Goal: Transaction & Acquisition: Purchase product/service

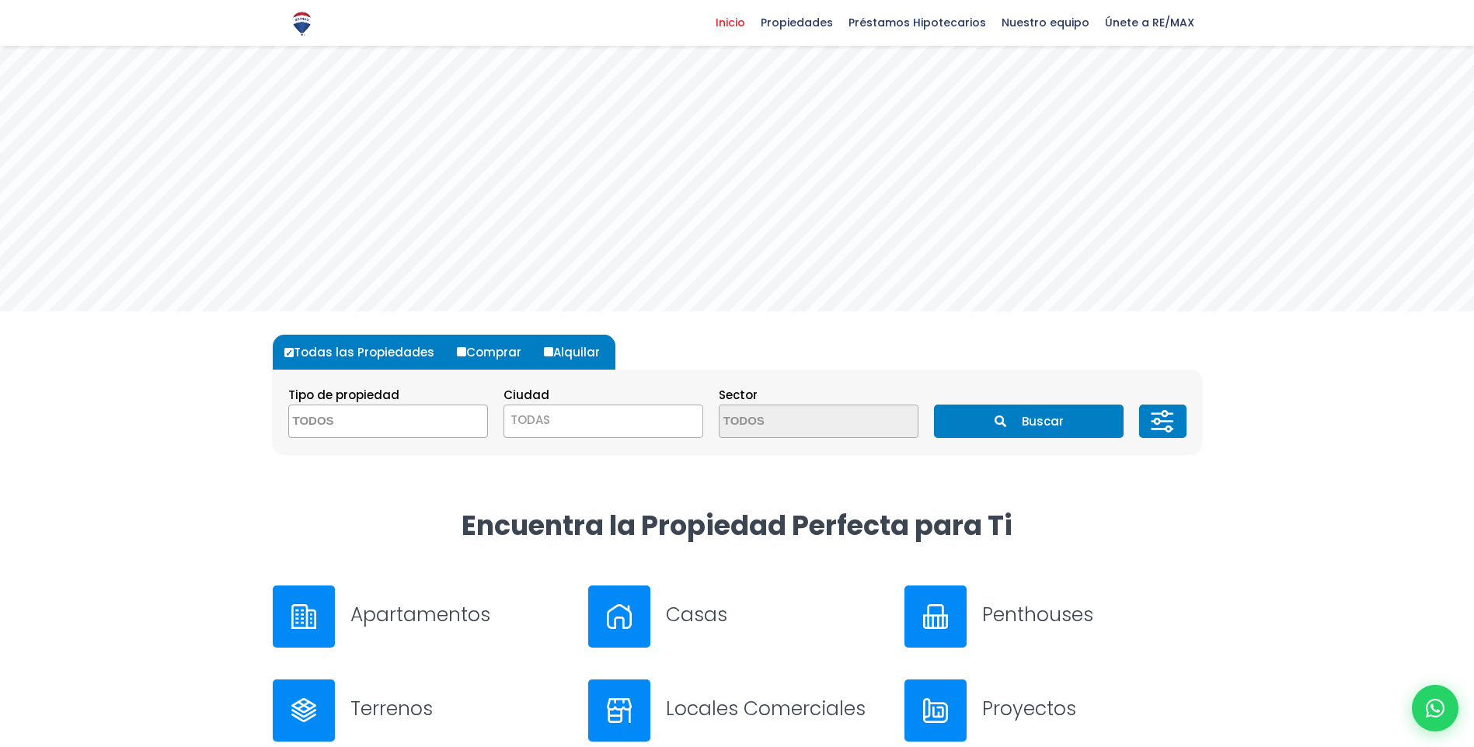
scroll to position [155, 0]
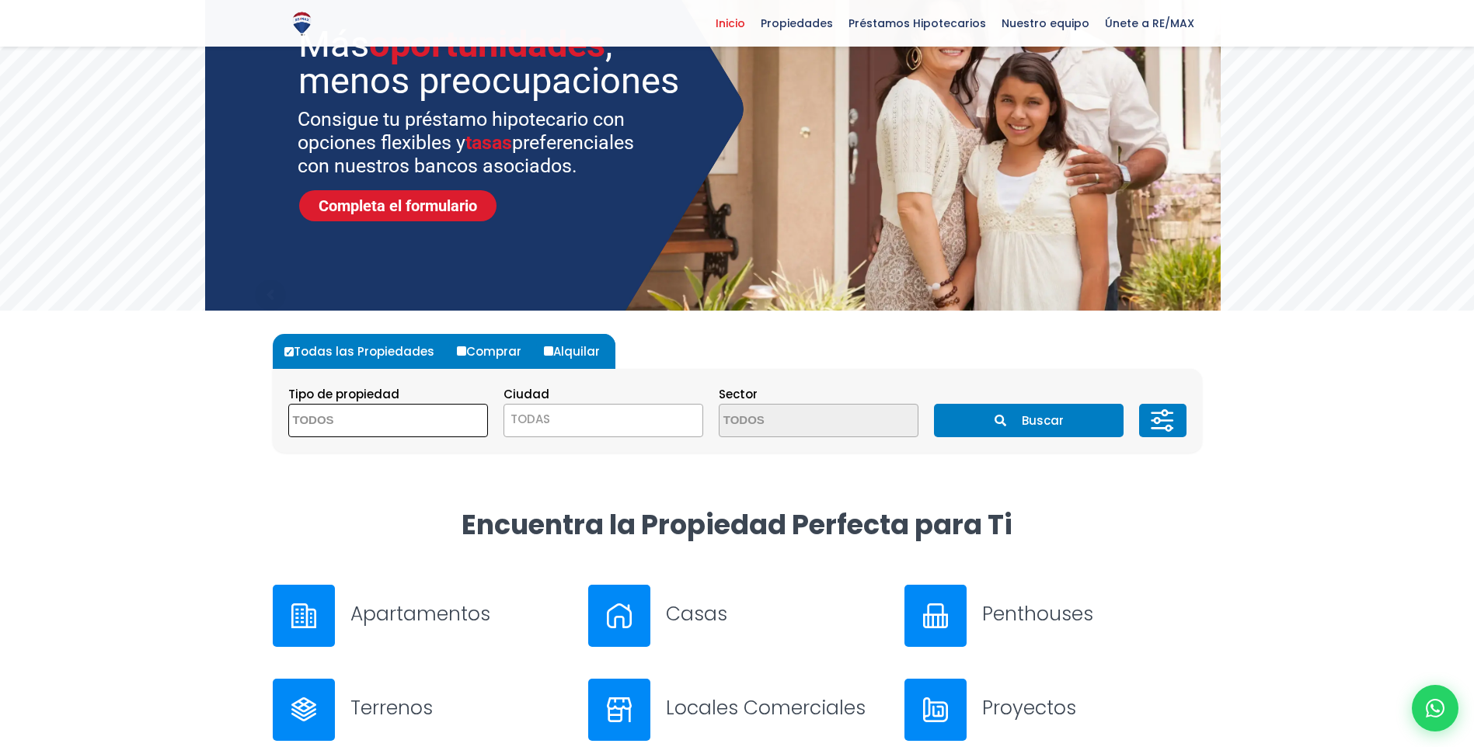
click at [350, 431] on textarea "Search" at bounding box center [364, 421] width 151 height 33
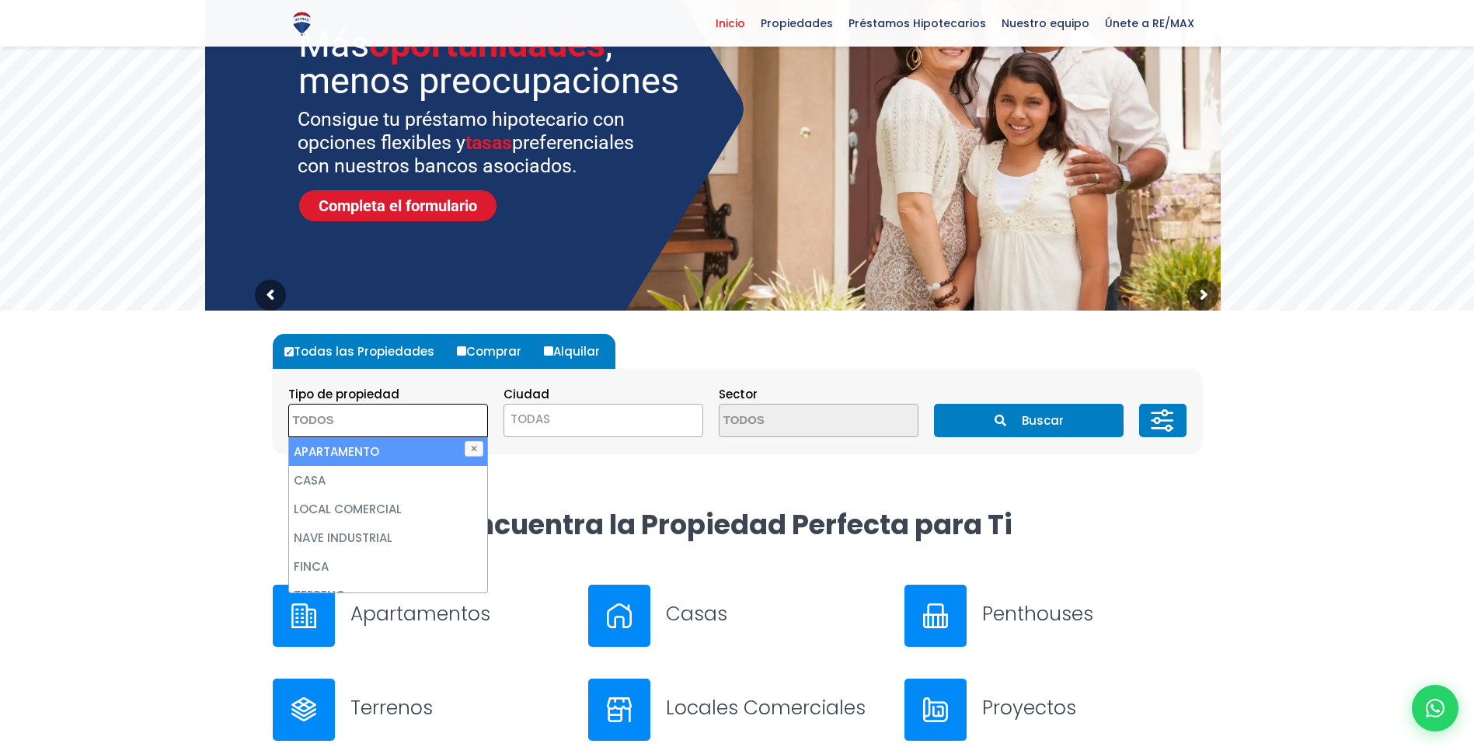
click at [390, 458] on li "APARTAMENTO" at bounding box center [388, 451] width 198 height 29
select select "apartment"
click at [427, 452] on li "APARTAMENTO" at bounding box center [388, 451] width 198 height 29
click at [623, 430] on span "TODAS" at bounding box center [603, 420] width 200 height 33
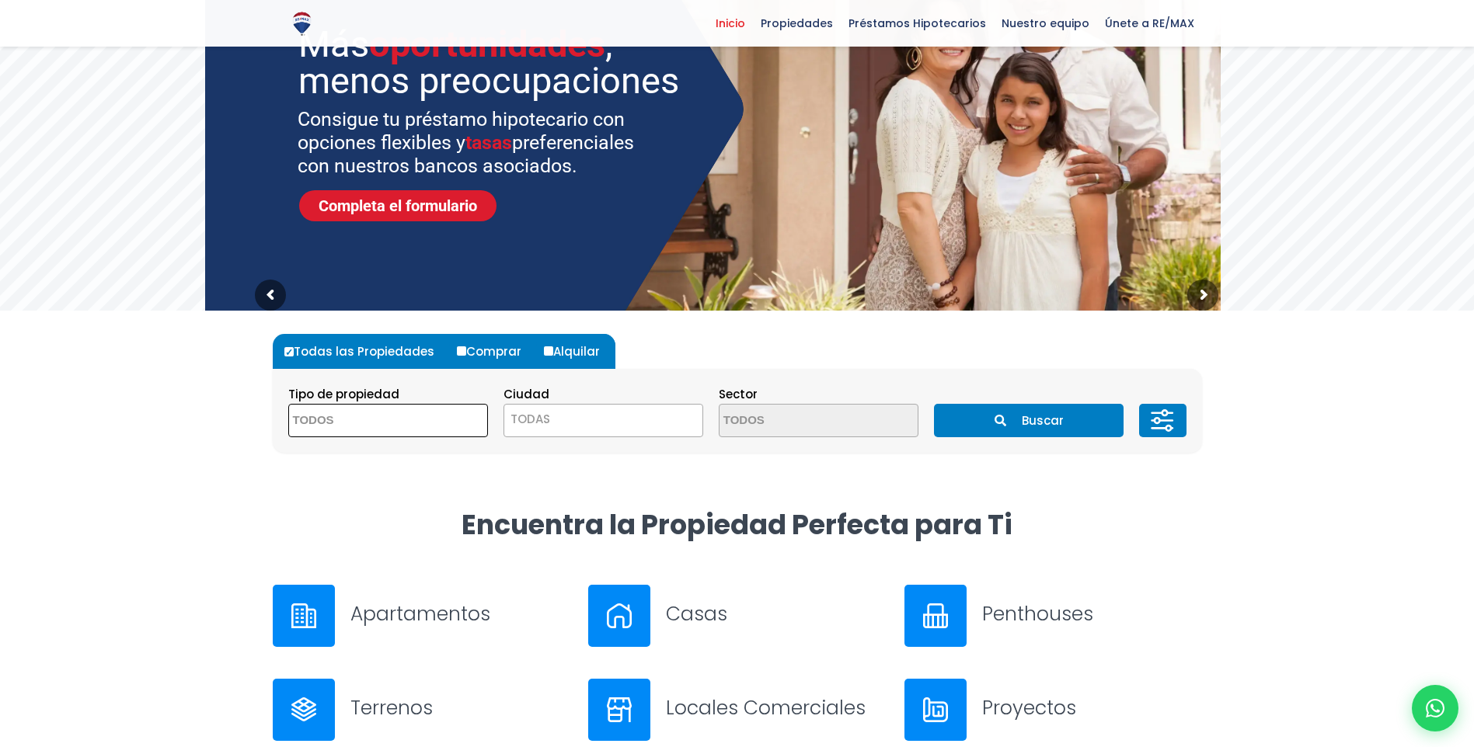
click at [346, 433] on textarea "Search" at bounding box center [364, 421] width 151 height 33
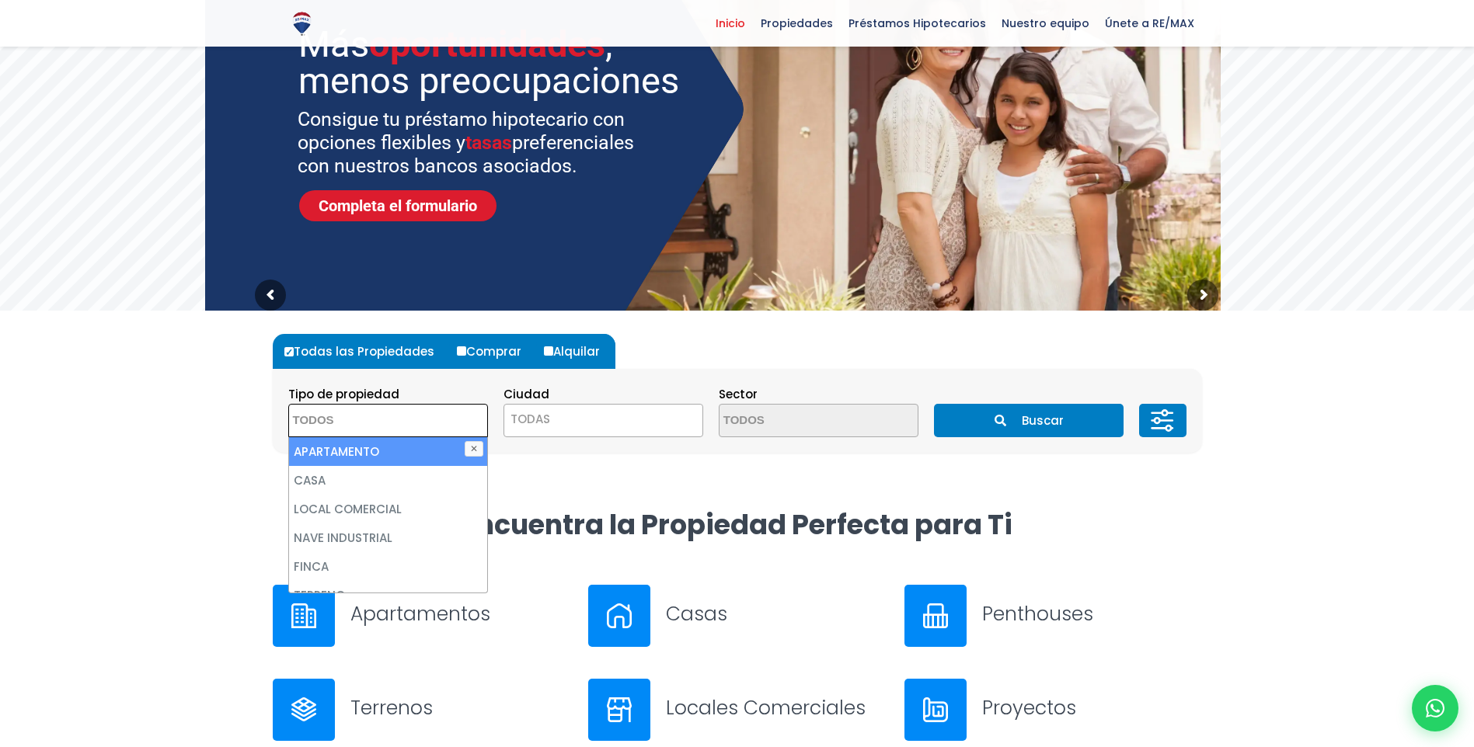
click at [360, 450] on li "APARTAMENTO" at bounding box center [388, 451] width 198 height 29
select select "apartment"
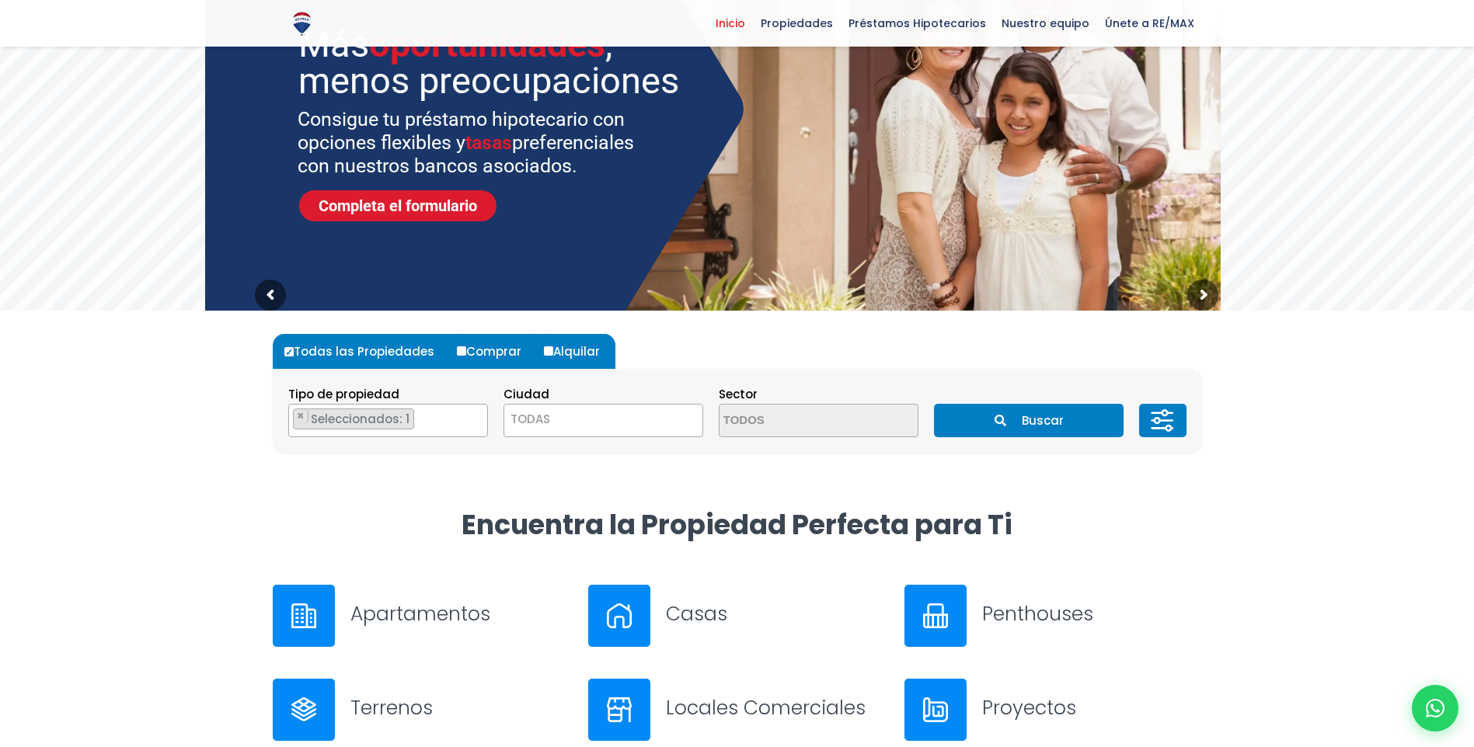
click at [642, 500] on div "Todas las Propiedades Comprar Alquilar Tipo de propiedad APARTAMENTO CASA LOCAL…" at bounding box center [737, 409] width 948 height 197
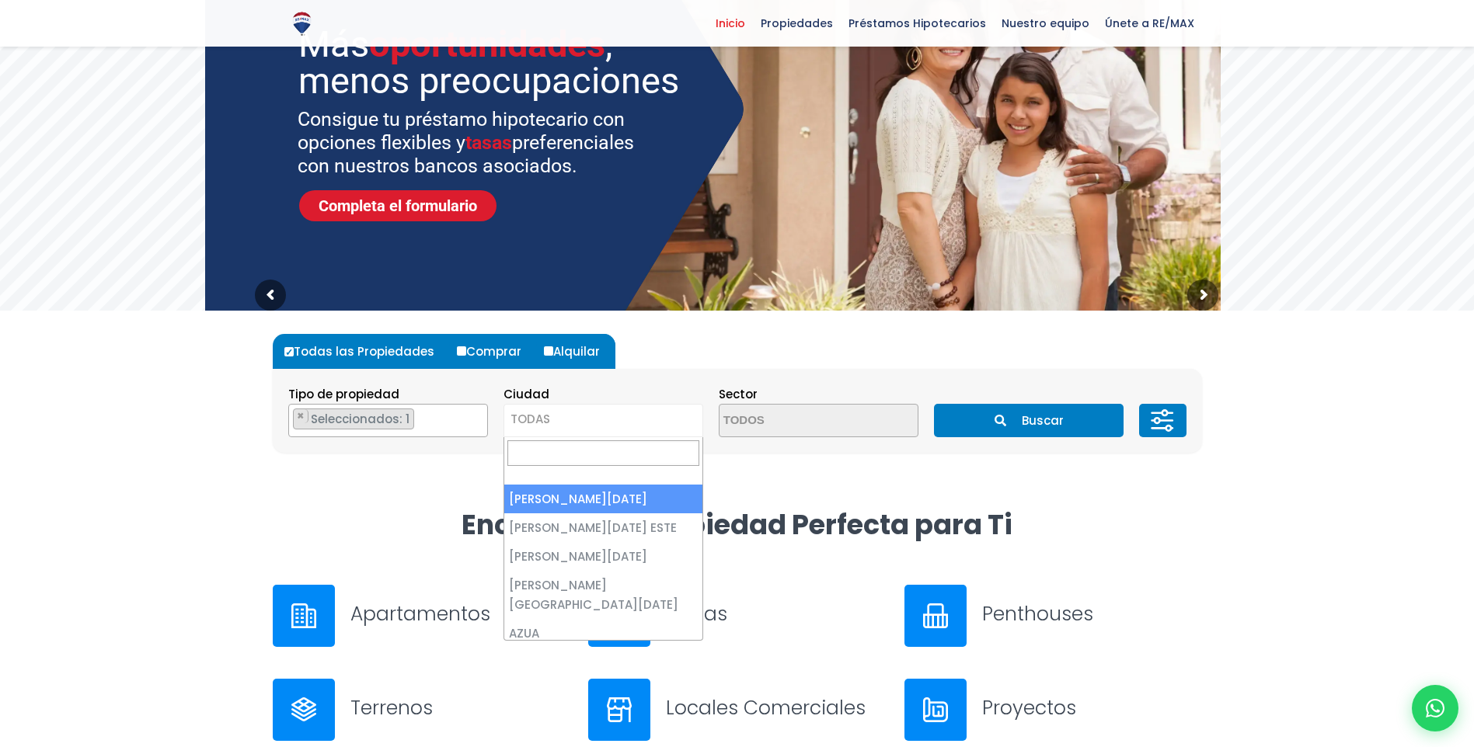
click at [580, 427] on span "TODAS" at bounding box center [603, 420] width 198 height 22
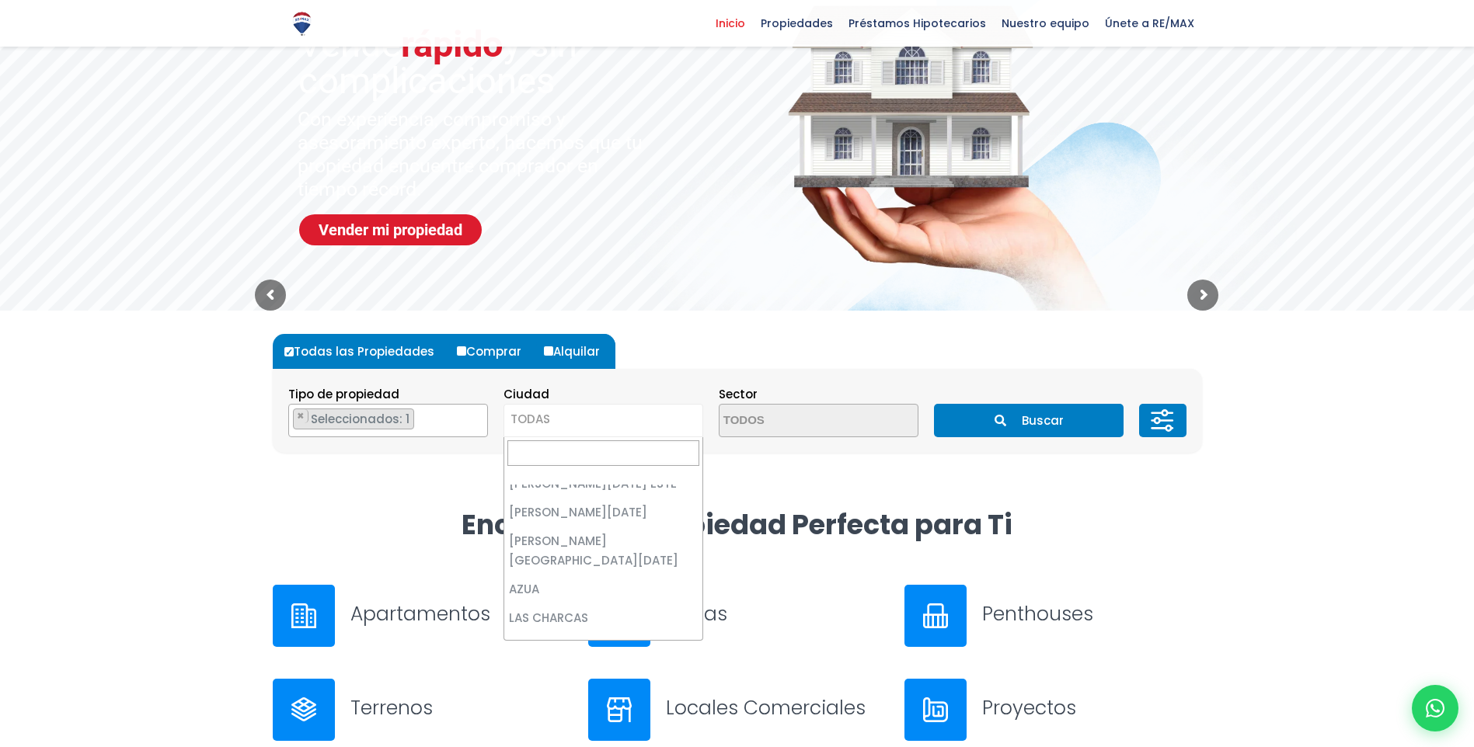
scroll to position [0, 0]
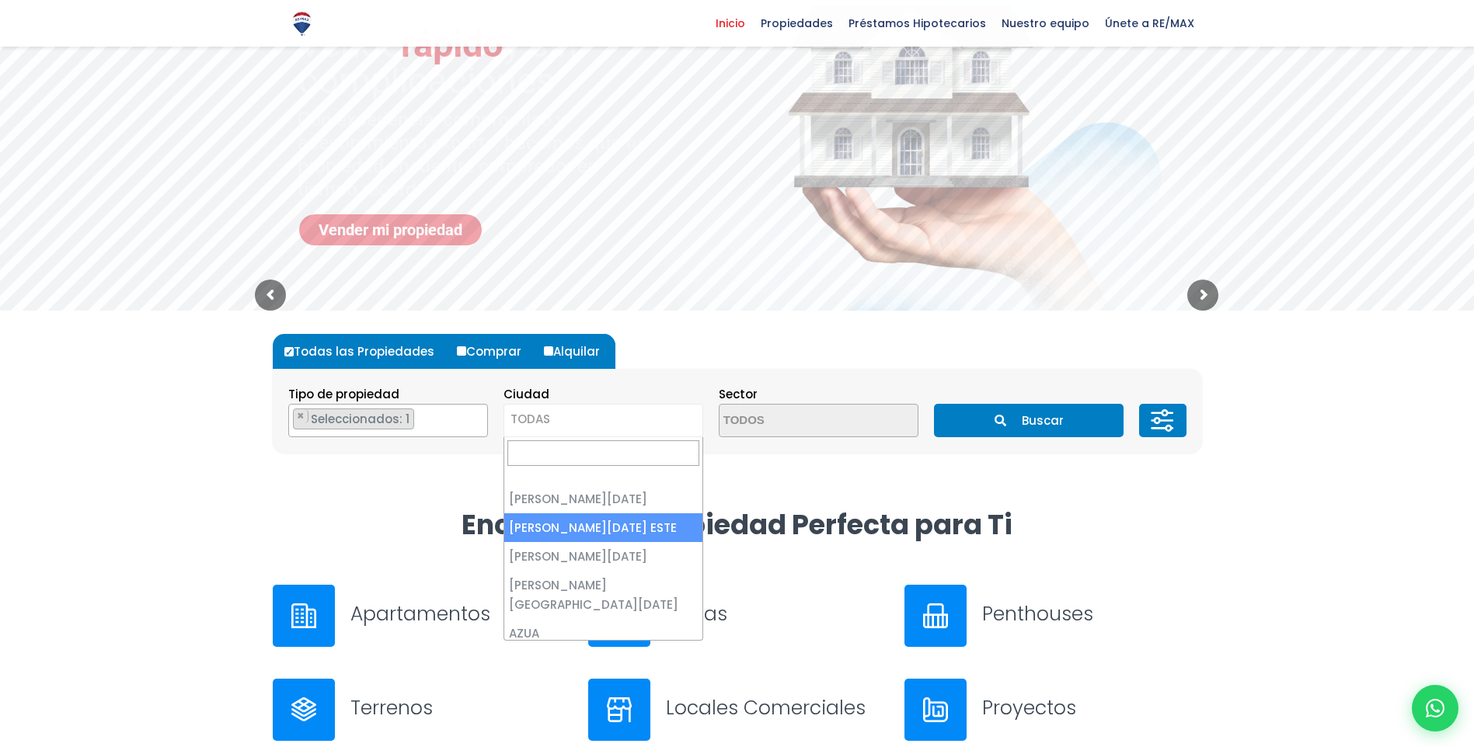
click at [576, 427] on span "TODAS" at bounding box center [603, 420] width 198 height 22
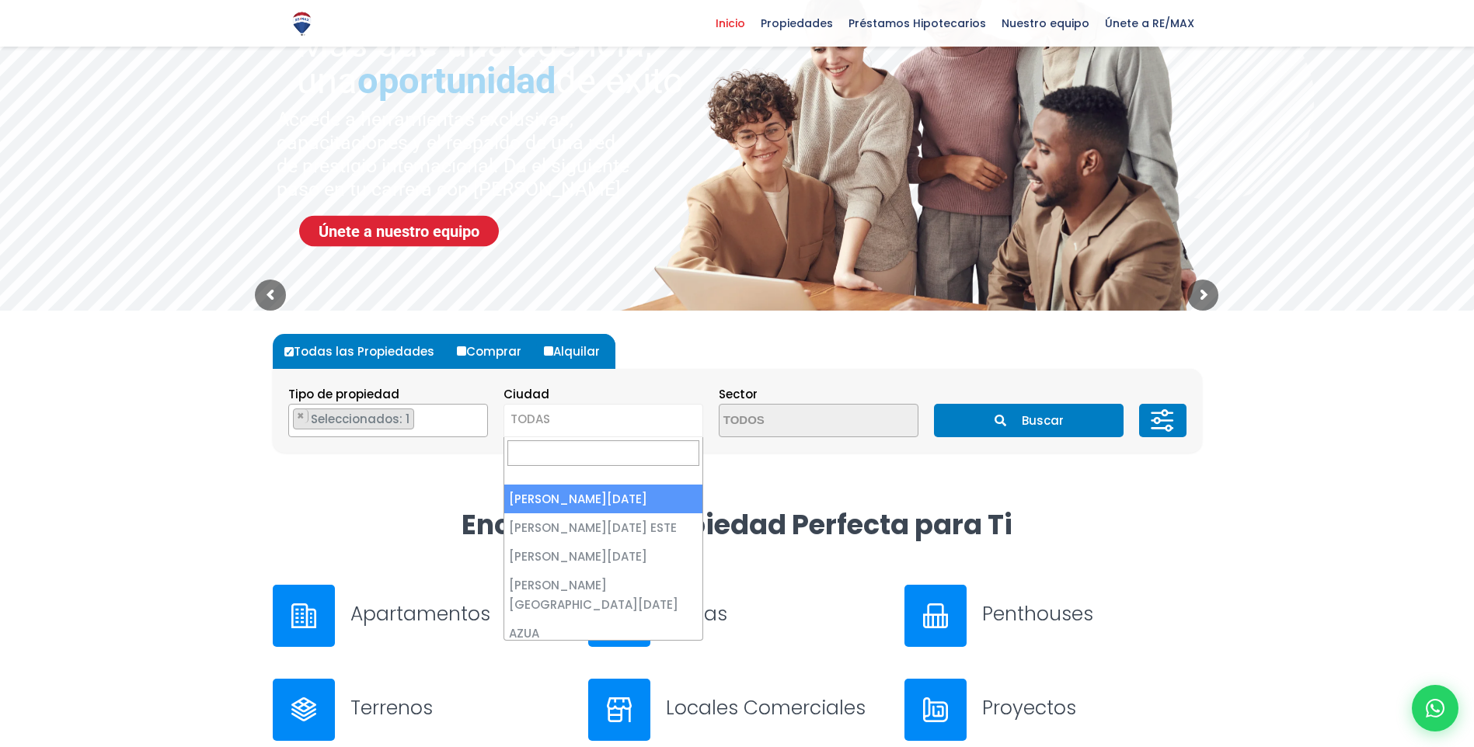
click at [573, 418] on span "TODAS" at bounding box center [603, 420] width 198 height 22
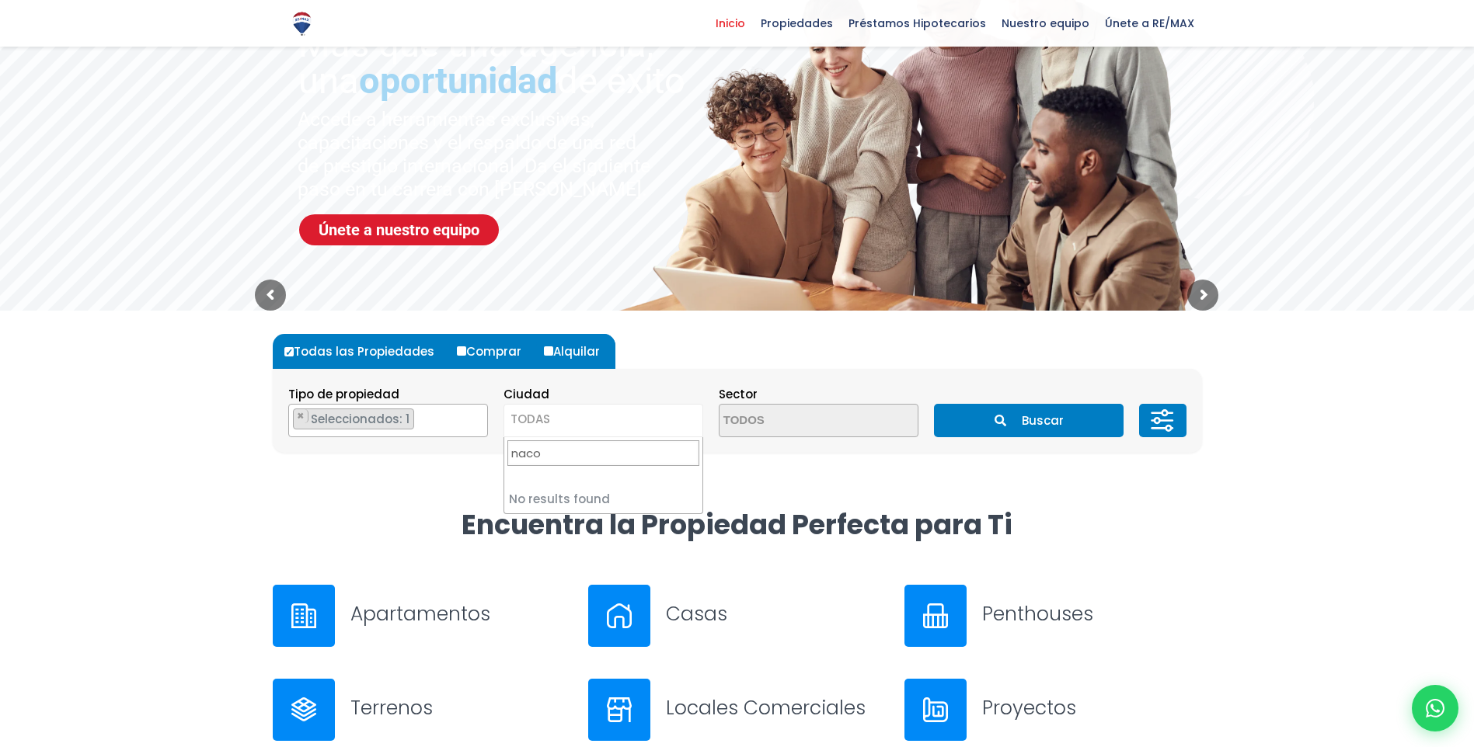
type input "naco"
click at [594, 422] on span "TODAS" at bounding box center [603, 420] width 198 height 22
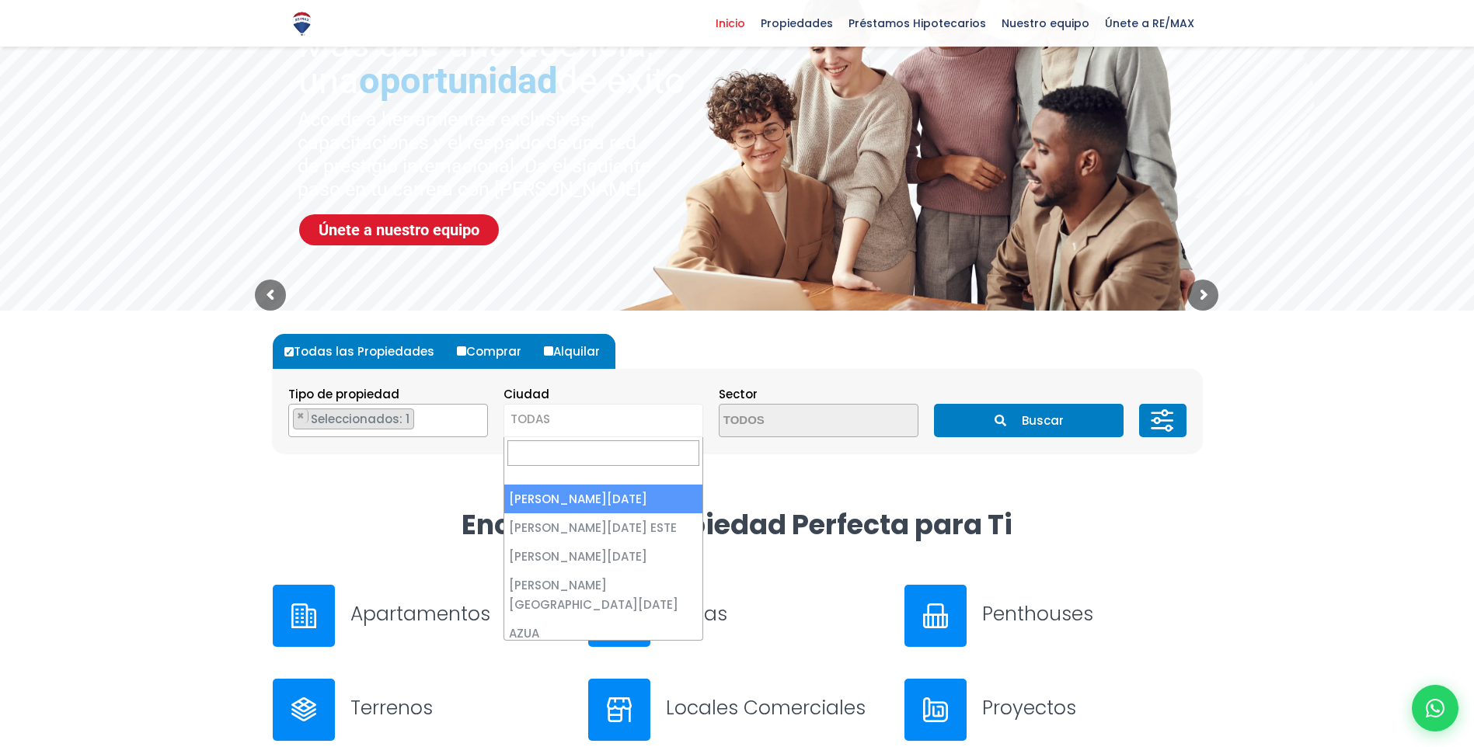
click at [594, 421] on span "TODAS" at bounding box center [603, 420] width 198 height 22
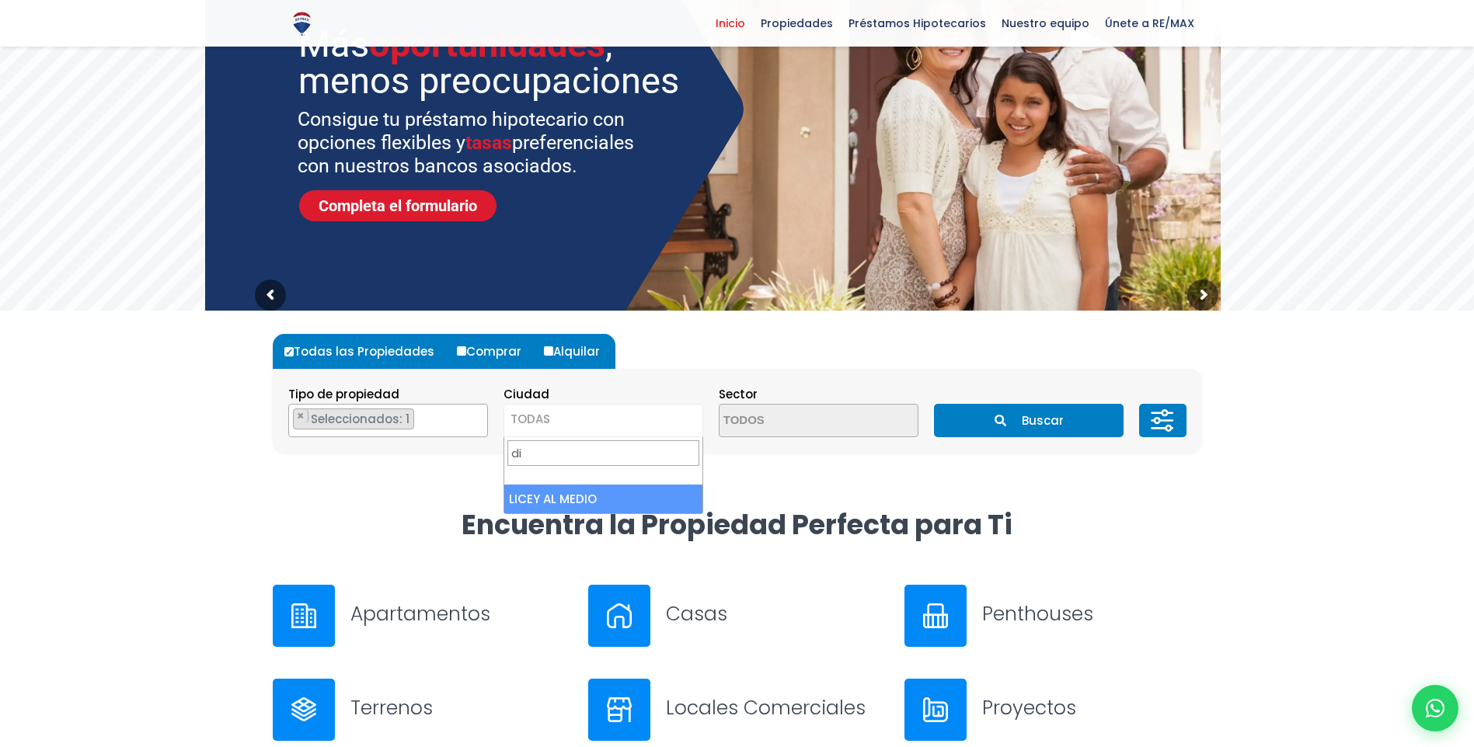
type input "d"
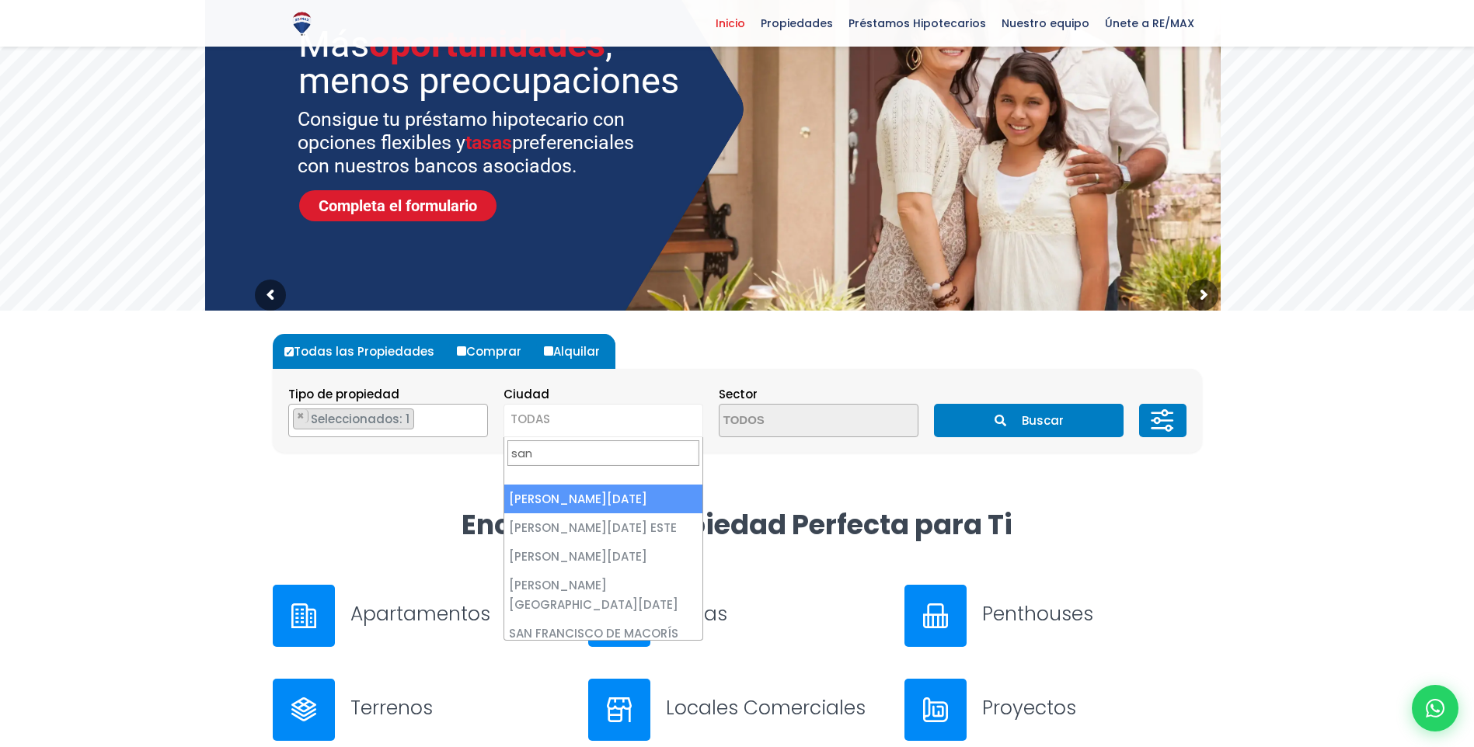
type input "san"
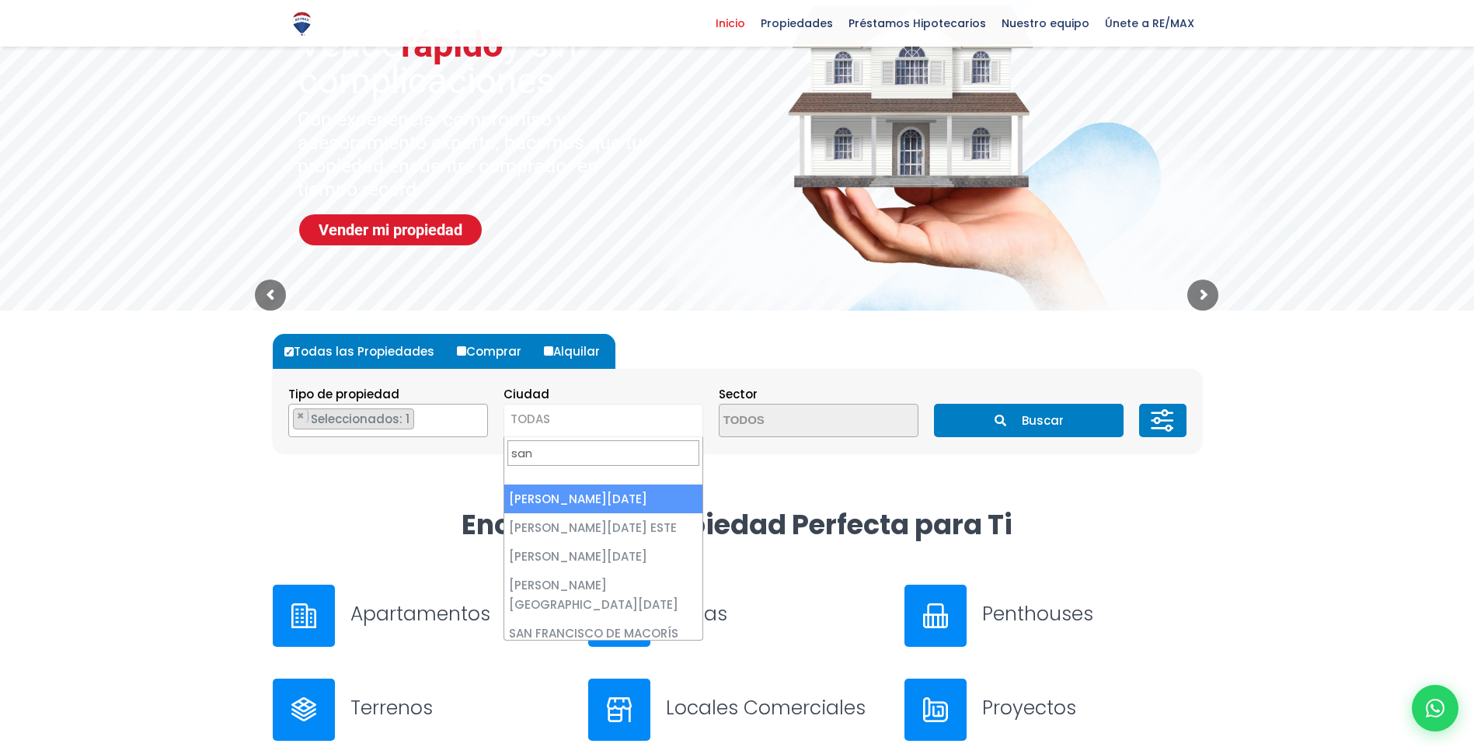
select select "1"
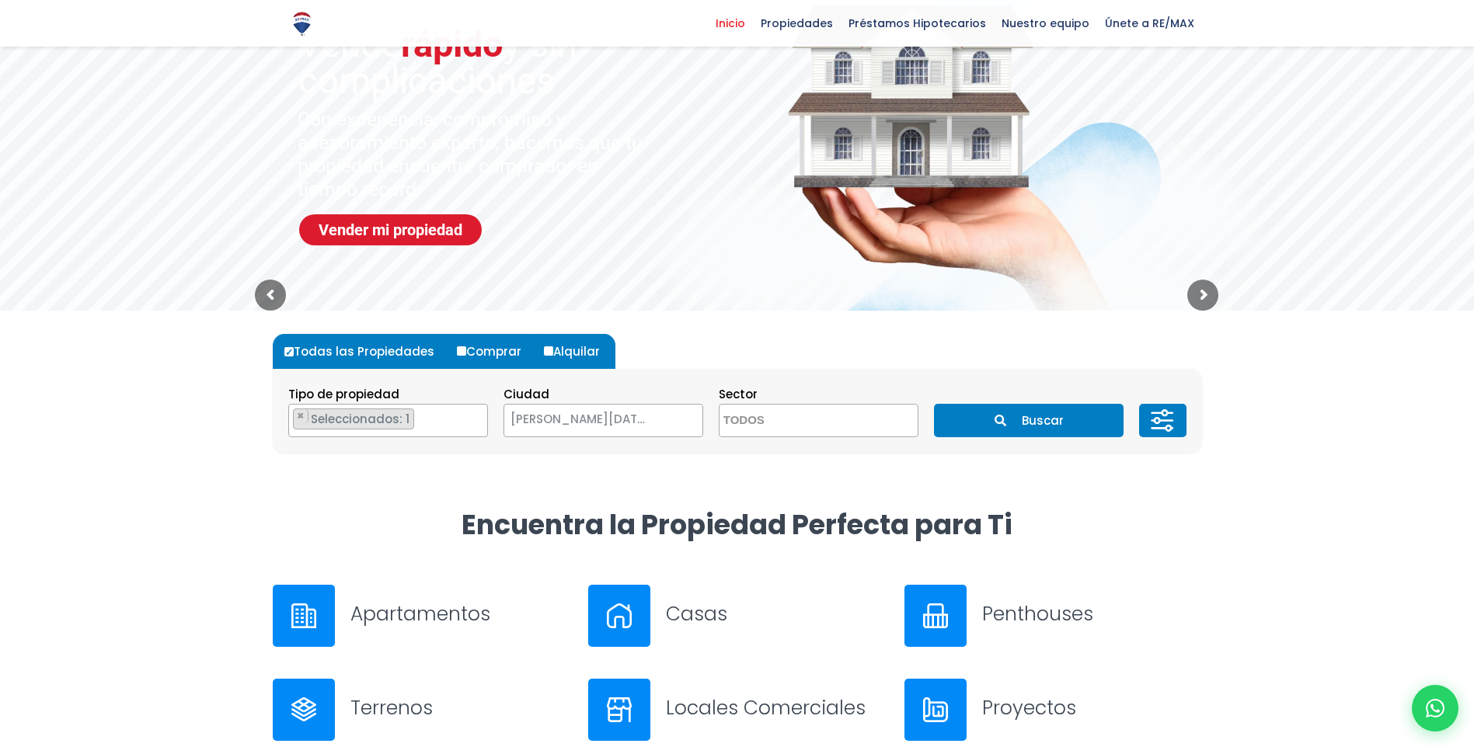
click at [1026, 412] on button "Buscar" at bounding box center [1029, 420] width 190 height 33
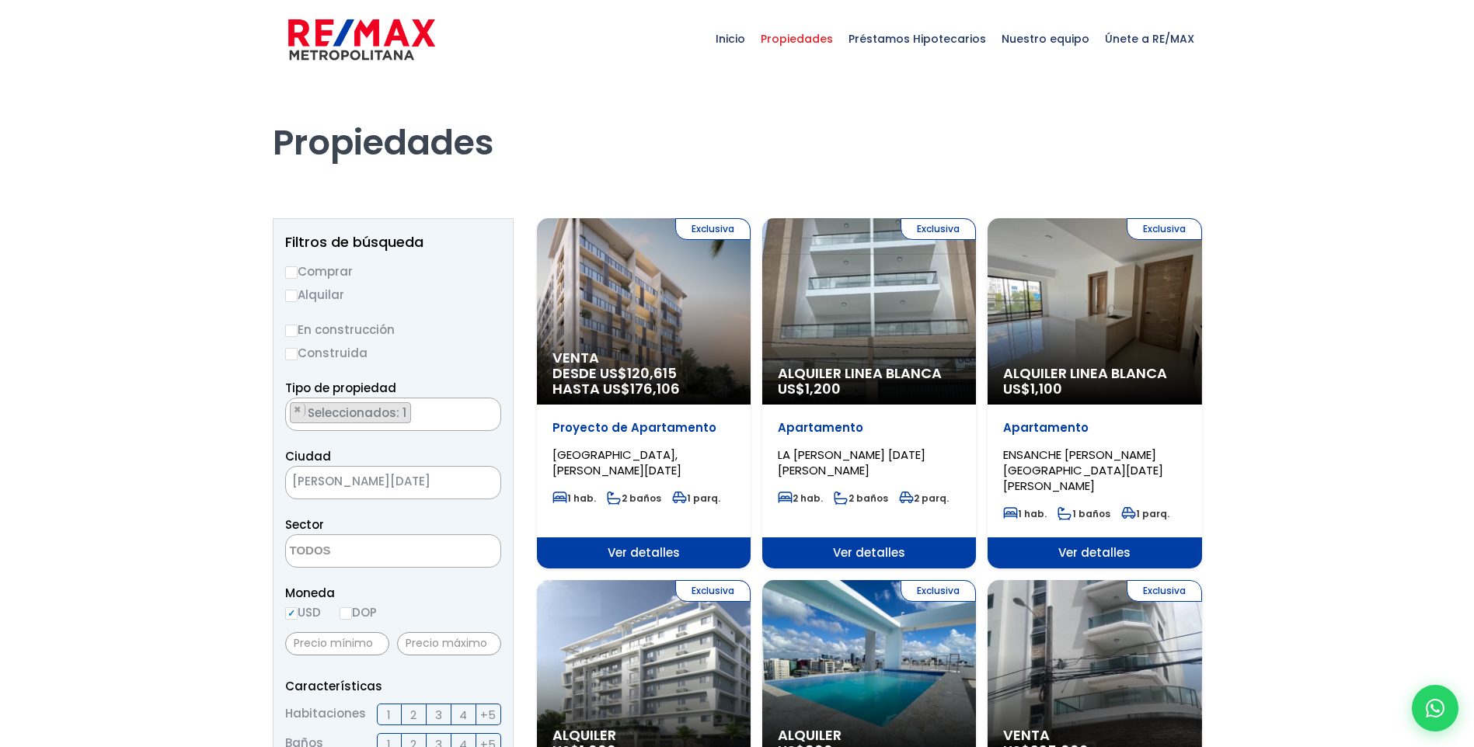
click at [298, 269] on label "Comprar" at bounding box center [393, 271] width 216 height 19
click at [298, 269] on input "Comprar" at bounding box center [291, 273] width 12 height 12
radio input "true"
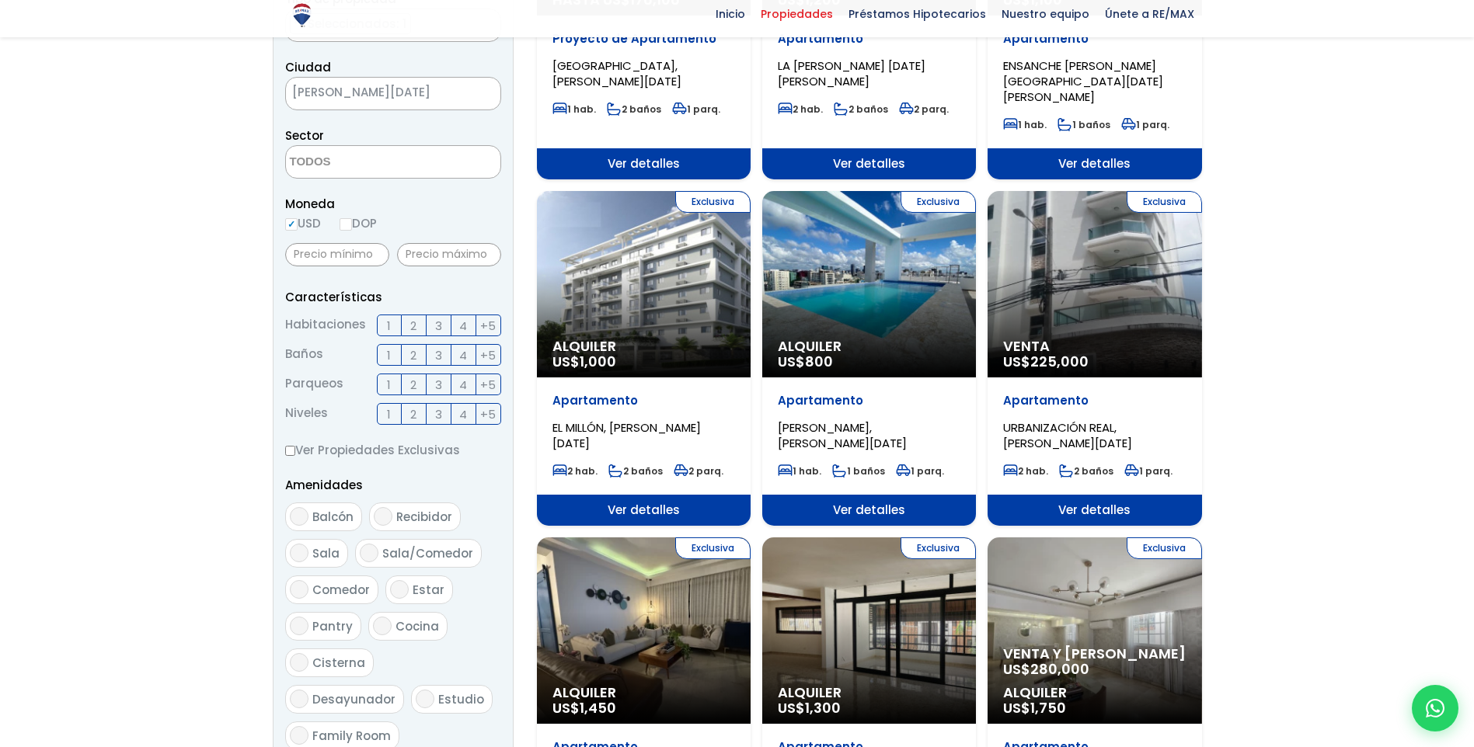
scroll to position [855, 0]
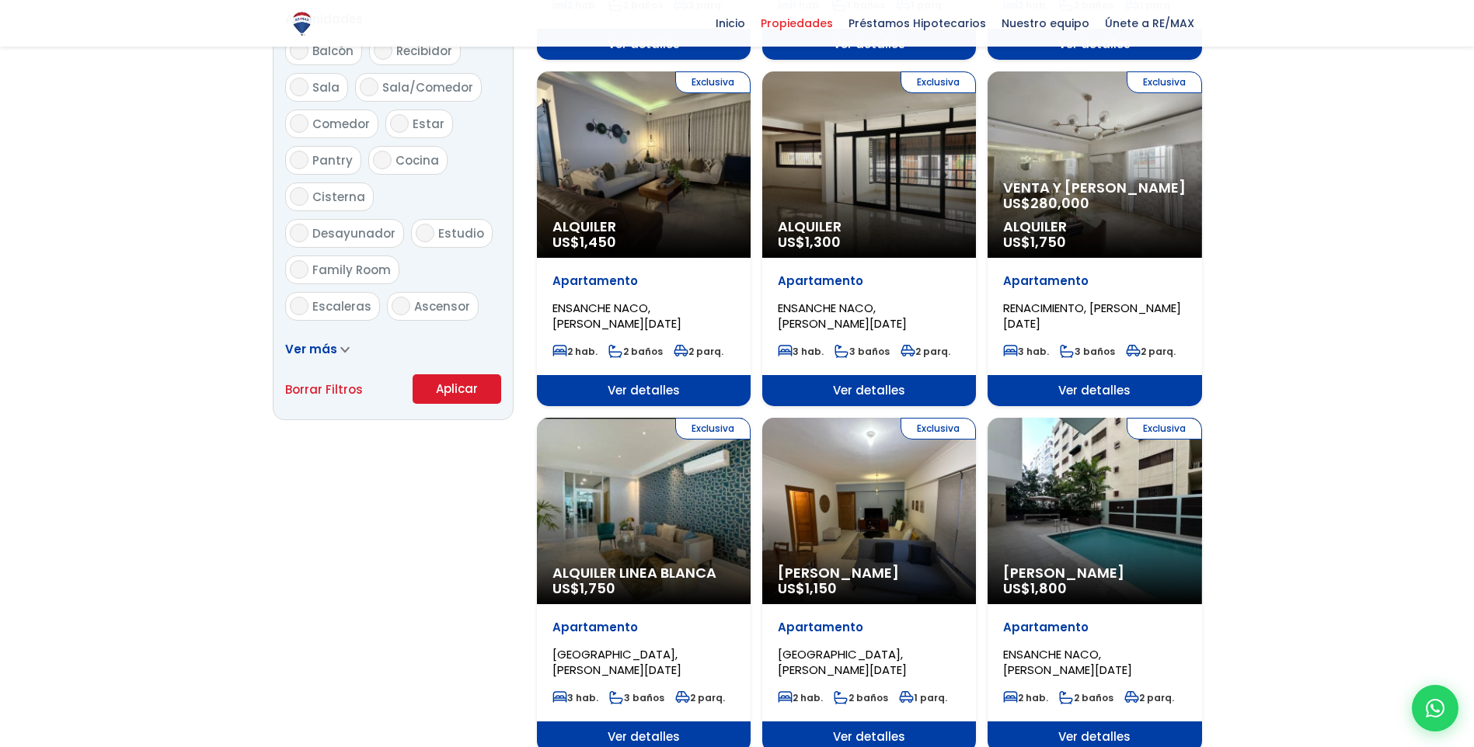
click at [485, 394] on button "Aplicar" at bounding box center [457, 390] width 89 height 30
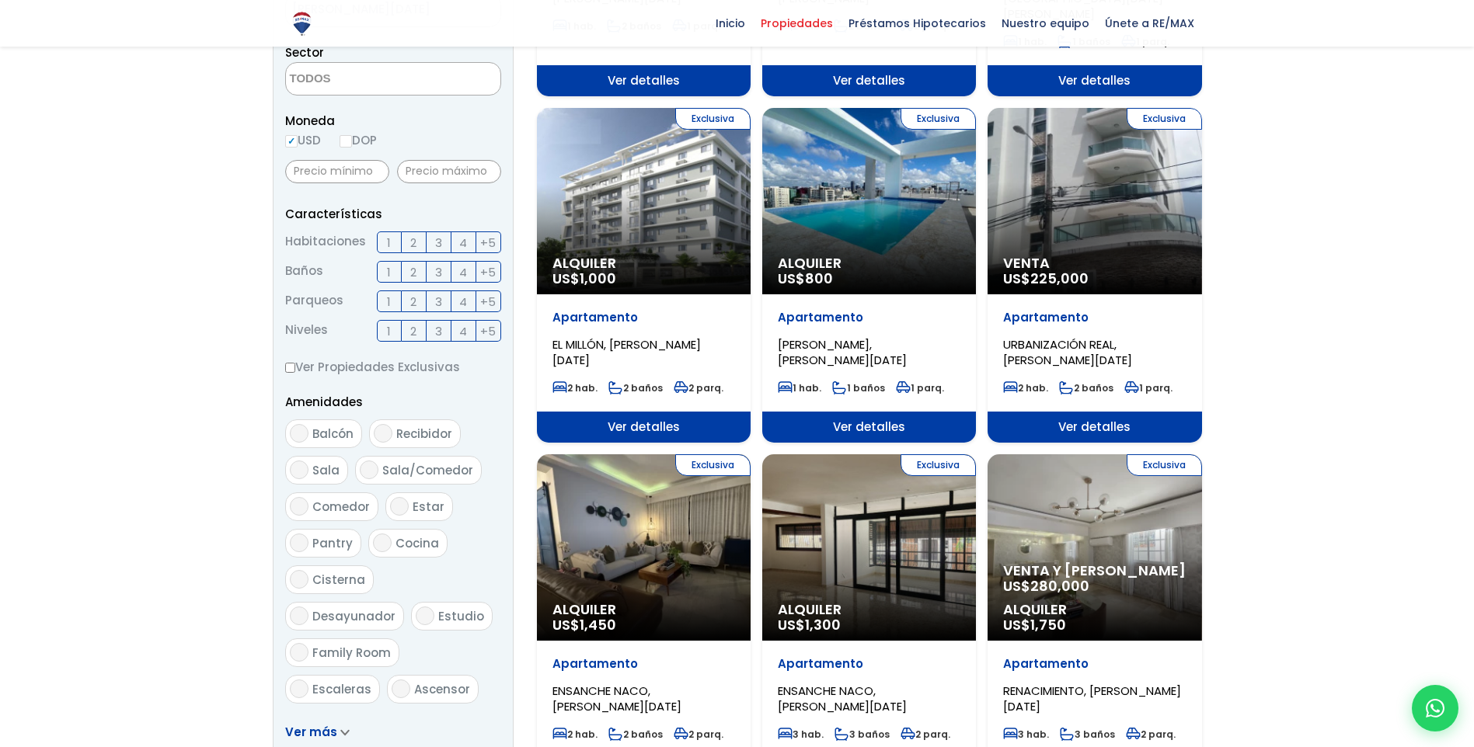
scroll to position [466, 0]
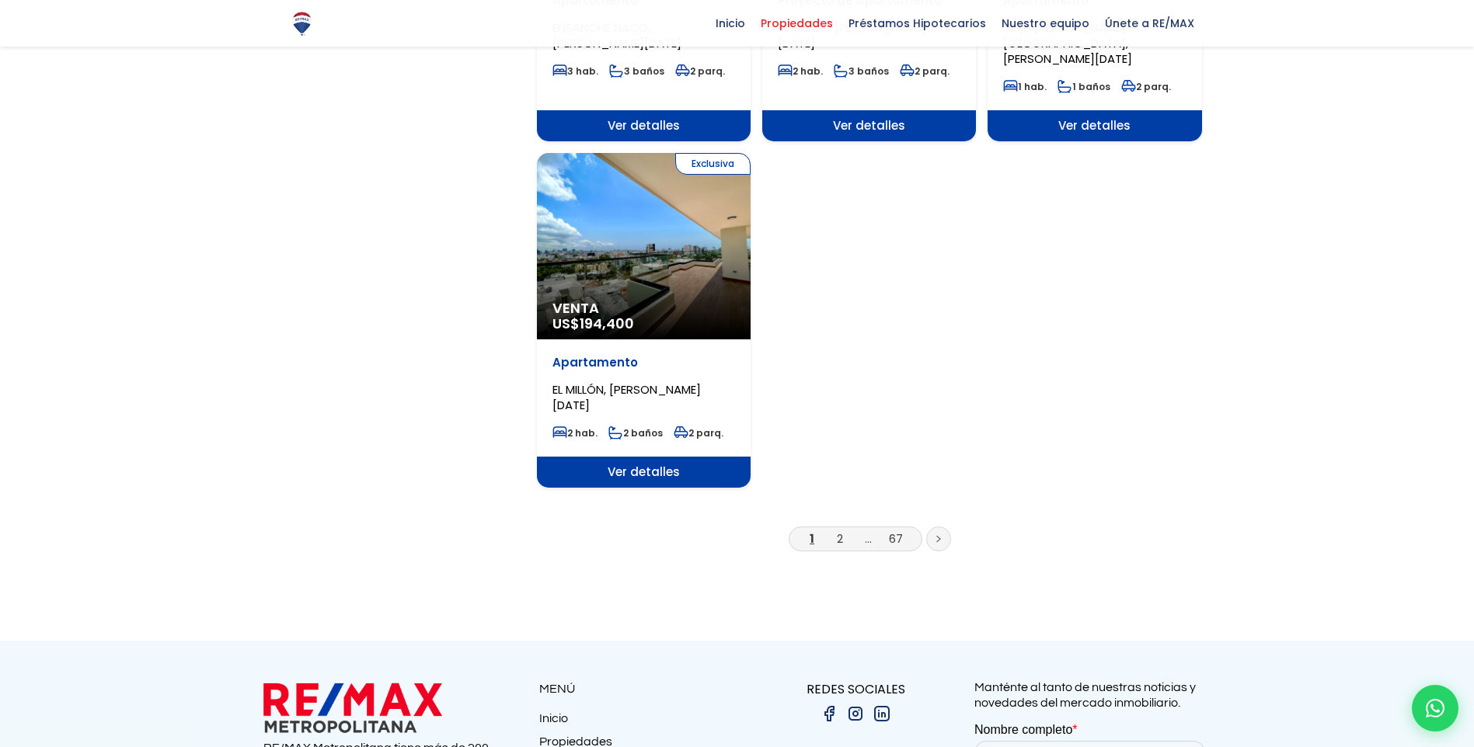
scroll to position [1865, 0]
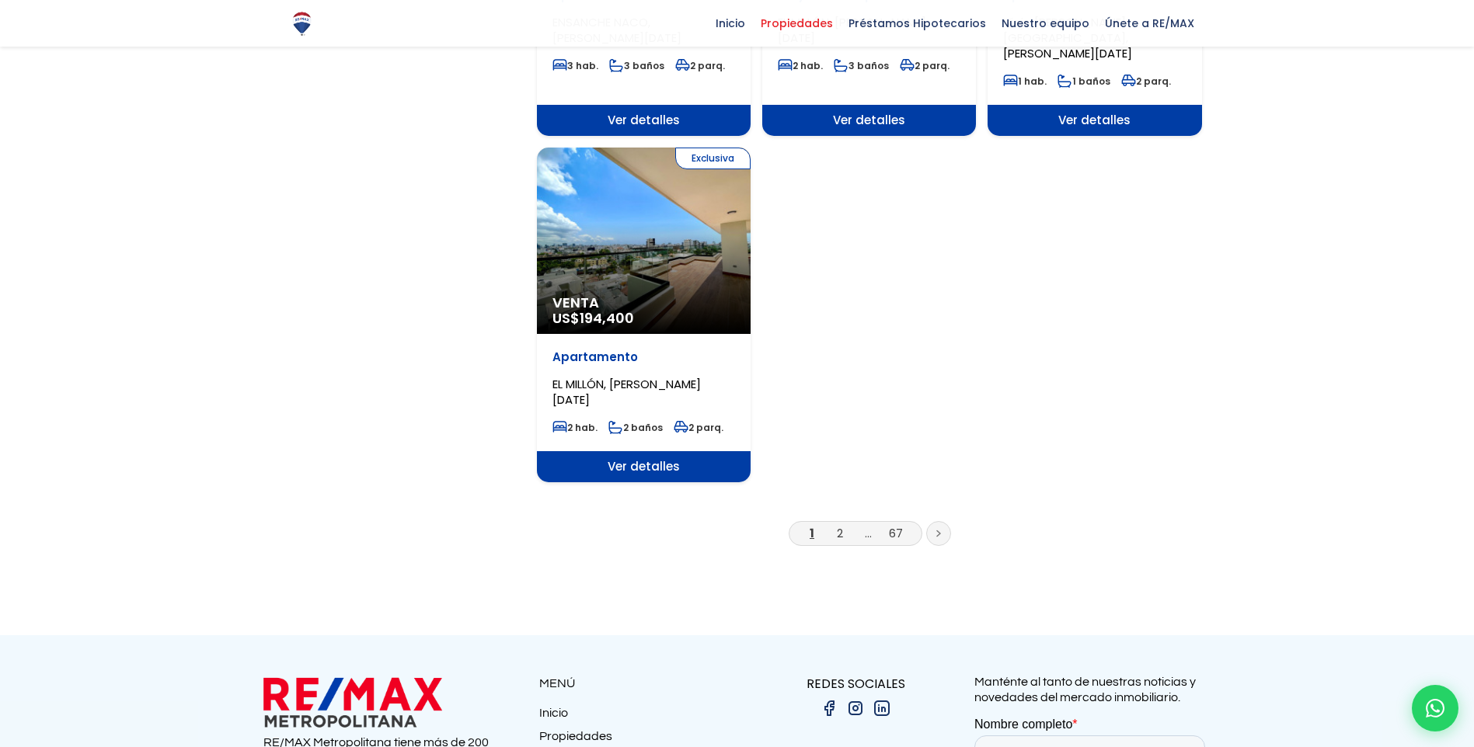
click at [845, 524] on li "2" at bounding box center [839, 533] width 25 height 19
click at [838, 525] on link "2" at bounding box center [840, 533] width 6 height 16
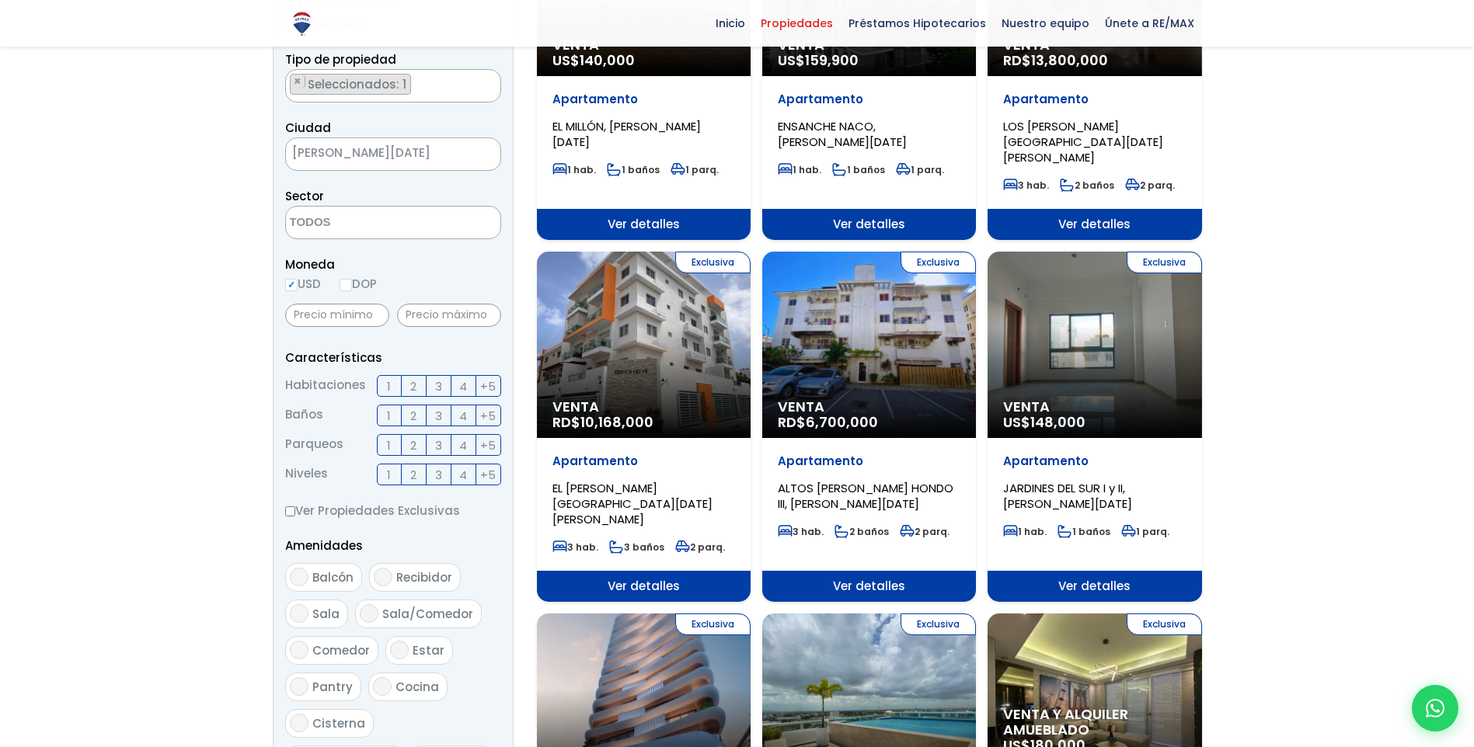
scroll to position [388, 0]
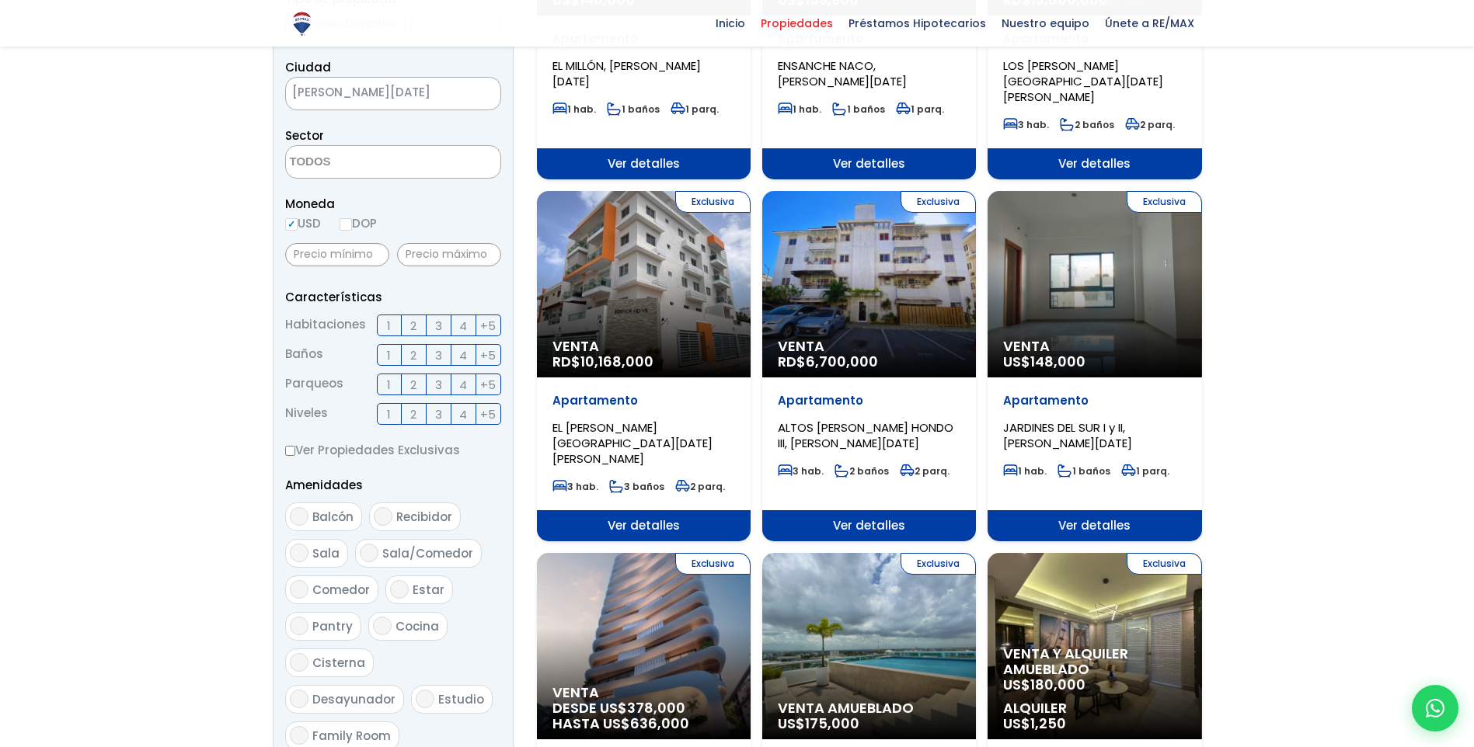
click at [890, 298] on div "Exclusiva Venta RD$ 6,700,000" at bounding box center [869, 284] width 214 height 186
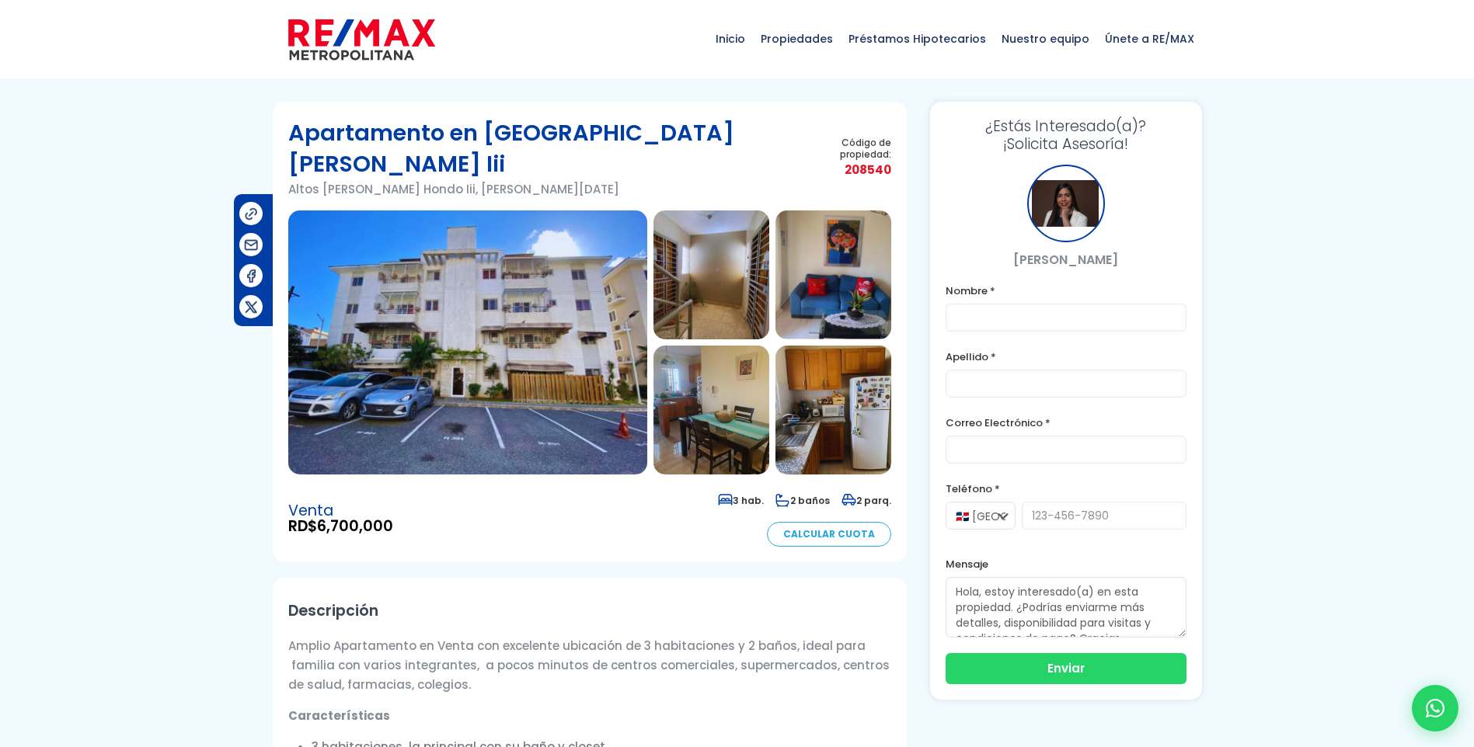
click at [731, 252] on img at bounding box center [711, 275] width 116 height 129
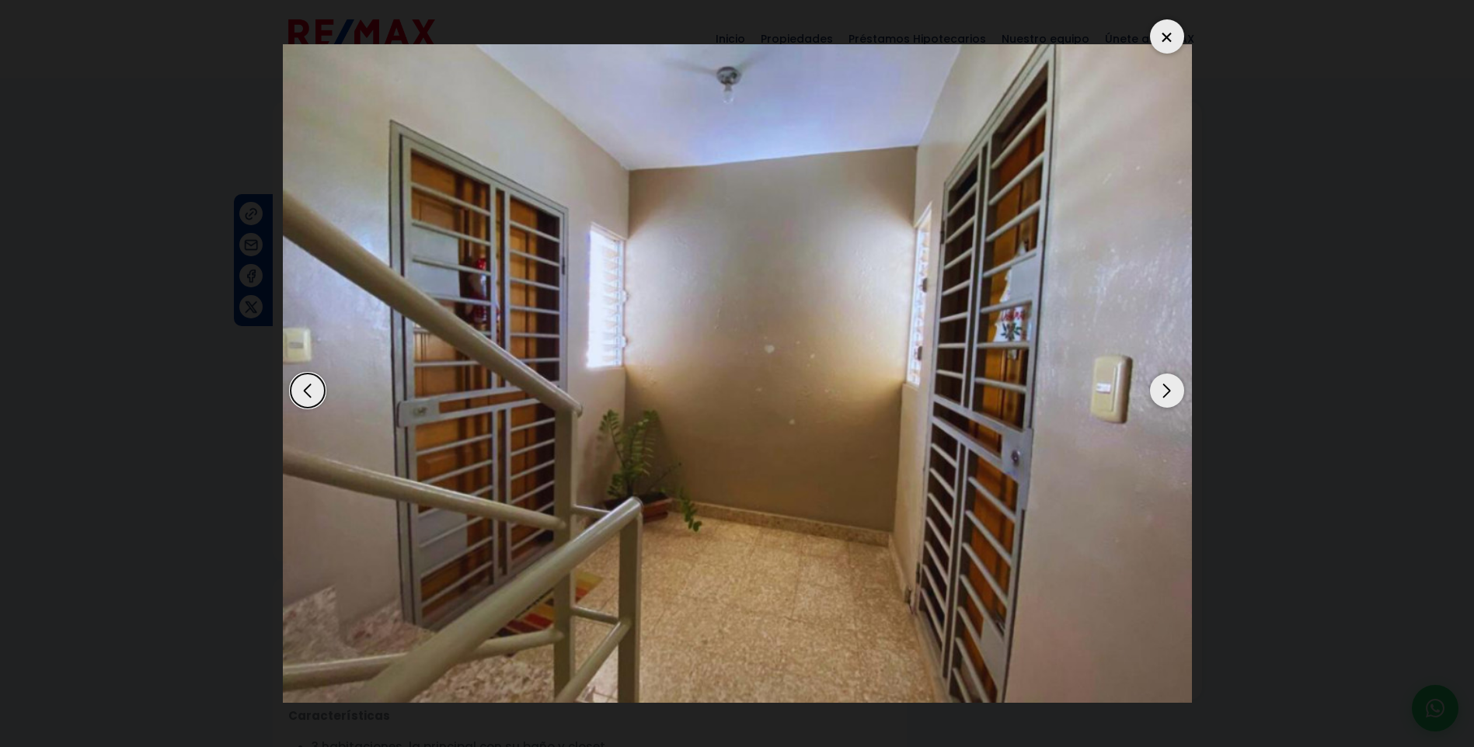
click at [1167, 383] on div "Next slide" at bounding box center [1167, 391] width 34 height 34
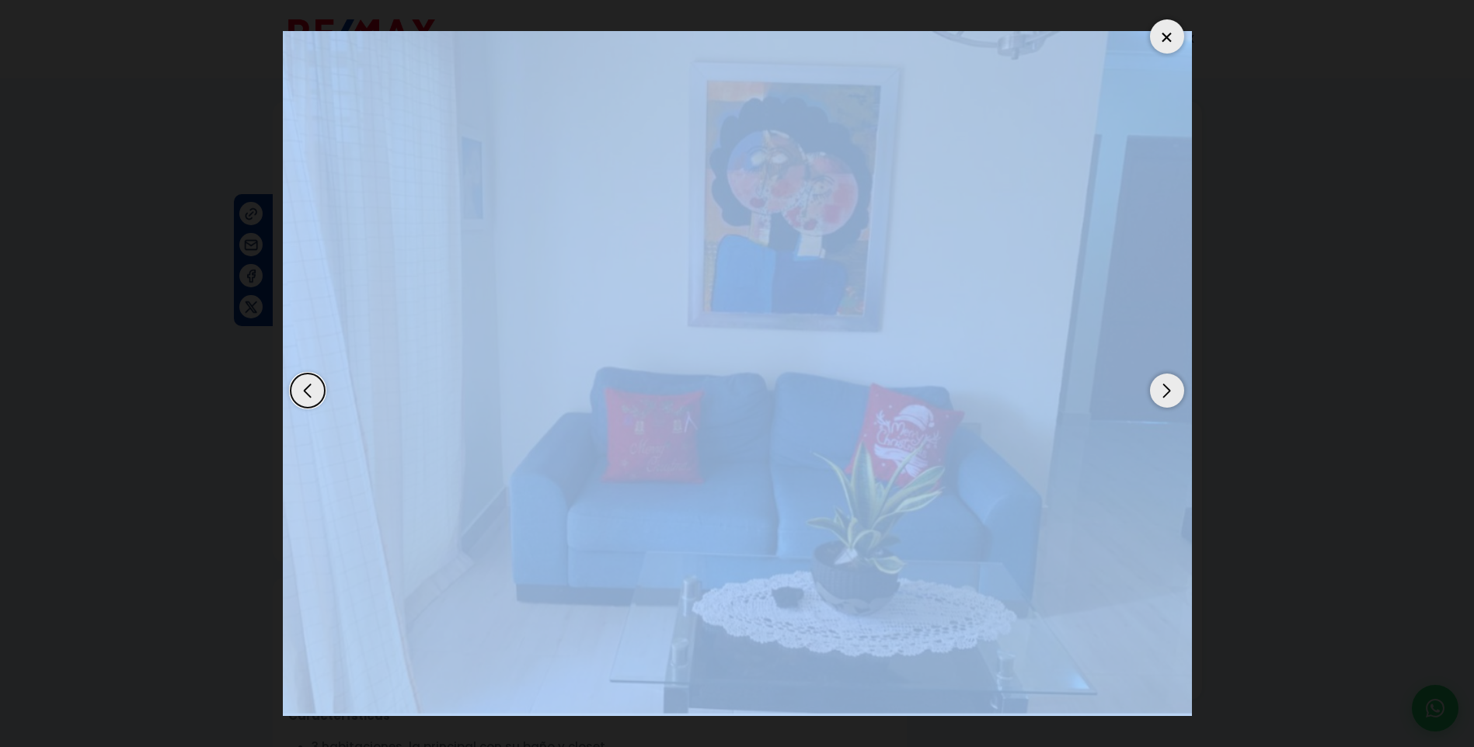
click at [1167, 383] on div "Next slide" at bounding box center [1167, 391] width 34 height 34
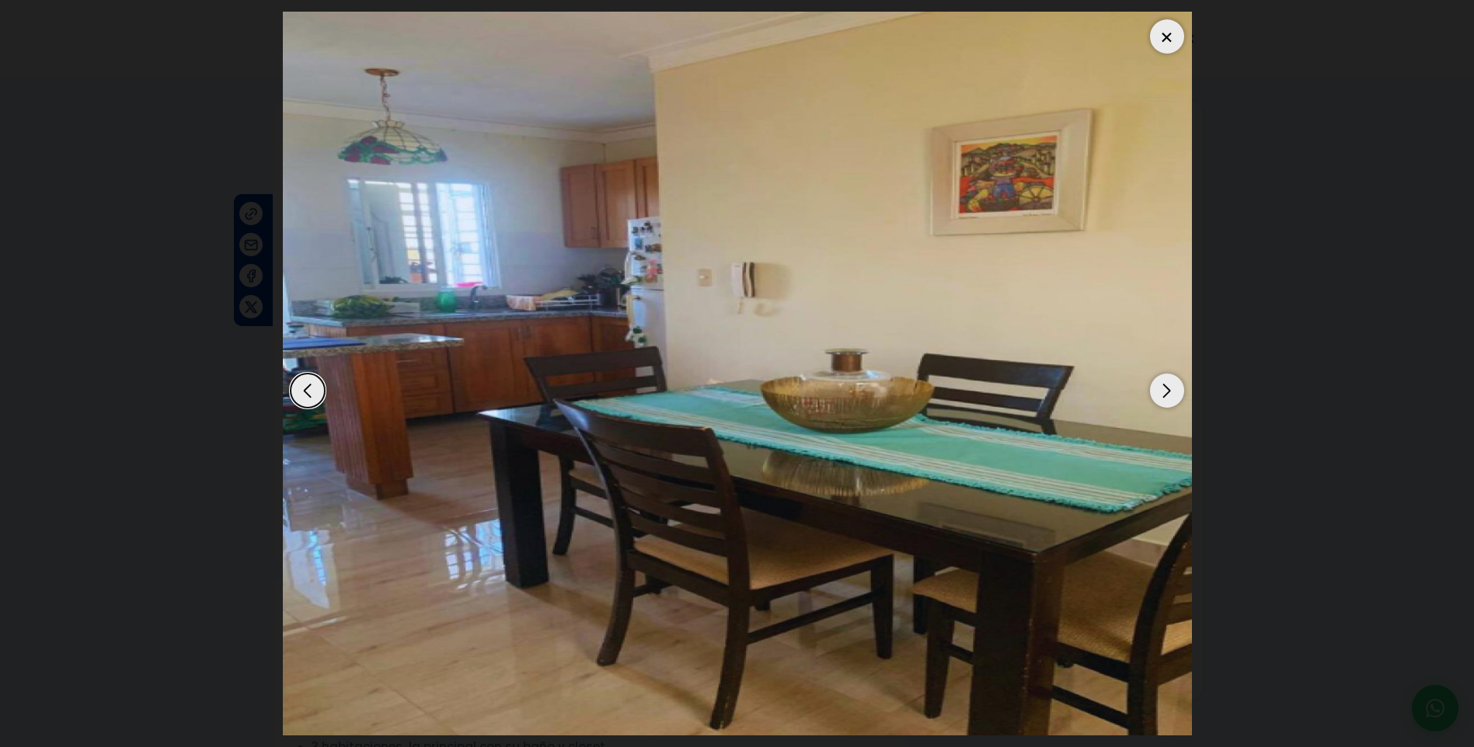
click at [1204, 521] on dialog at bounding box center [737, 373] width 932 height 747
click at [1184, 378] on img "4 / 13" at bounding box center [737, 374] width 909 height 724
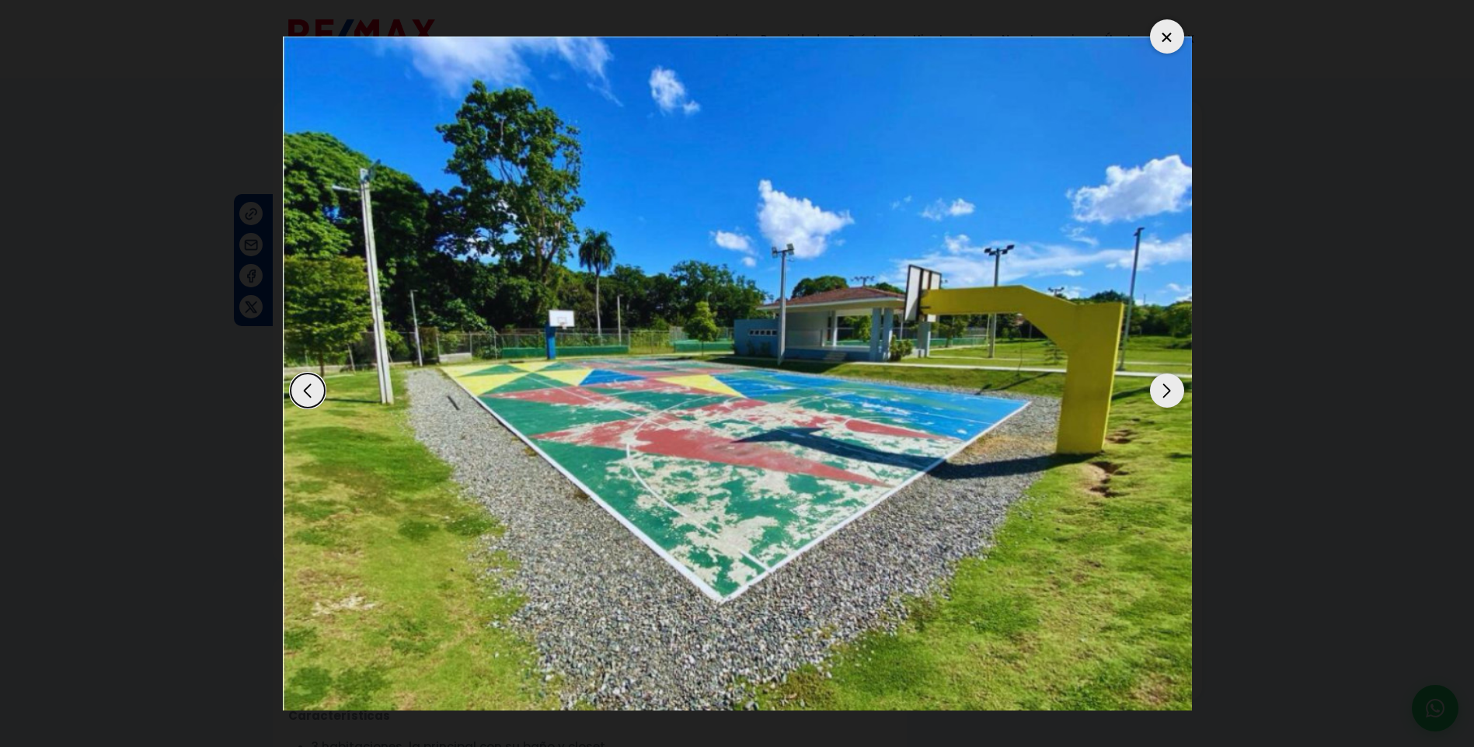
click at [1184, 378] on img "13 / 13" at bounding box center [737, 374] width 909 height 675
click at [1172, 392] on div "Next slide" at bounding box center [1167, 391] width 34 height 34
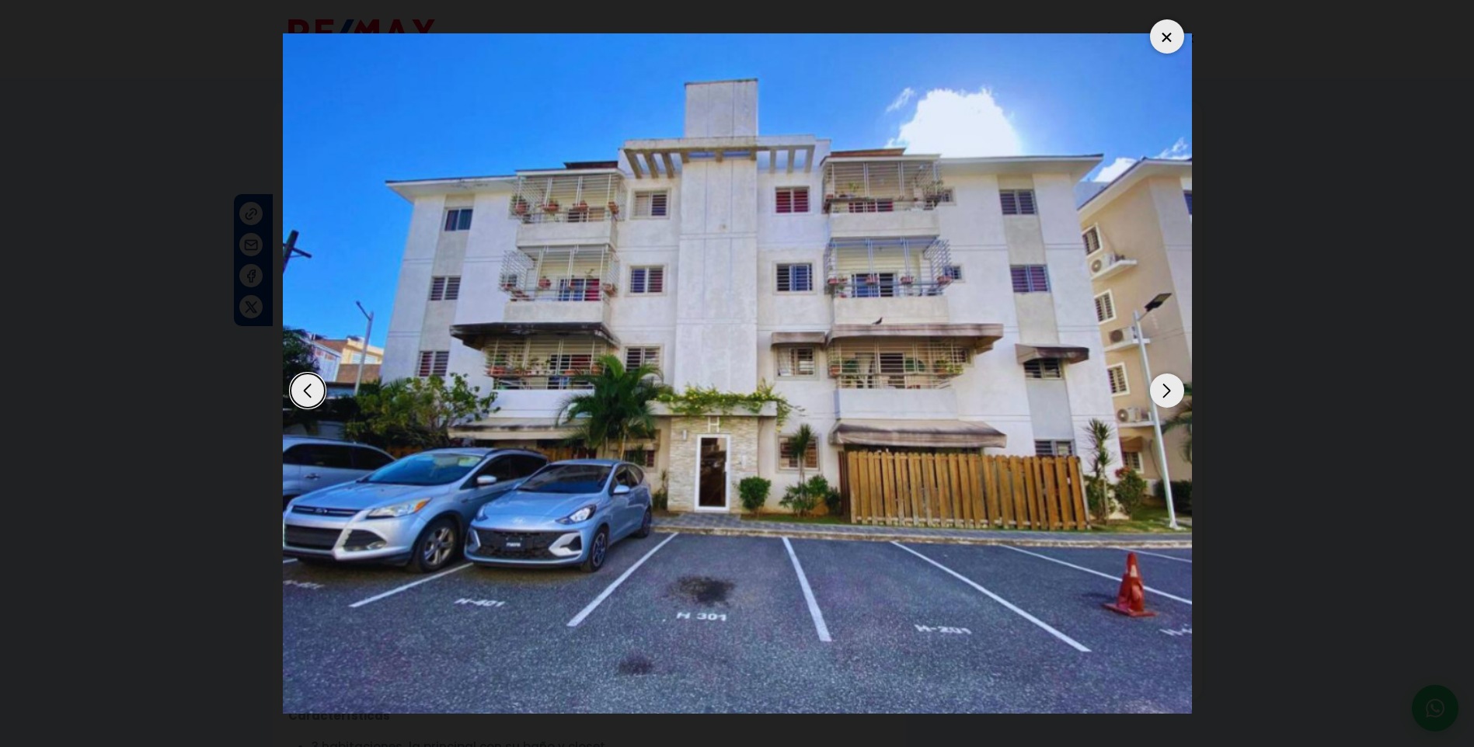
click at [1172, 392] on div "Next slide" at bounding box center [1167, 391] width 34 height 34
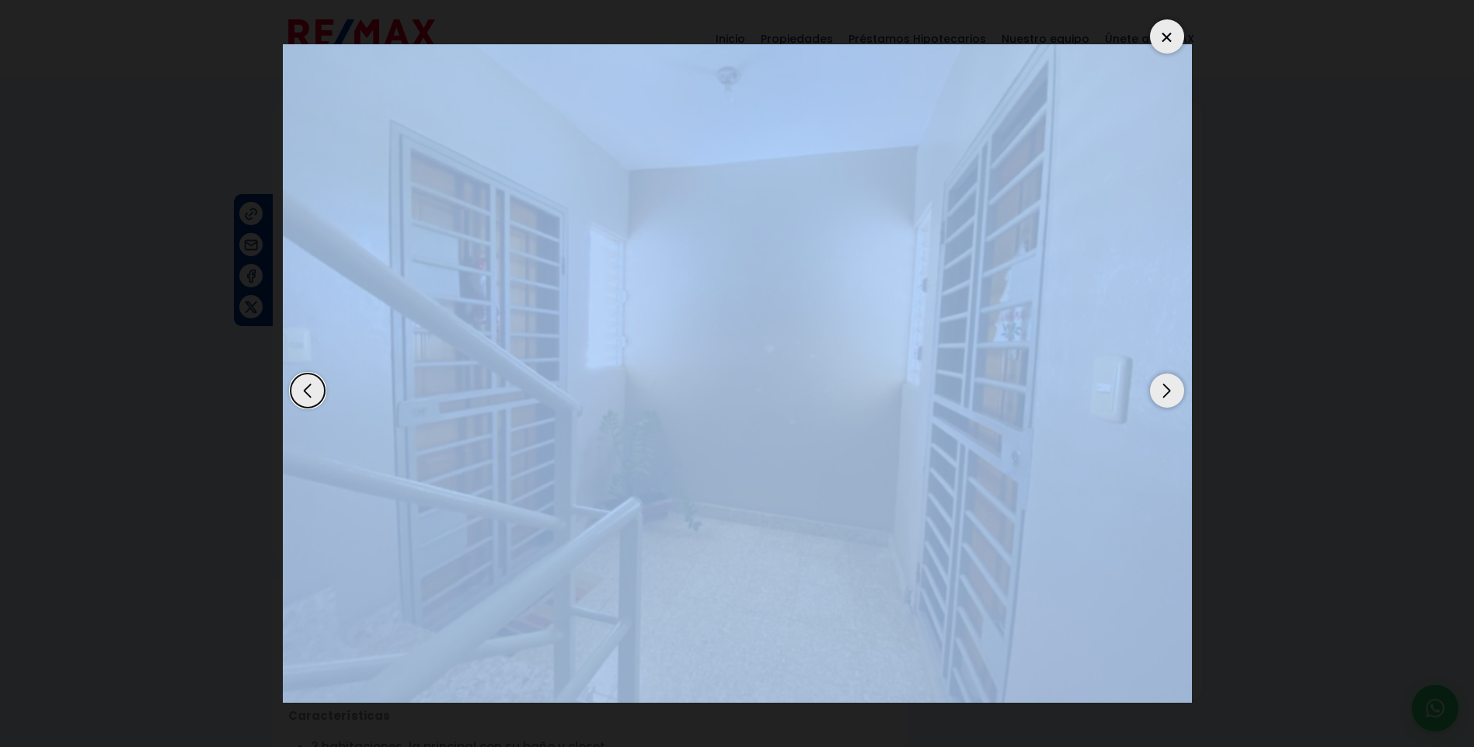
click at [1172, 392] on div "Next slide" at bounding box center [1167, 391] width 34 height 34
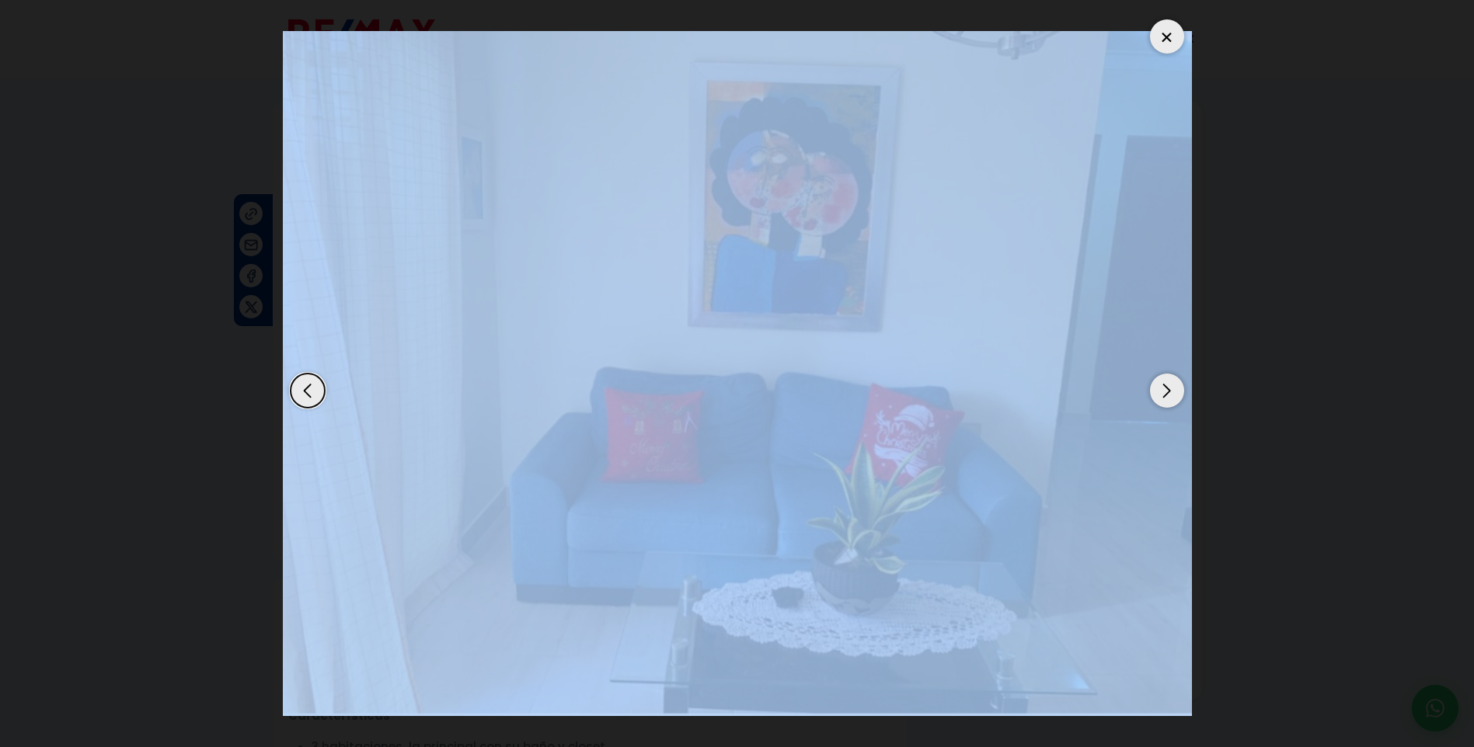
click at [1169, 34] on div at bounding box center [1167, 36] width 34 height 34
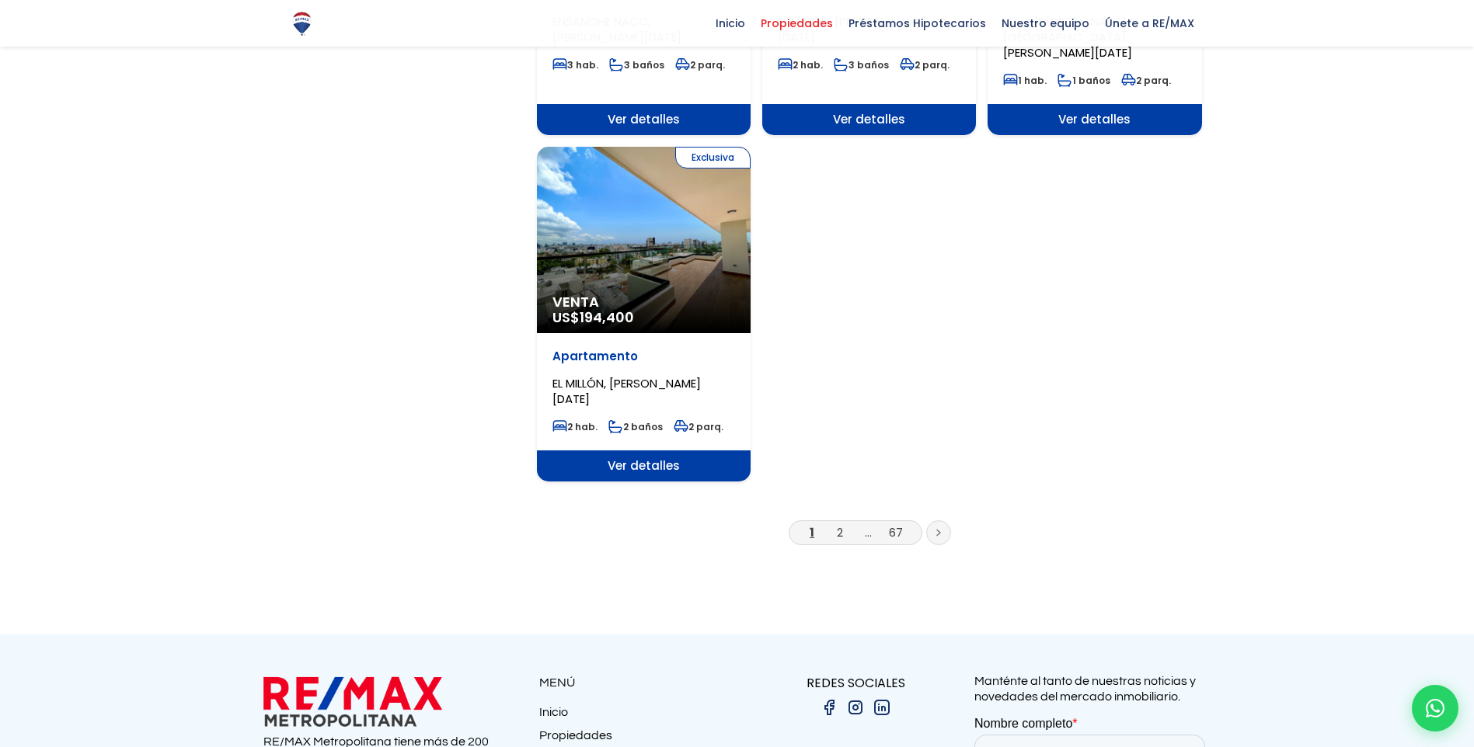
scroll to position [1865, 0]
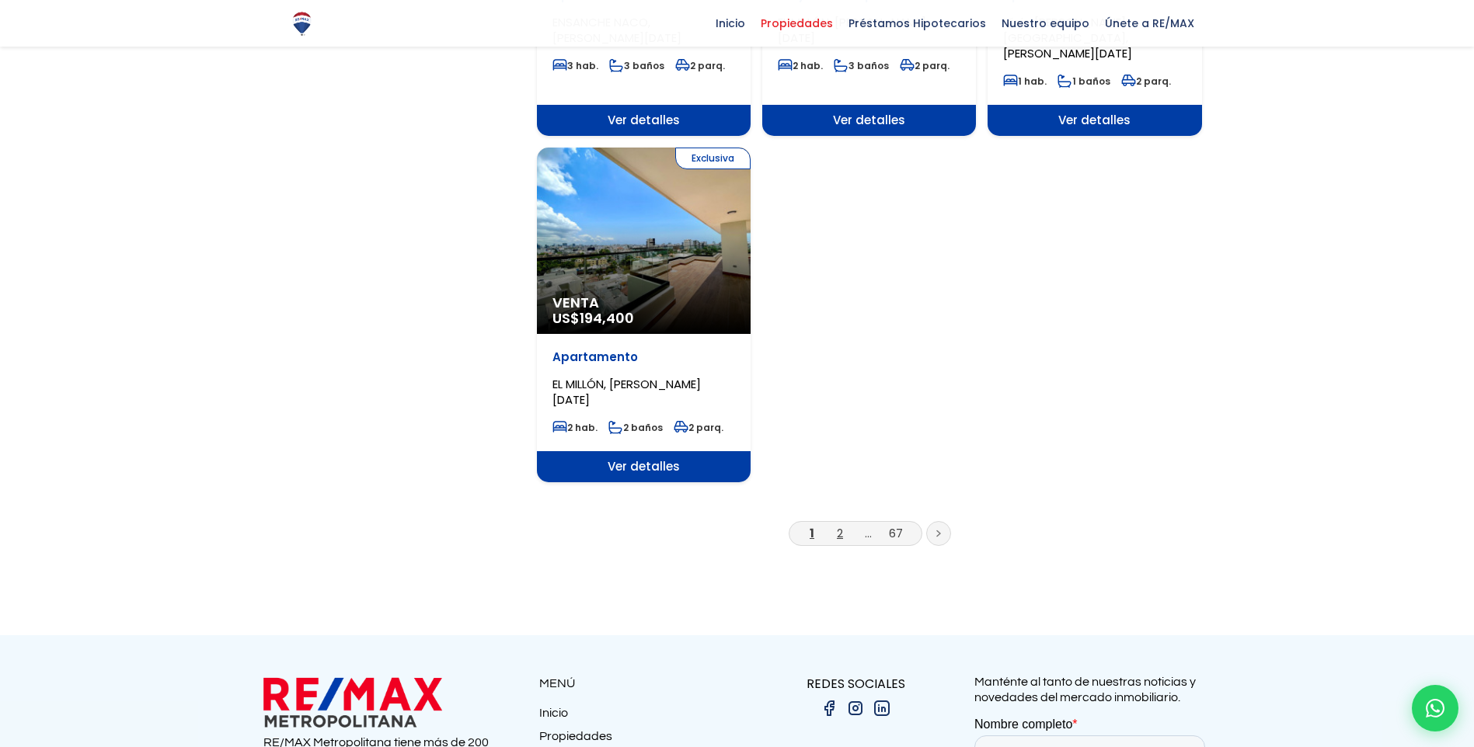
click at [838, 525] on link "2" at bounding box center [840, 533] width 6 height 16
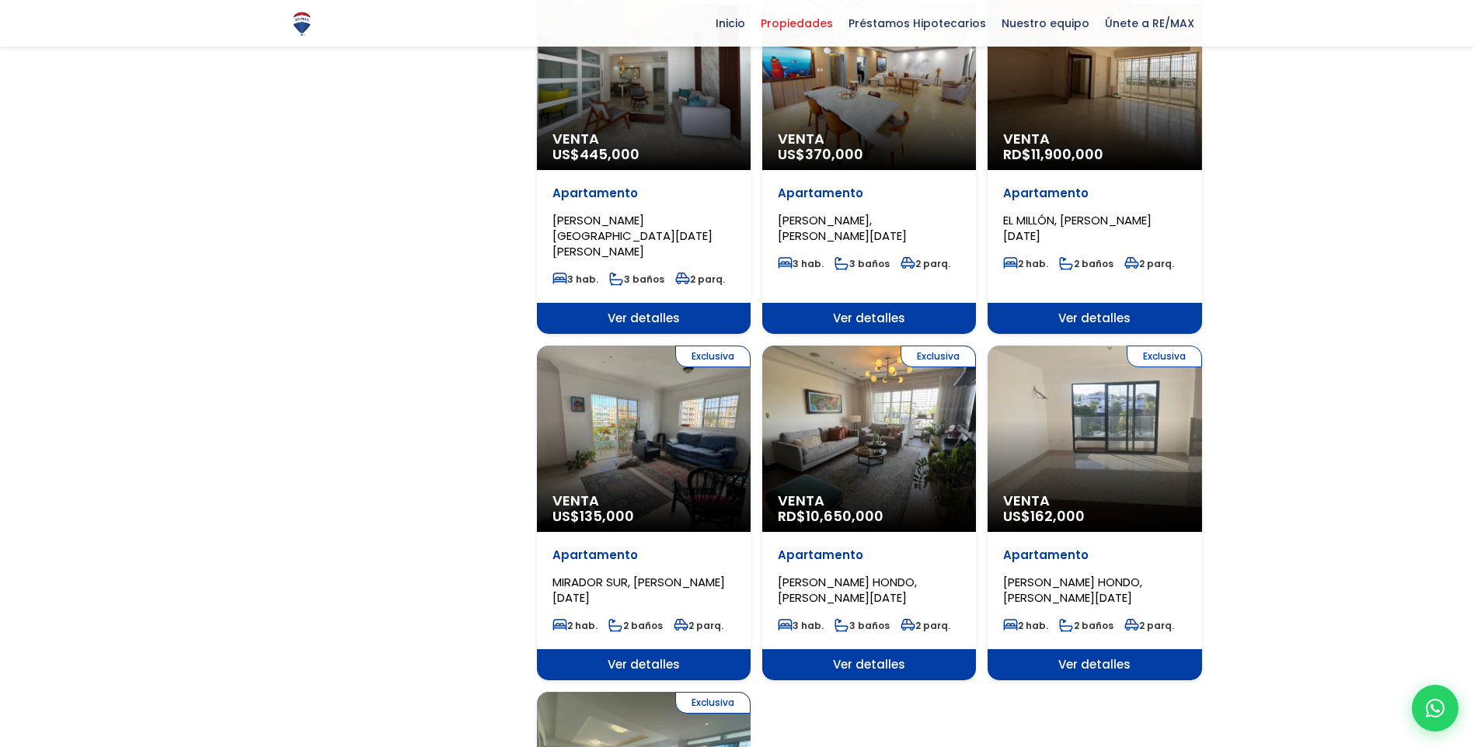
scroll to position [1321, 0]
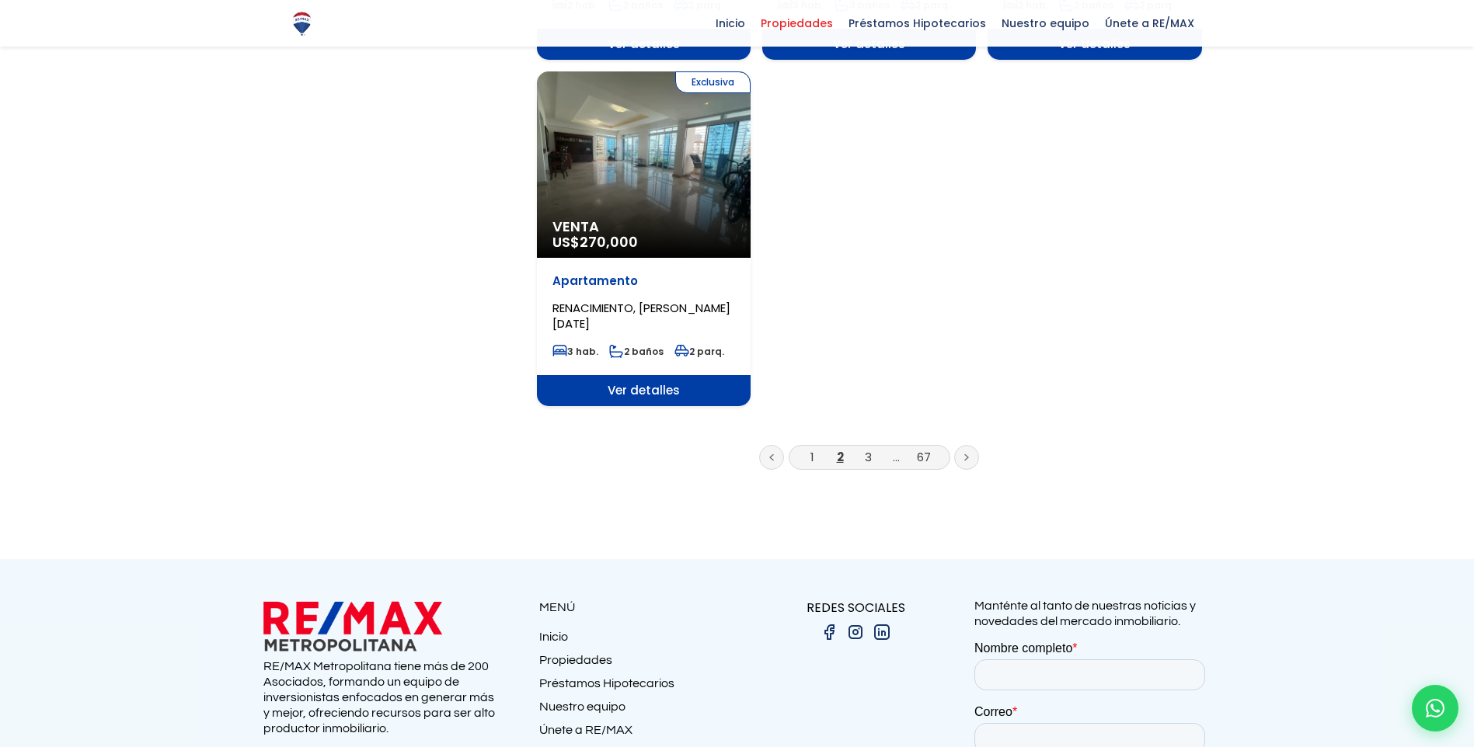
scroll to position [1942, 0]
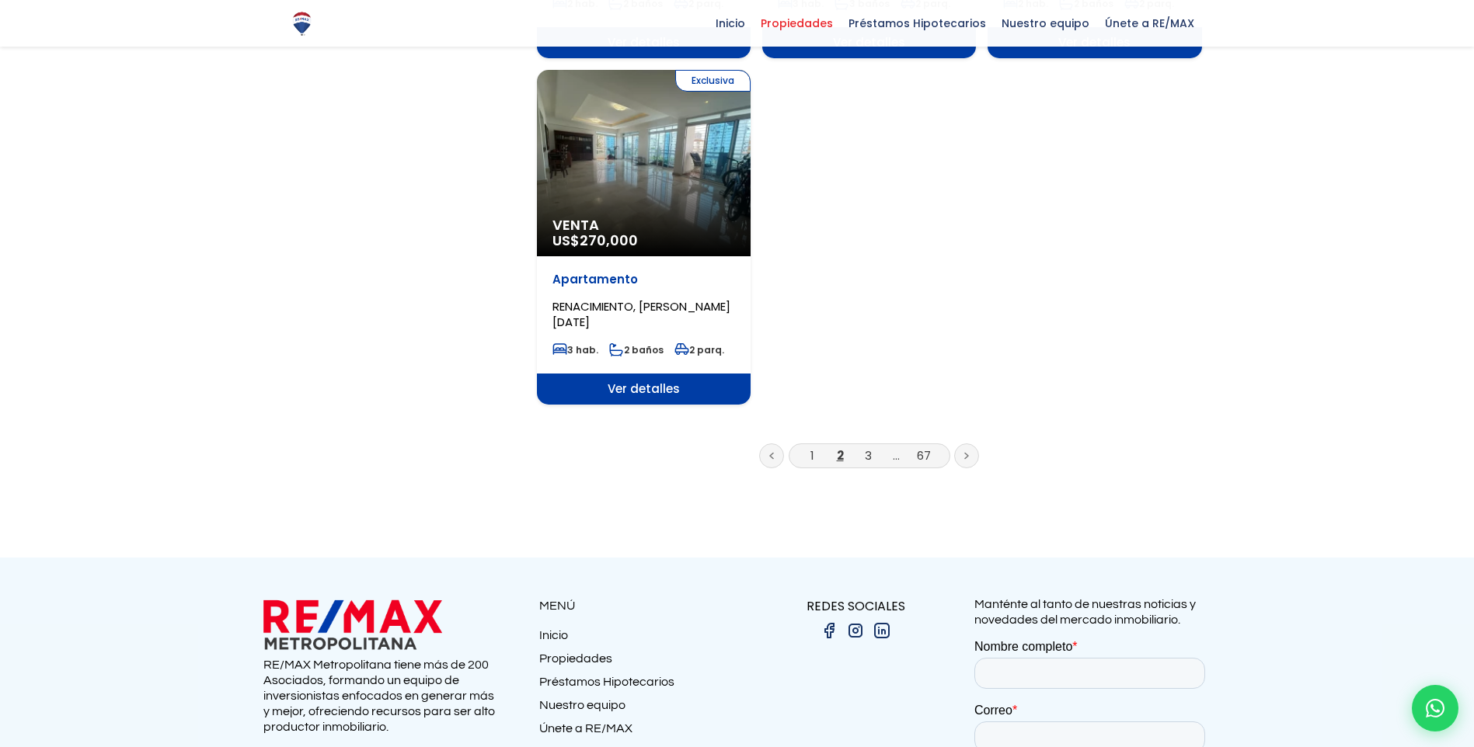
click at [863, 446] on li "3" at bounding box center [867, 455] width 25 height 19
click at [867, 448] on link "3" at bounding box center [868, 456] width 7 height 16
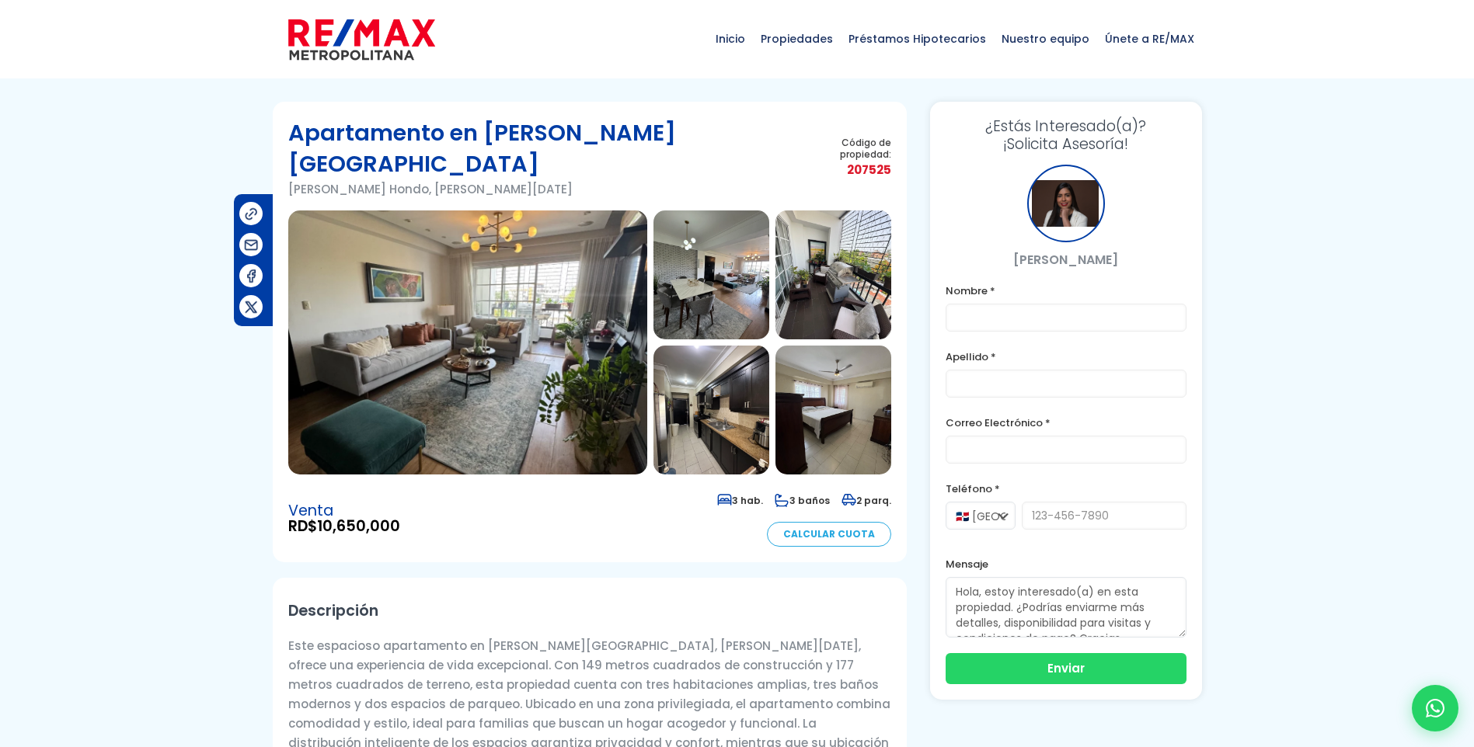
click at [712, 248] on img at bounding box center [711, 275] width 116 height 129
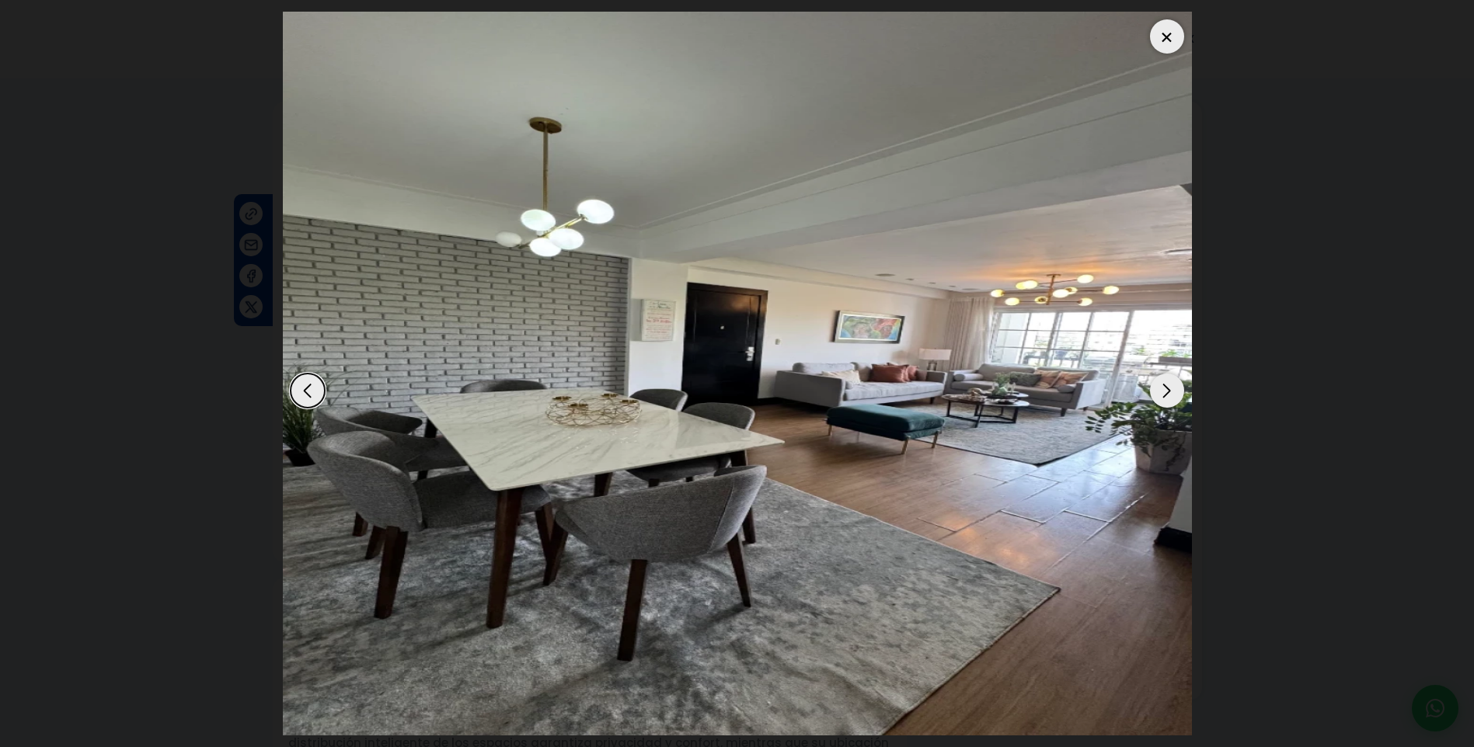
click at [1173, 42] on div at bounding box center [1167, 36] width 34 height 34
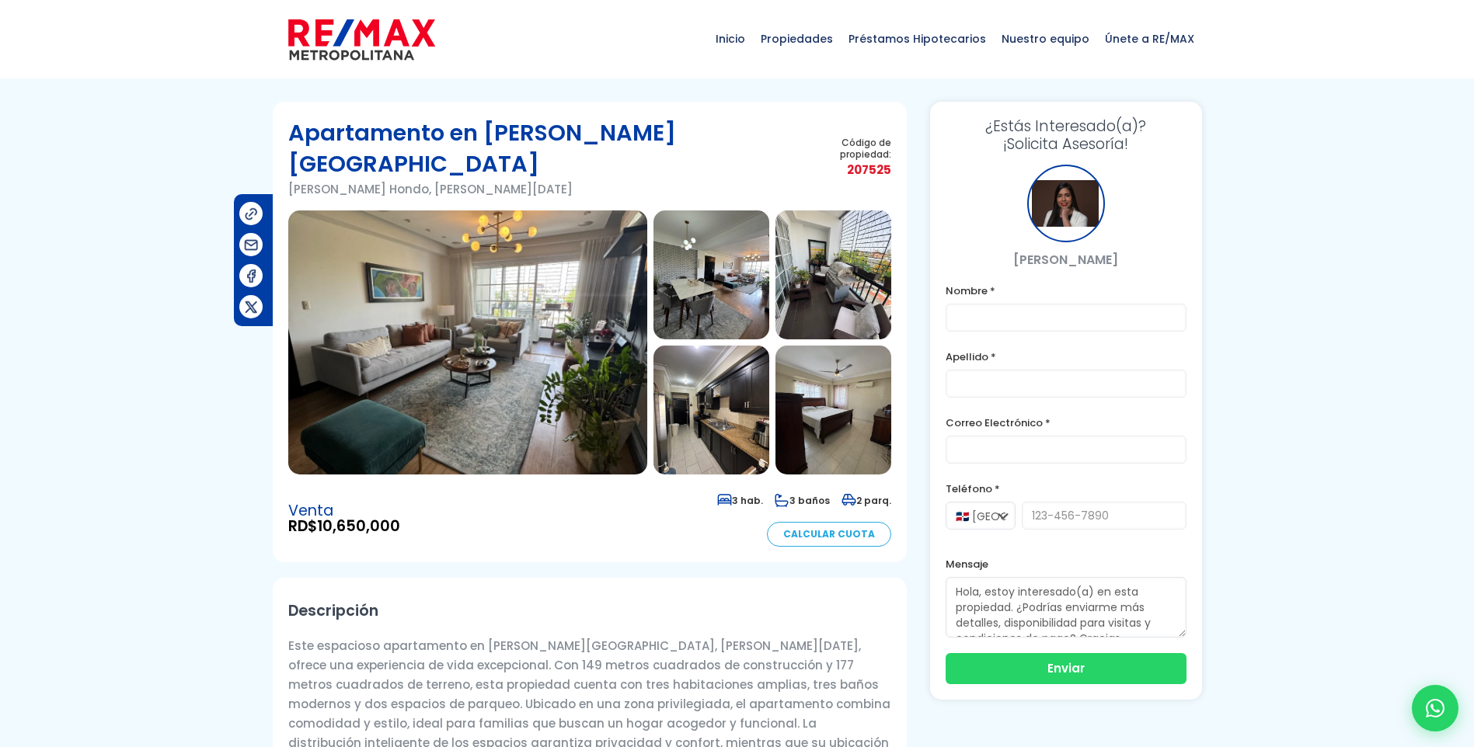
click at [740, 371] on img at bounding box center [711, 410] width 116 height 129
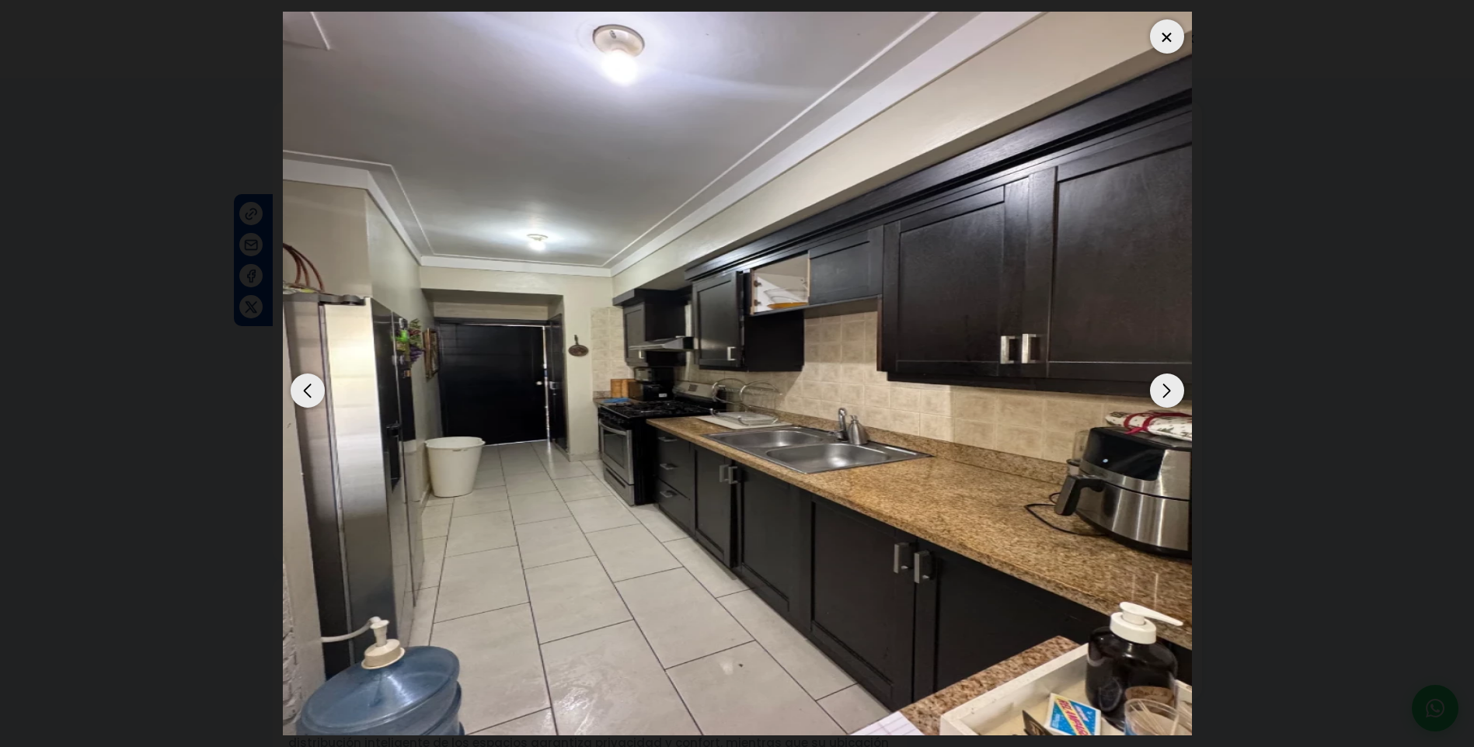
click at [1176, 33] on div at bounding box center [1167, 36] width 34 height 34
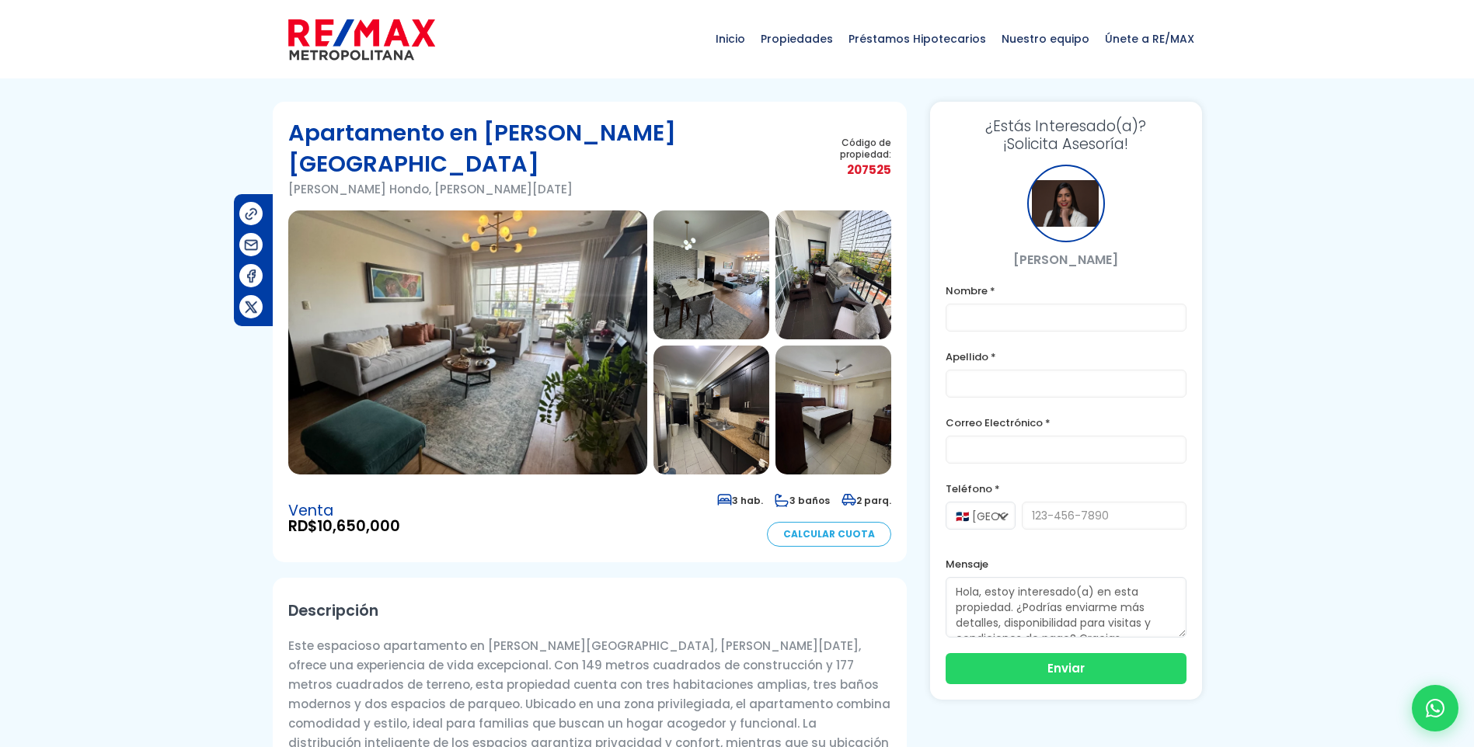
click at [846, 395] on img at bounding box center [833, 410] width 116 height 129
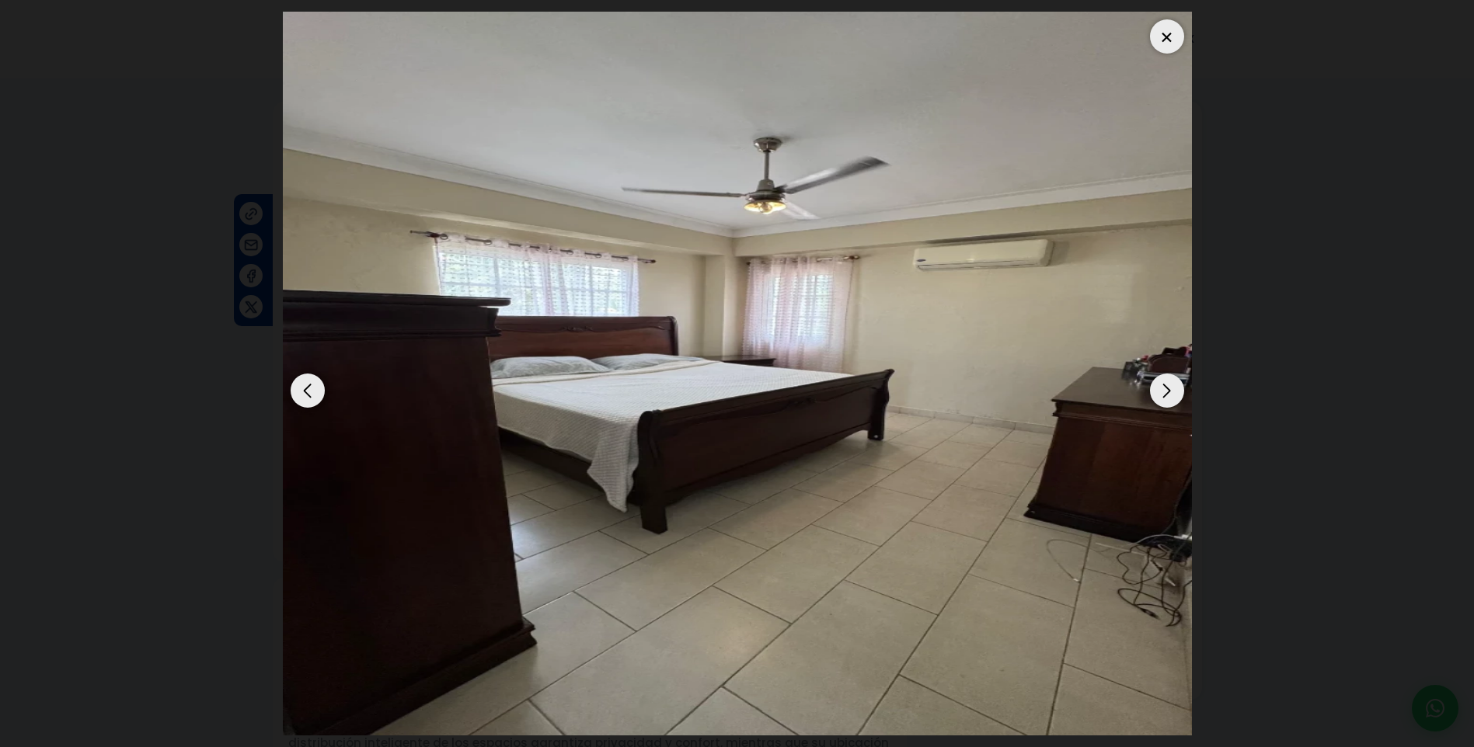
click at [1172, 46] on div at bounding box center [1167, 36] width 34 height 34
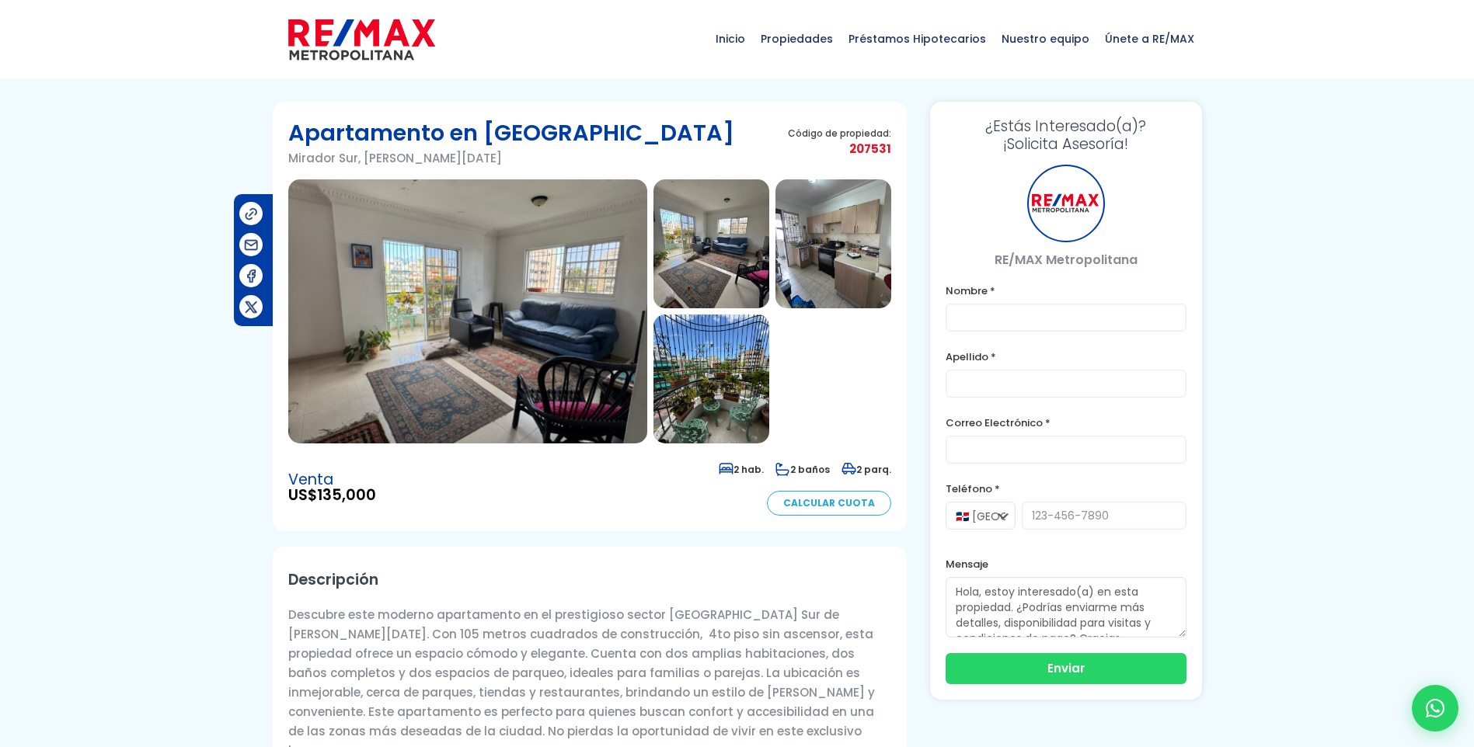
click at [756, 280] on img at bounding box center [711, 243] width 116 height 129
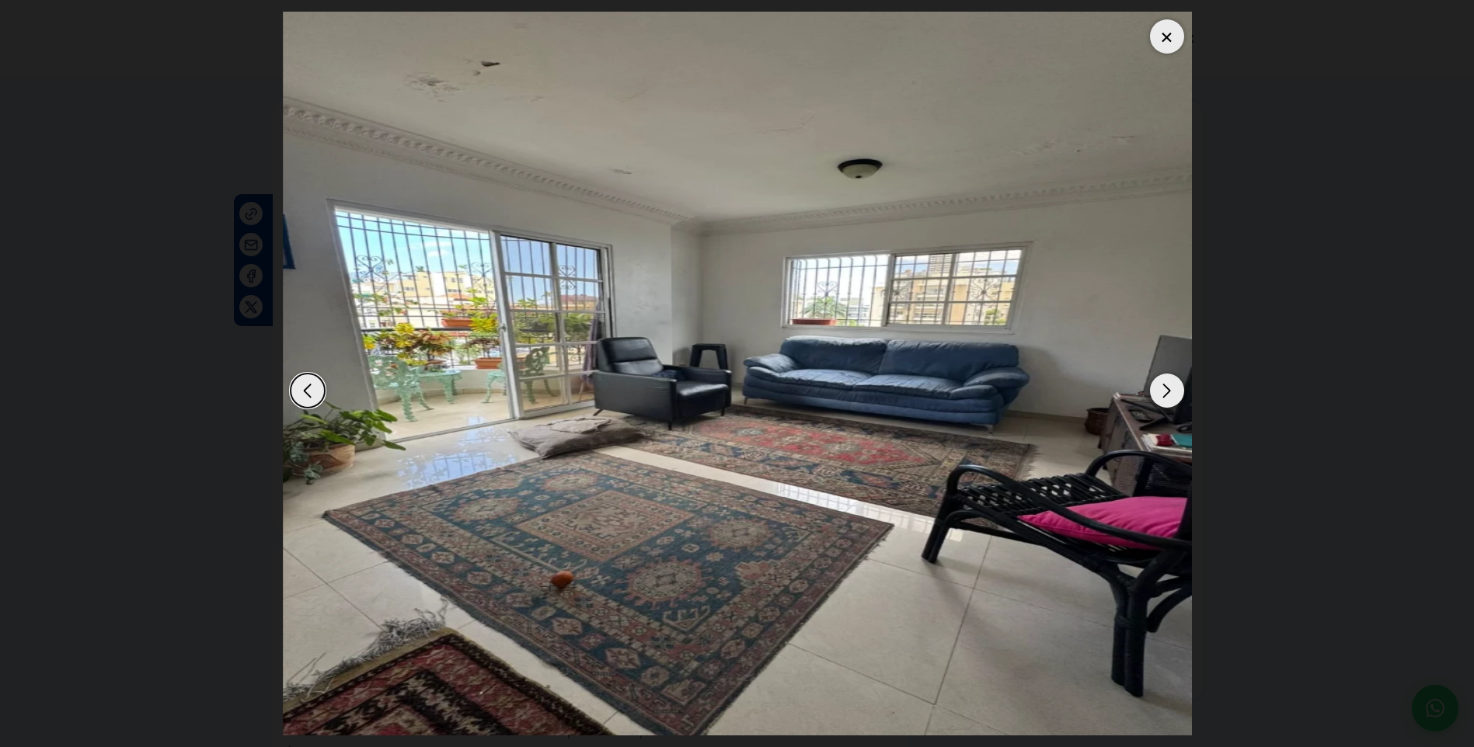
click at [1168, 388] on div "Next slide" at bounding box center [1167, 391] width 34 height 34
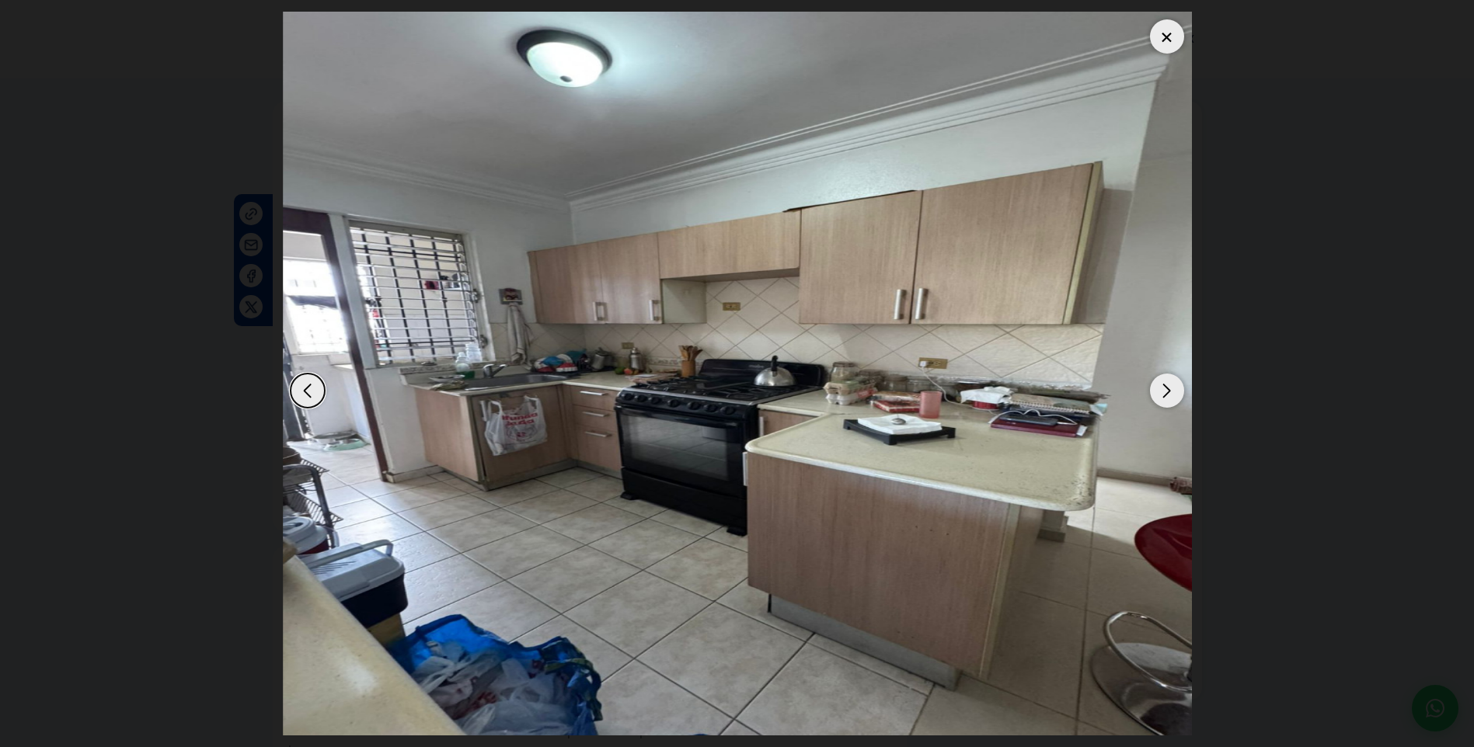
click at [1168, 388] on div "Next slide" at bounding box center [1167, 391] width 34 height 34
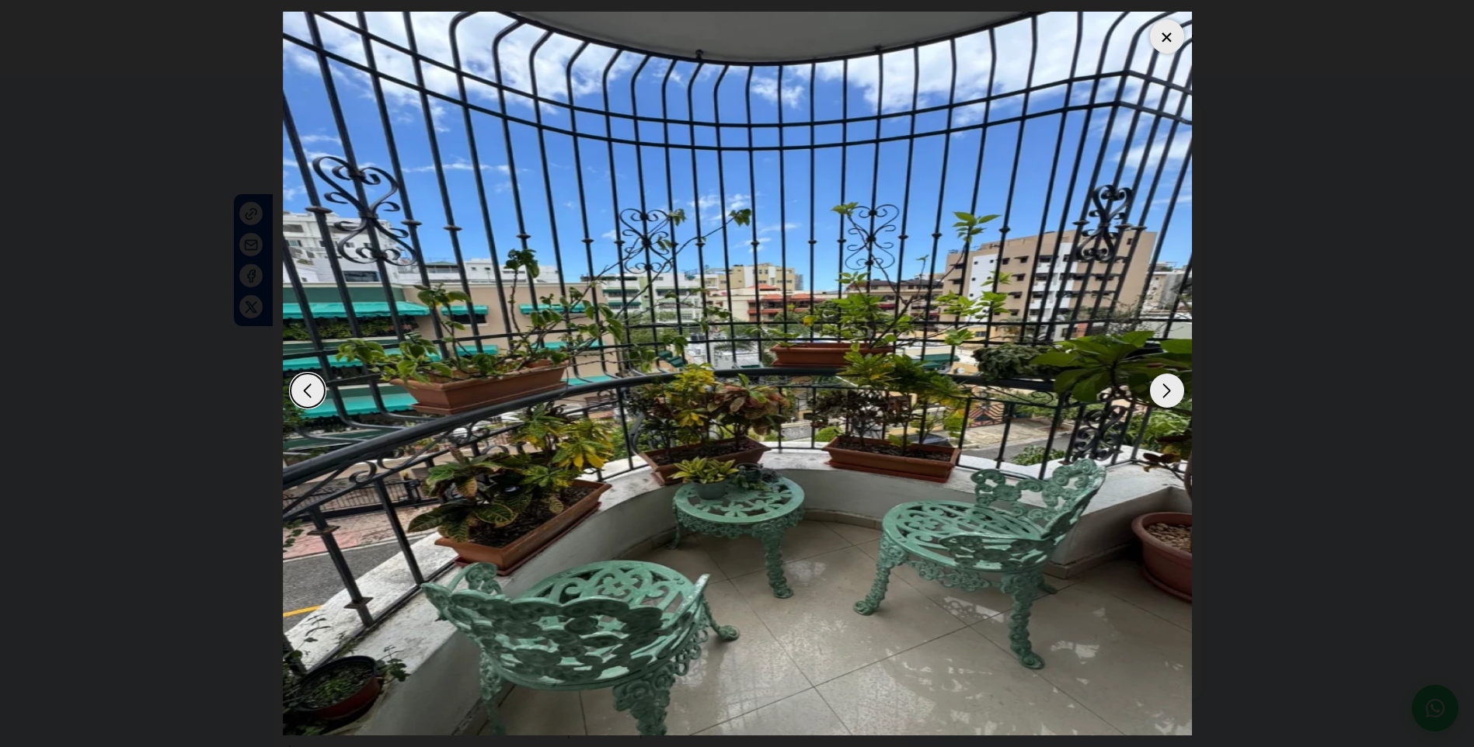
click at [1168, 388] on div "Next slide" at bounding box center [1167, 391] width 34 height 34
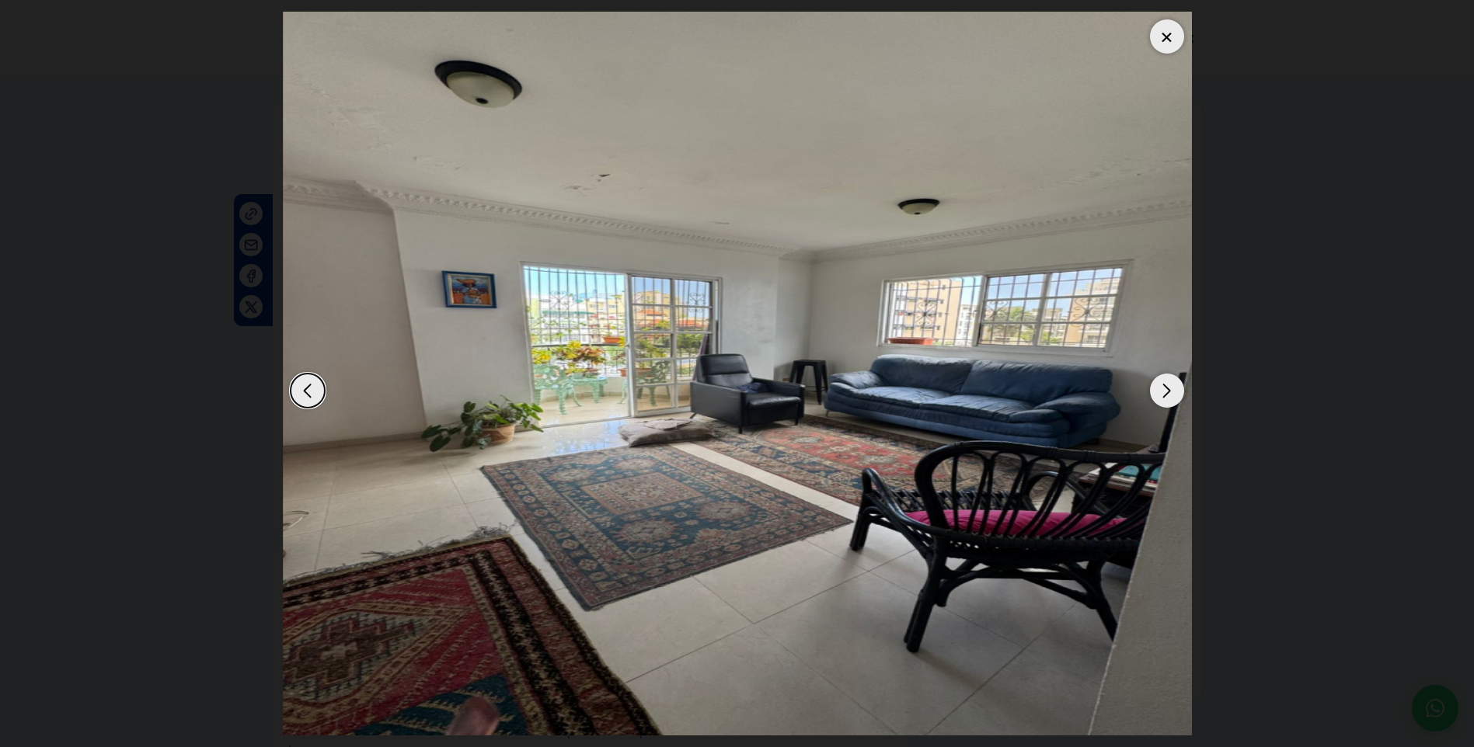
click at [1168, 388] on div "Next slide" at bounding box center [1167, 391] width 34 height 34
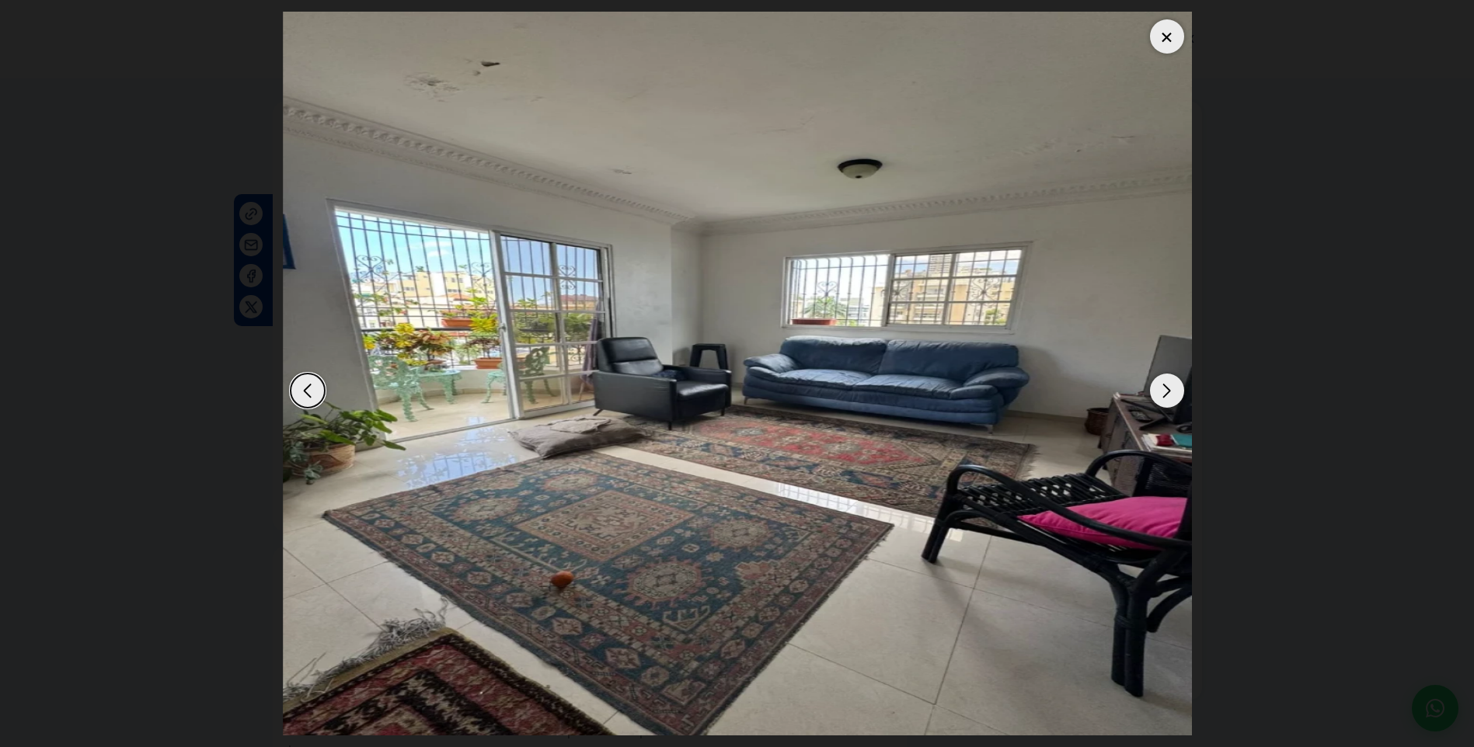
click at [1177, 36] on div at bounding box center [1167, 36] width 34 height 34
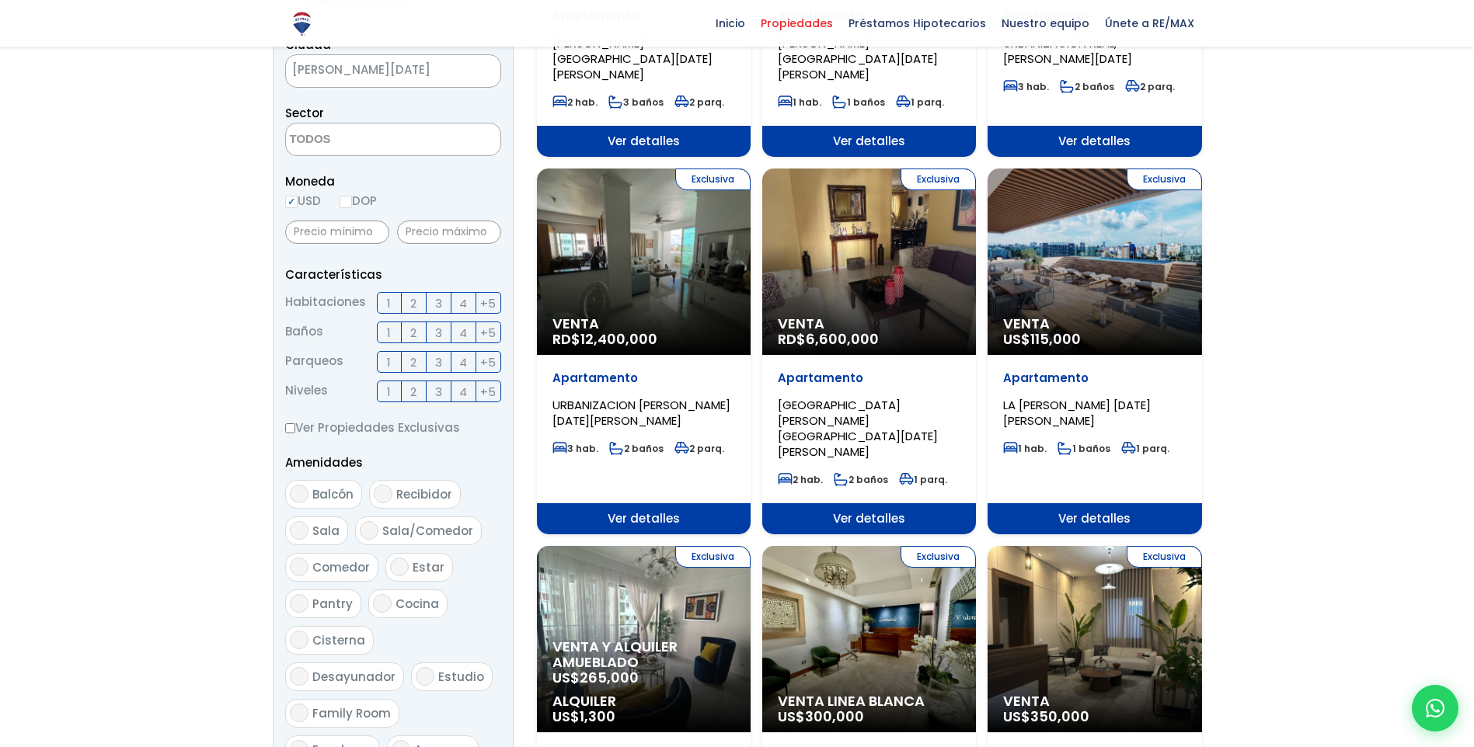
scroll to position [466, 0]
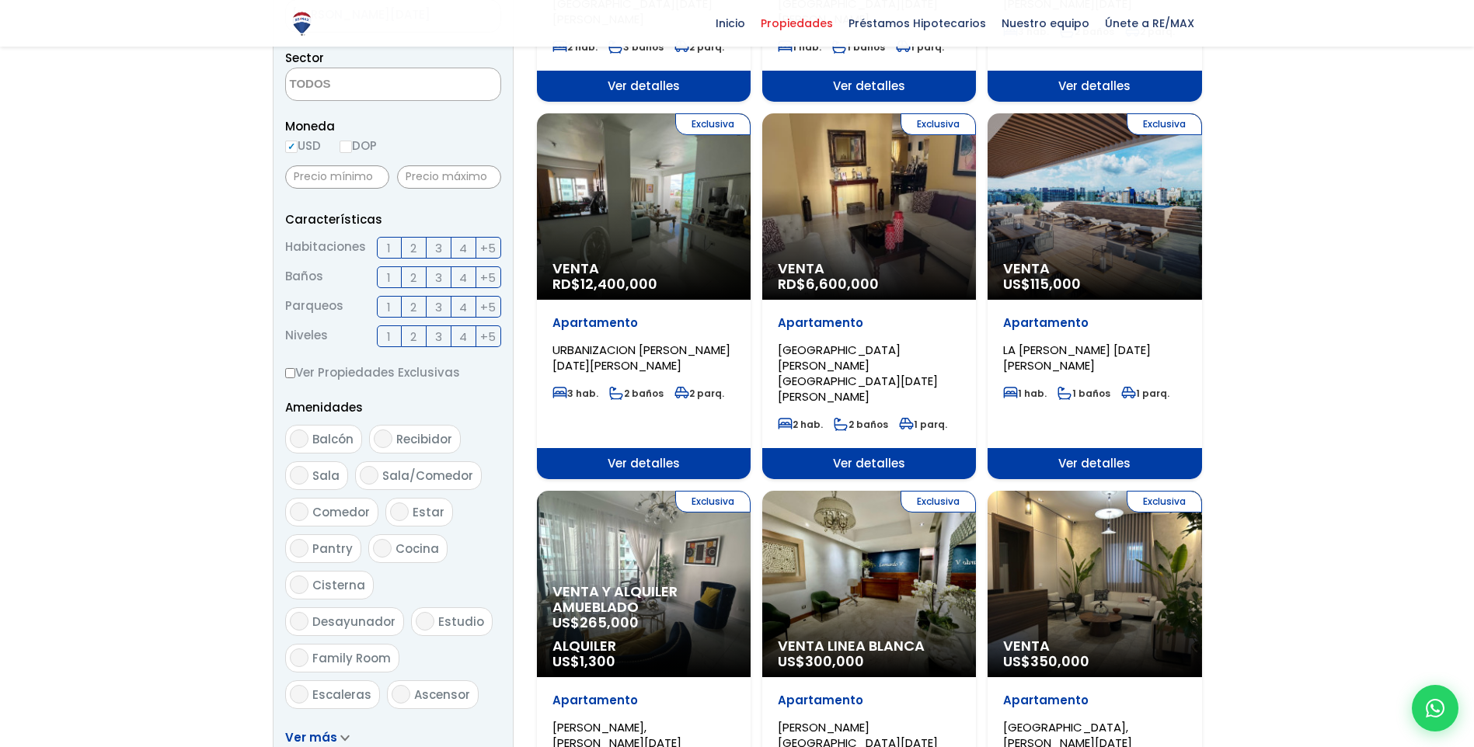
drag, startPoint x: 1072, startPoint y: 183, endPoint x: 1388, endPoint y: 159, distance: 316.4
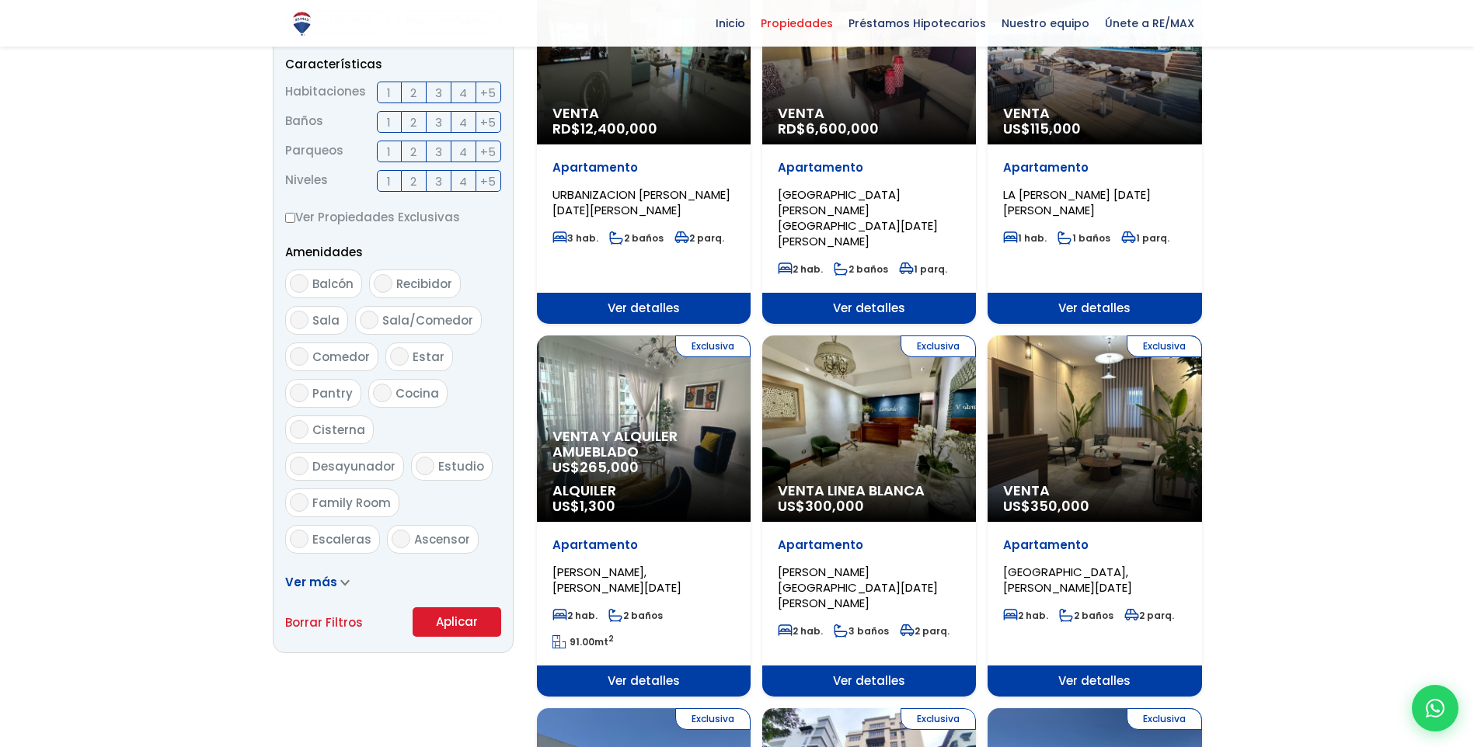
scroll to position [544, 0]
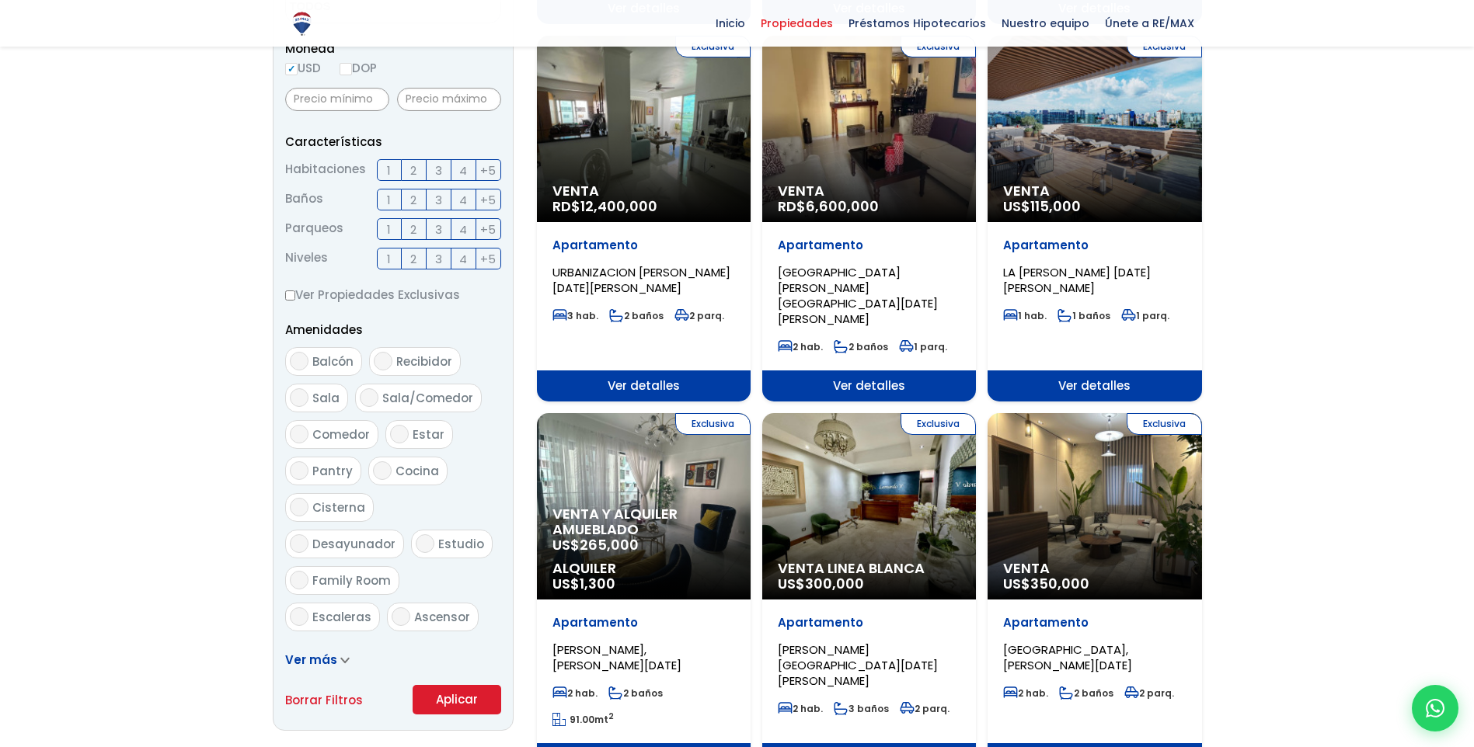
click at [417, 173] on label "2" at bounding box center [414, 170] width 25 height 22
click at [0, 0] on input "2" at bounding box center [0, 0] width 0 height 0
click at [465, 692] on button "Aplicar" at bounding box center [457, 700] width 89 height 30
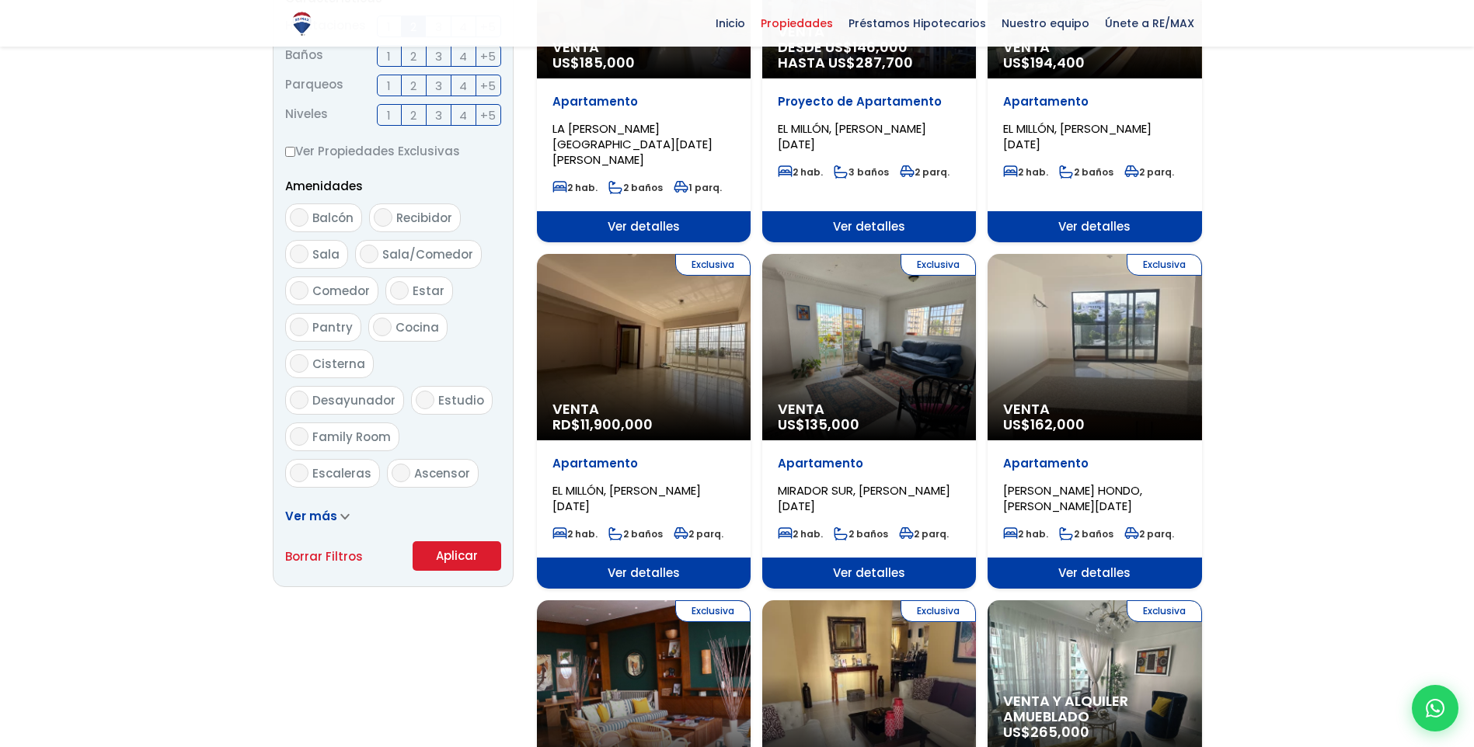
scroll to position [699, 0]
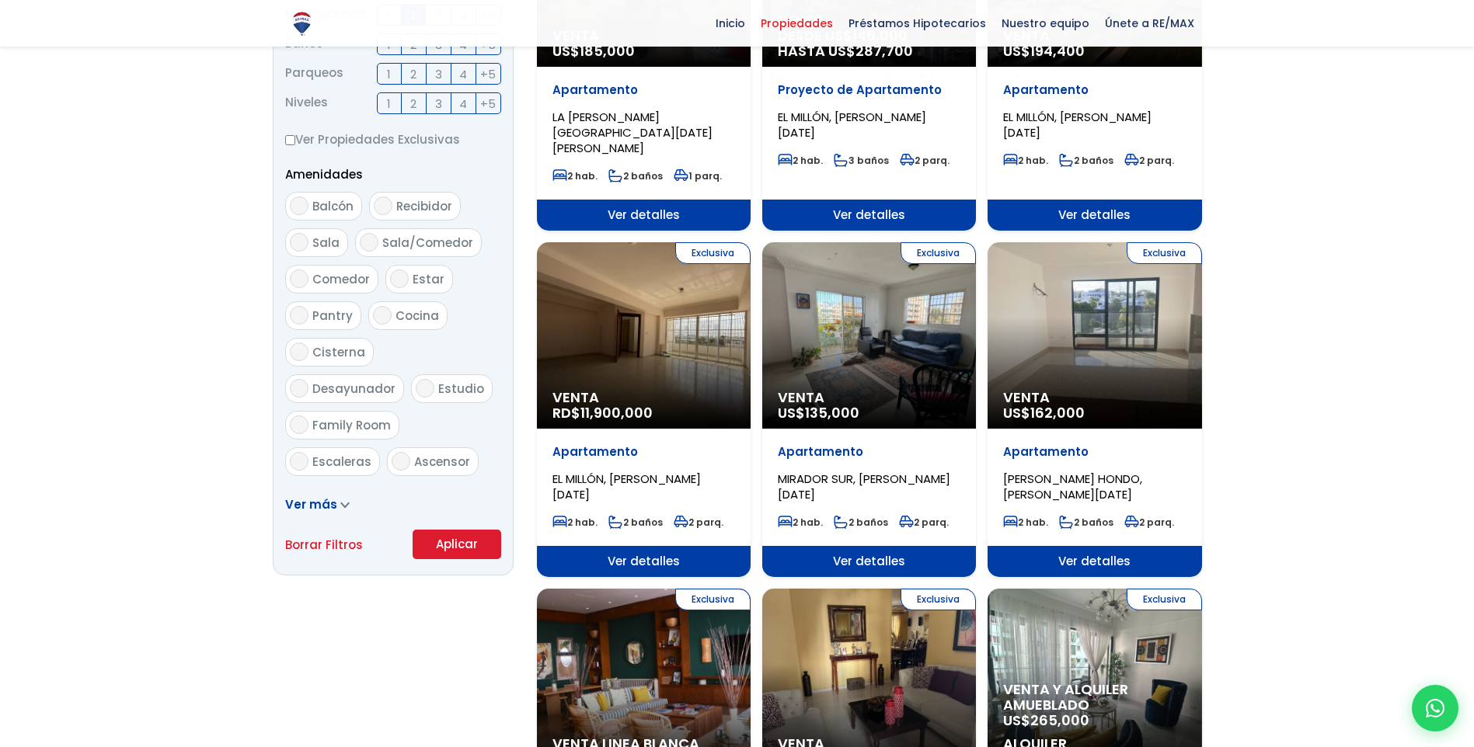
click at [323, 503] on span "Ver más" at bounding box center [311, 504] width 52 height 16
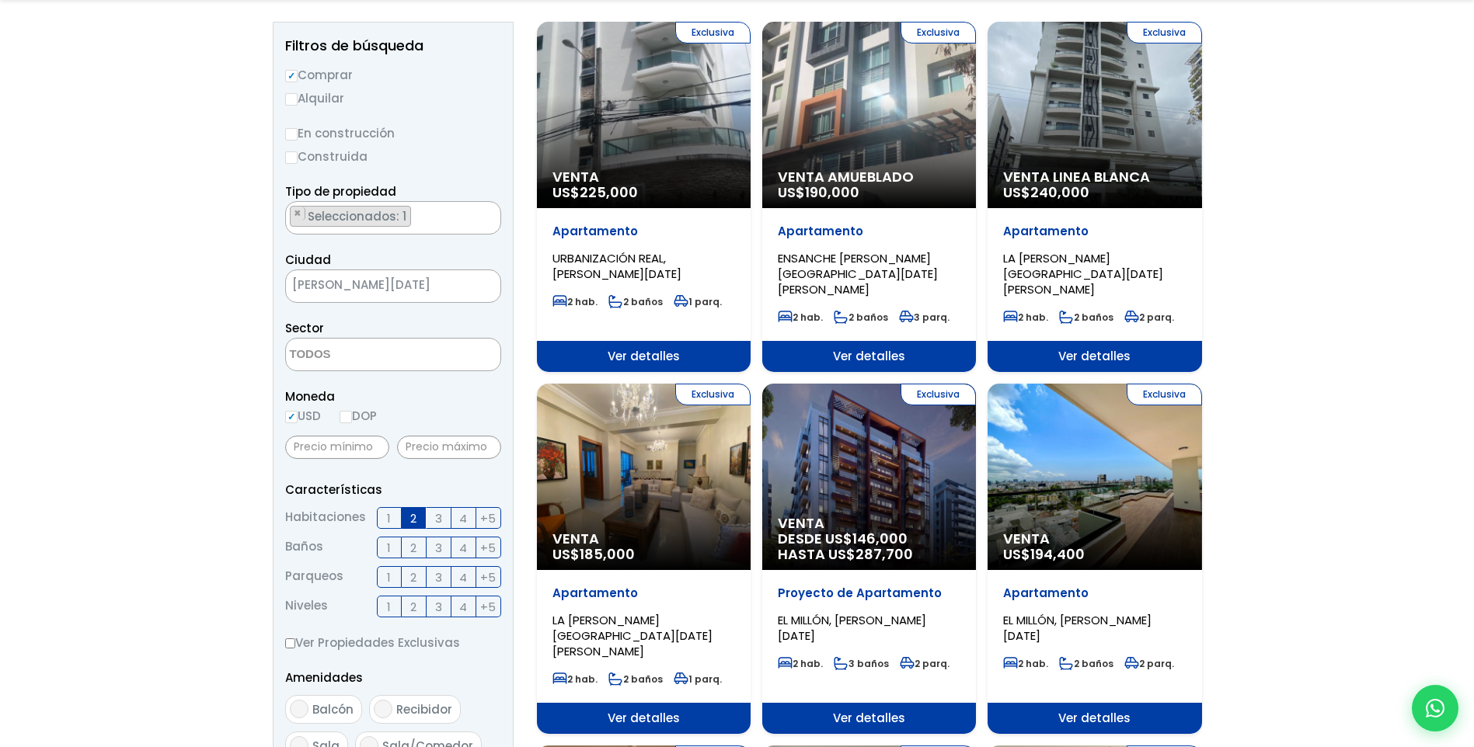
scroll to position [233, 0]
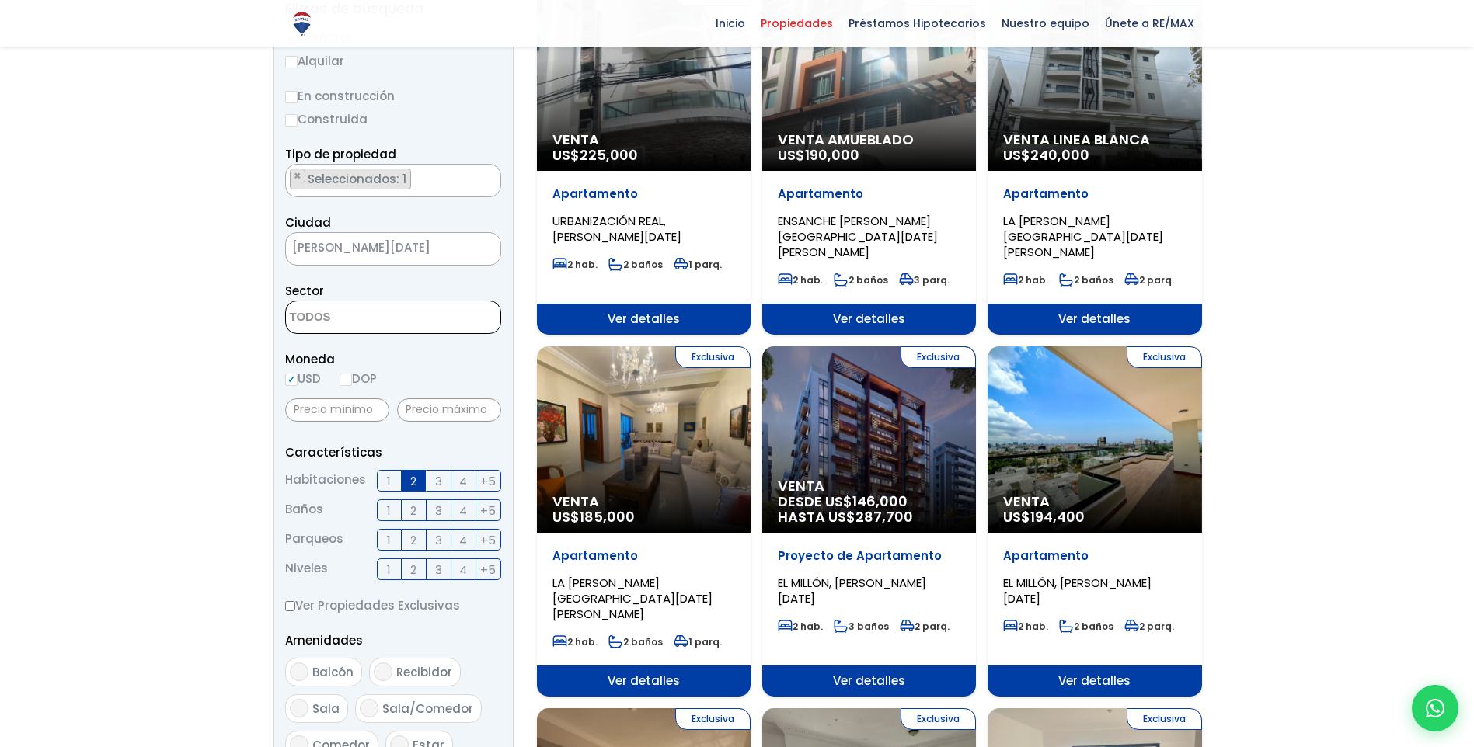
click at [360, 329] on textarea "Search" at bounding box center [361, 317] width 151 height 33
type textarea "la es"
click at [336, 350] on li "LA ESPERILLA" at bounding box center [393, 348] width 214 height 29
select select "180"
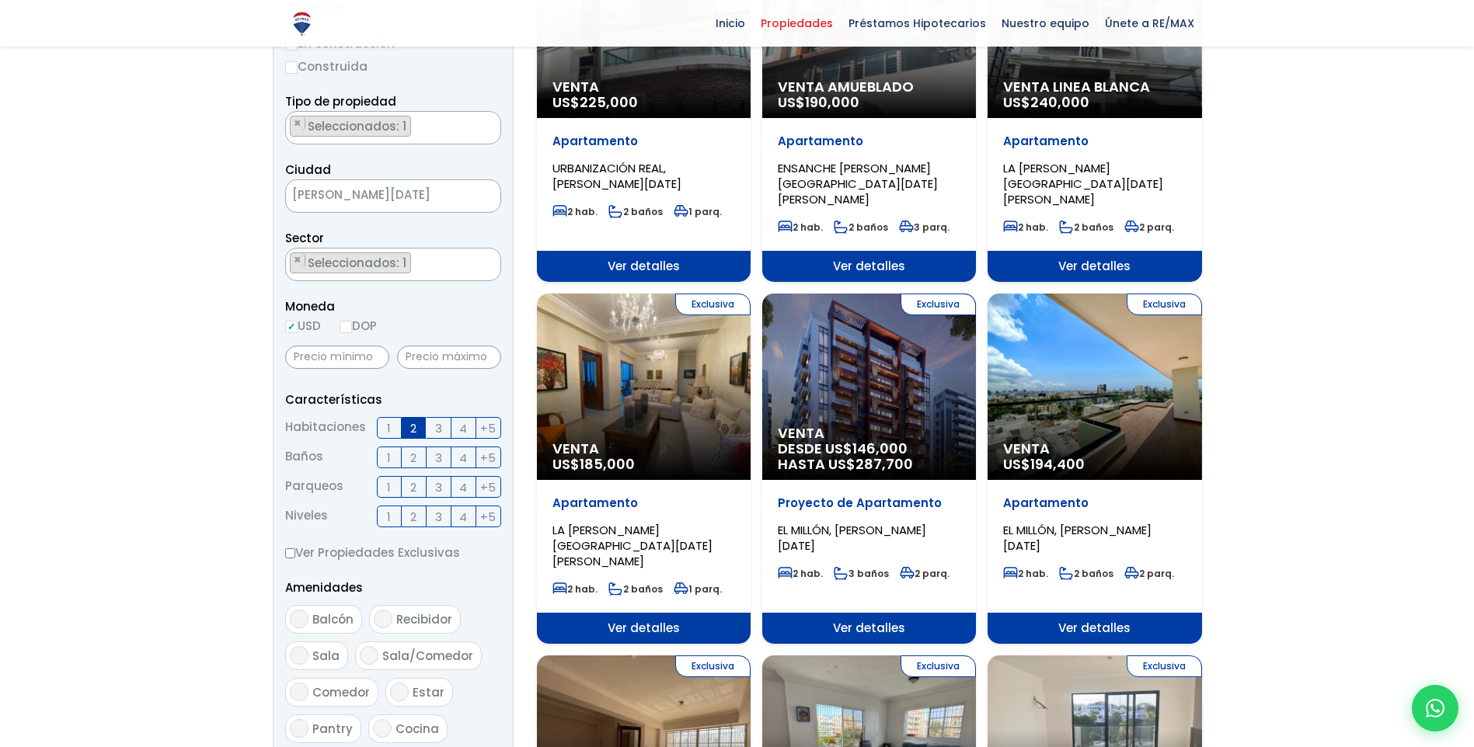
scroll to position [285, 0]
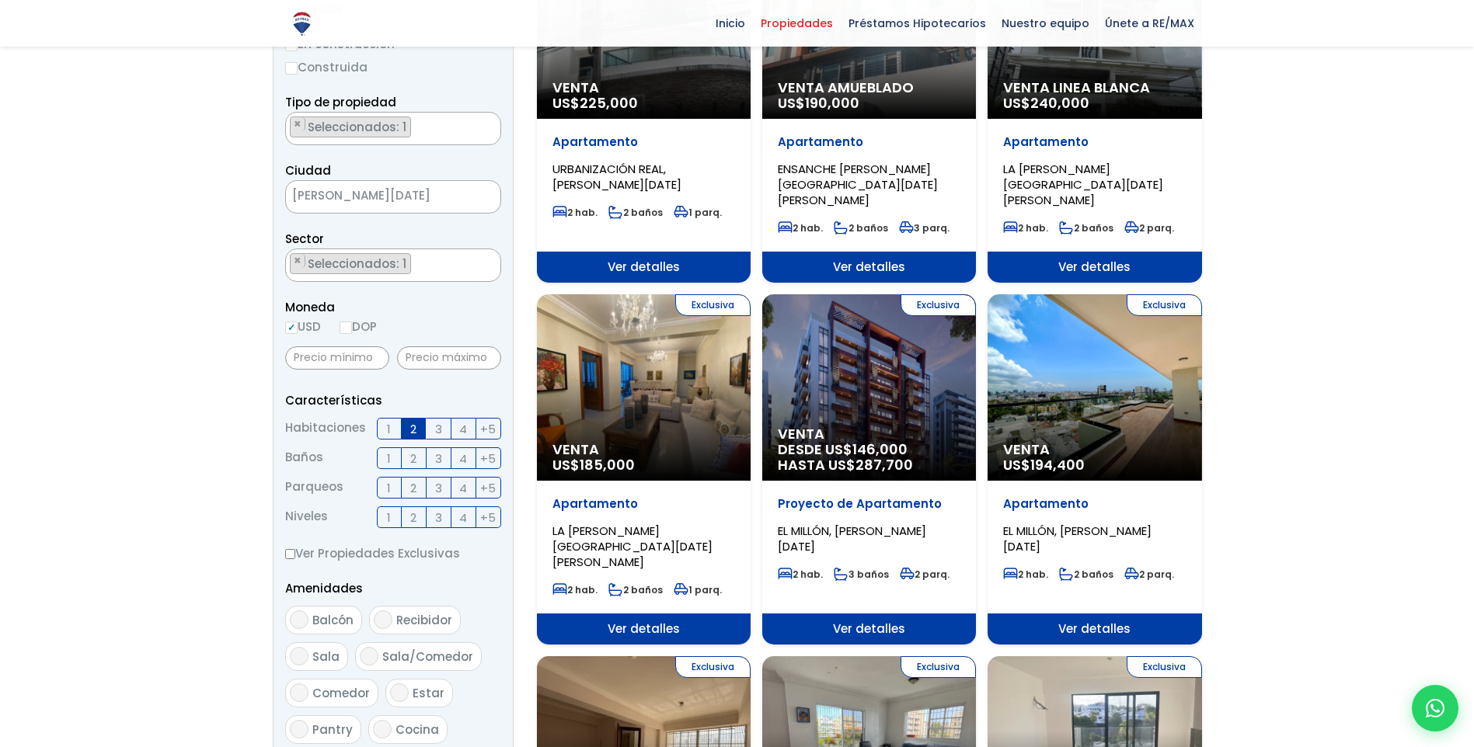
click at [336, 368] on input "text" at bounding box center [337, 358] width 104 height 23
click at [417, 353] on input "text" at bounding box center [449, 358] width 104 height 23
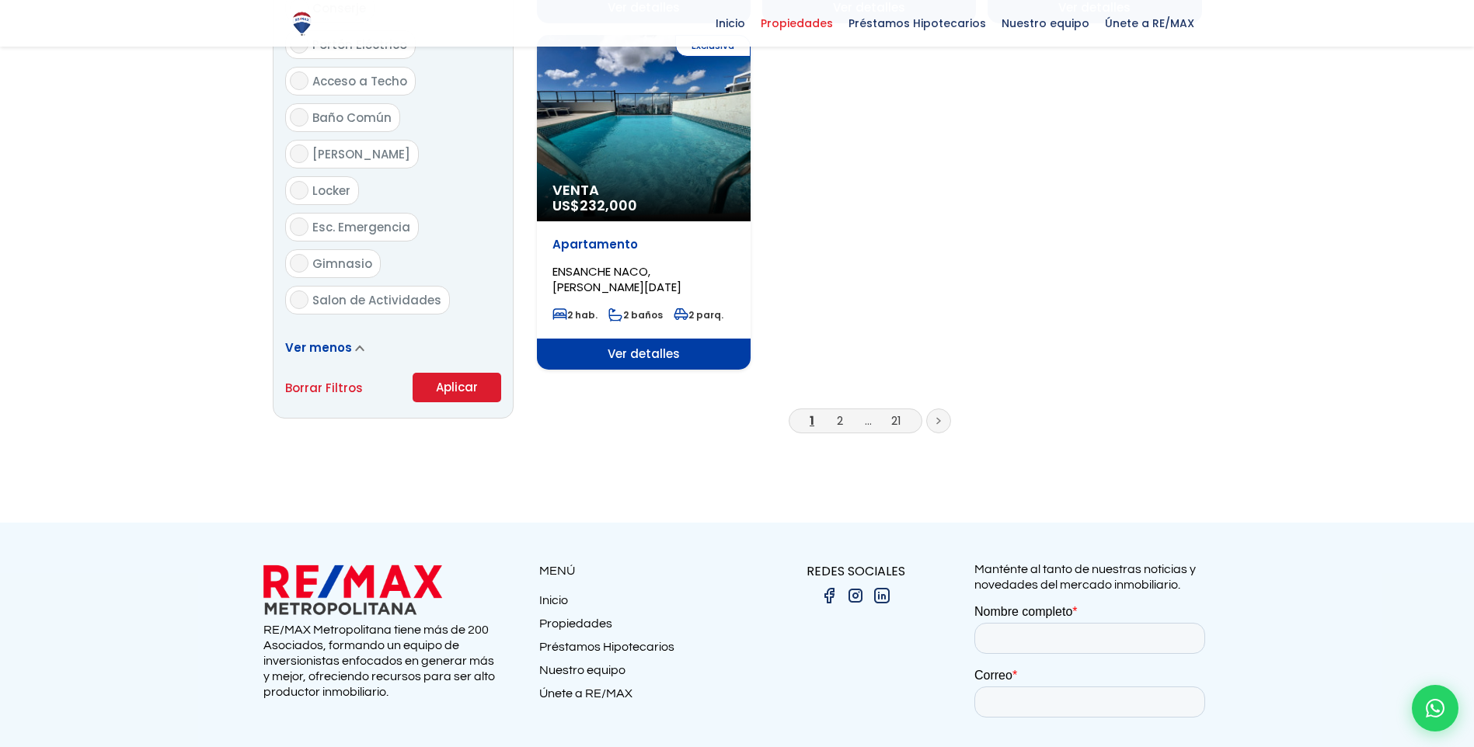
scroll to position [2062, 0]
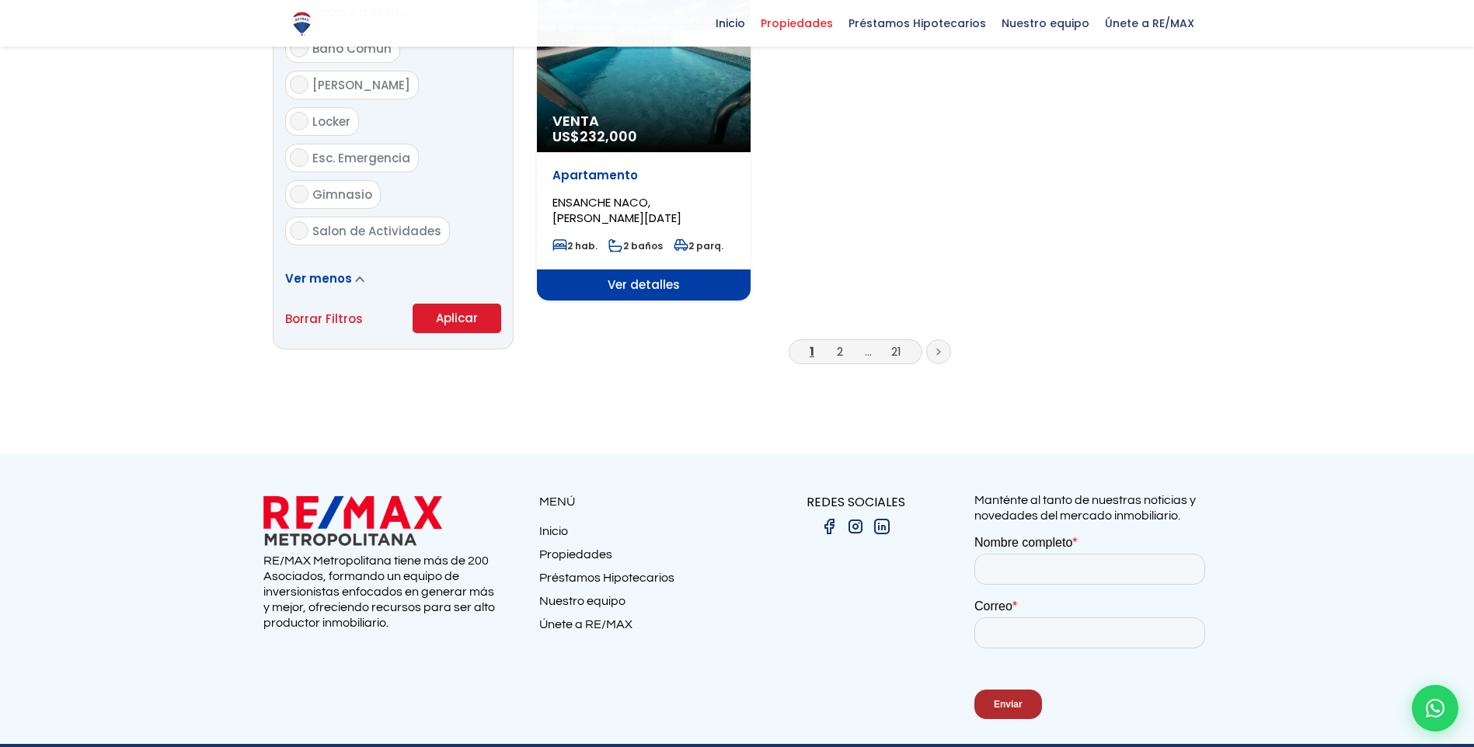
type input "130,000"
click at [447, 304] on button "Aplicar" at bounding box center [457, 319] width 89 height 30
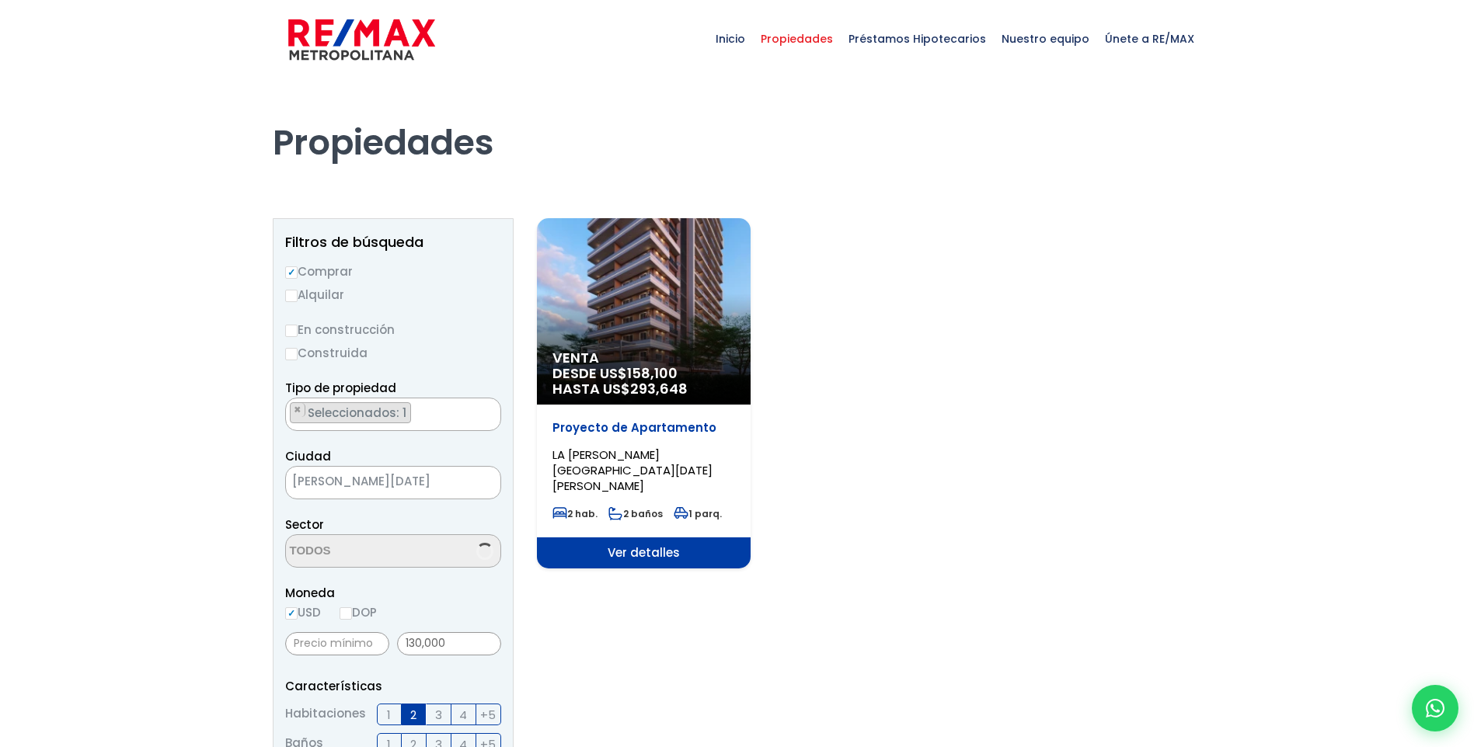
select select "180"
click at [297, 549] on span "×" at bounding box center [298, 547] width 8 height 14
select select
click at [305, 556] on textarea "Search" at bounding box center [361, 551] width 151 height 33
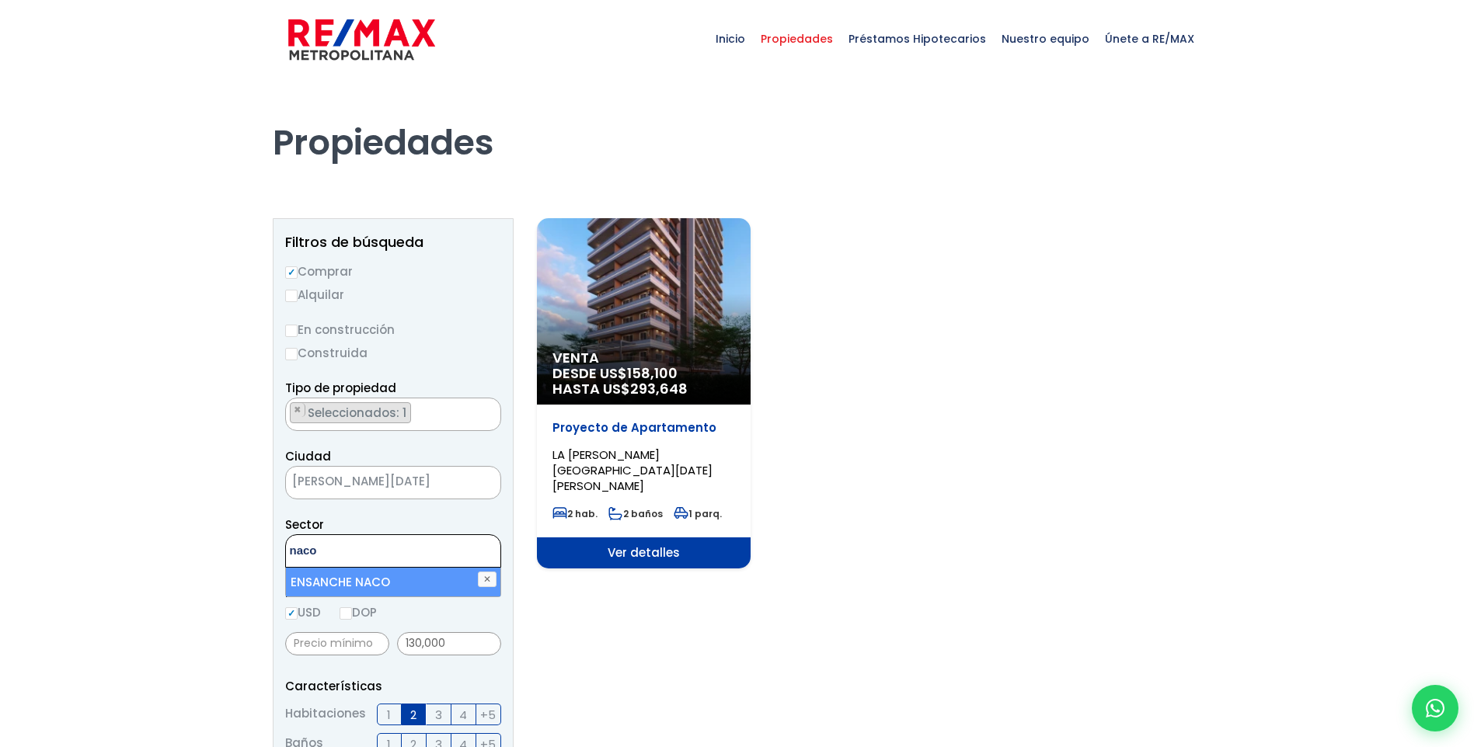
type textarea "naco"
click at [327, 576] on li "ENSANCHE NACO" at bounding box center [393, 582] width 214 height 29
select select "182"
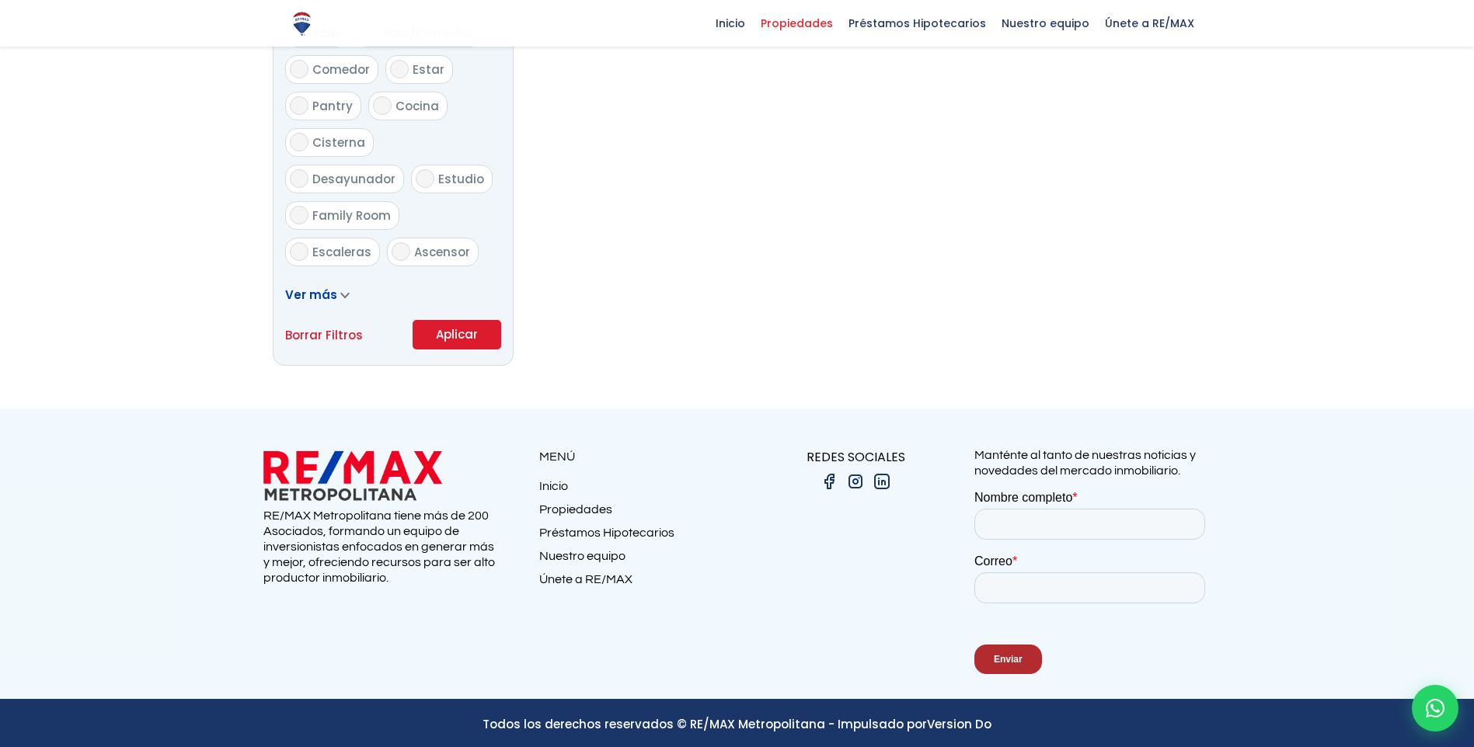
click at [471, 341] on button "Aplicar" at bounding box center [457, 335] width 89 height 30
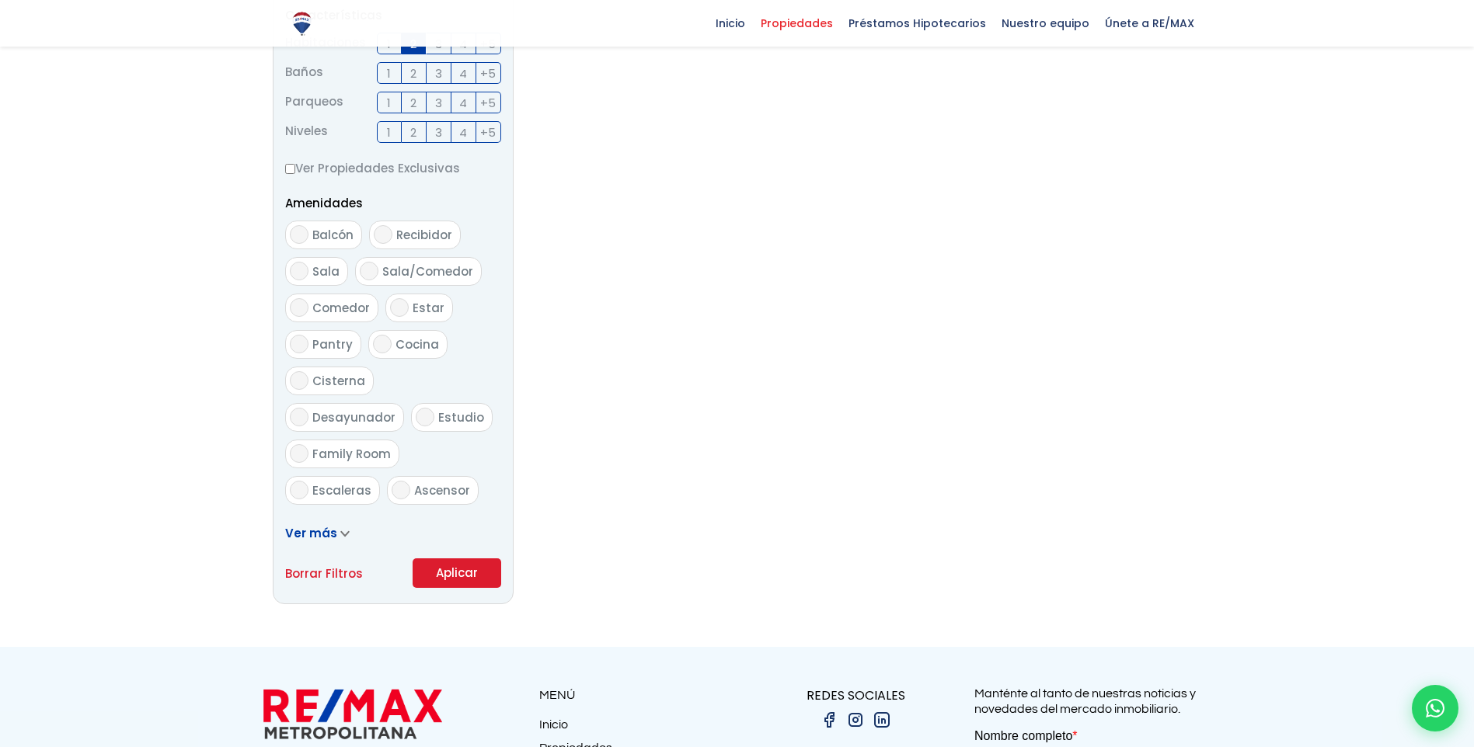
scroll to position [829, 0]
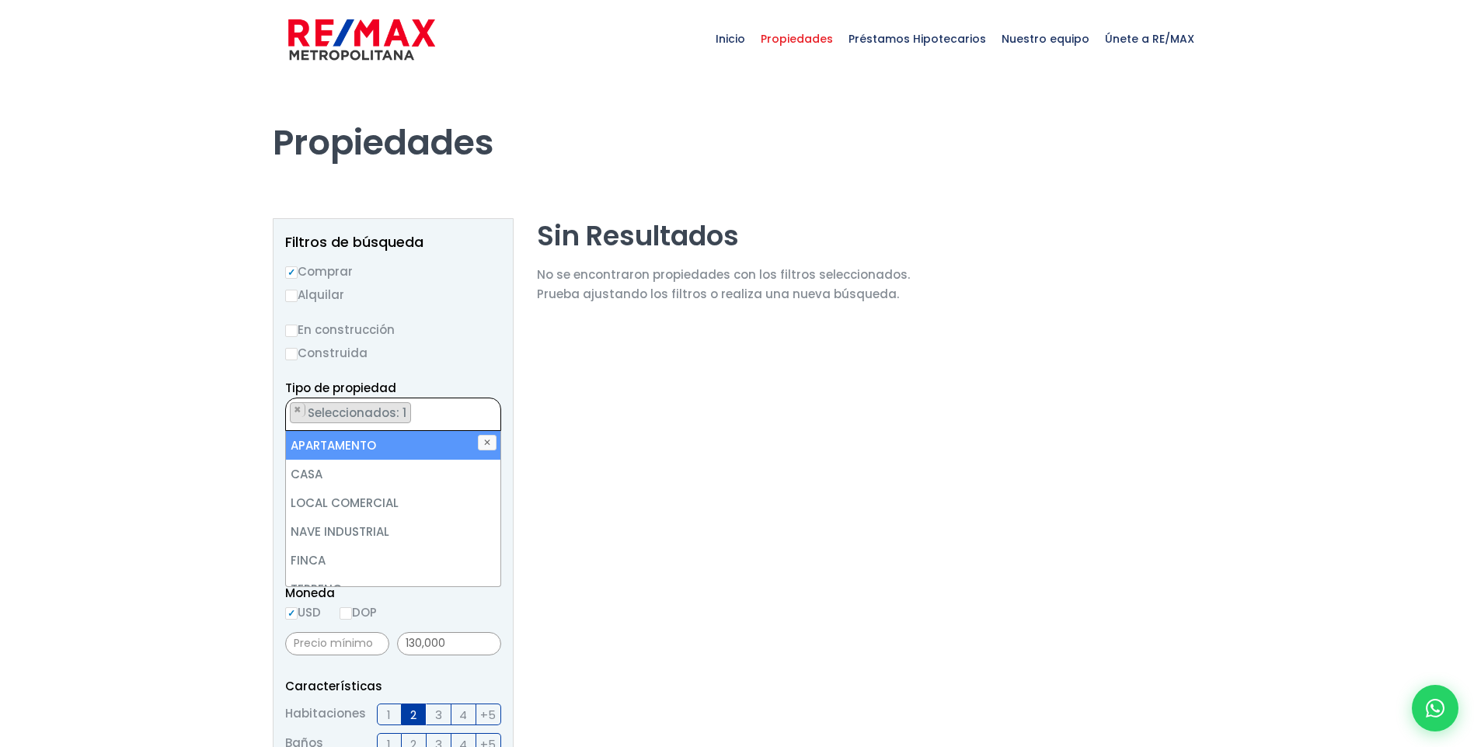
click at [613, 420] on section "Sin Resultados No se encontraron propiedades con los filtros seleccionados. Pru…" at bounding box center [723, 746] width 373 height 1057
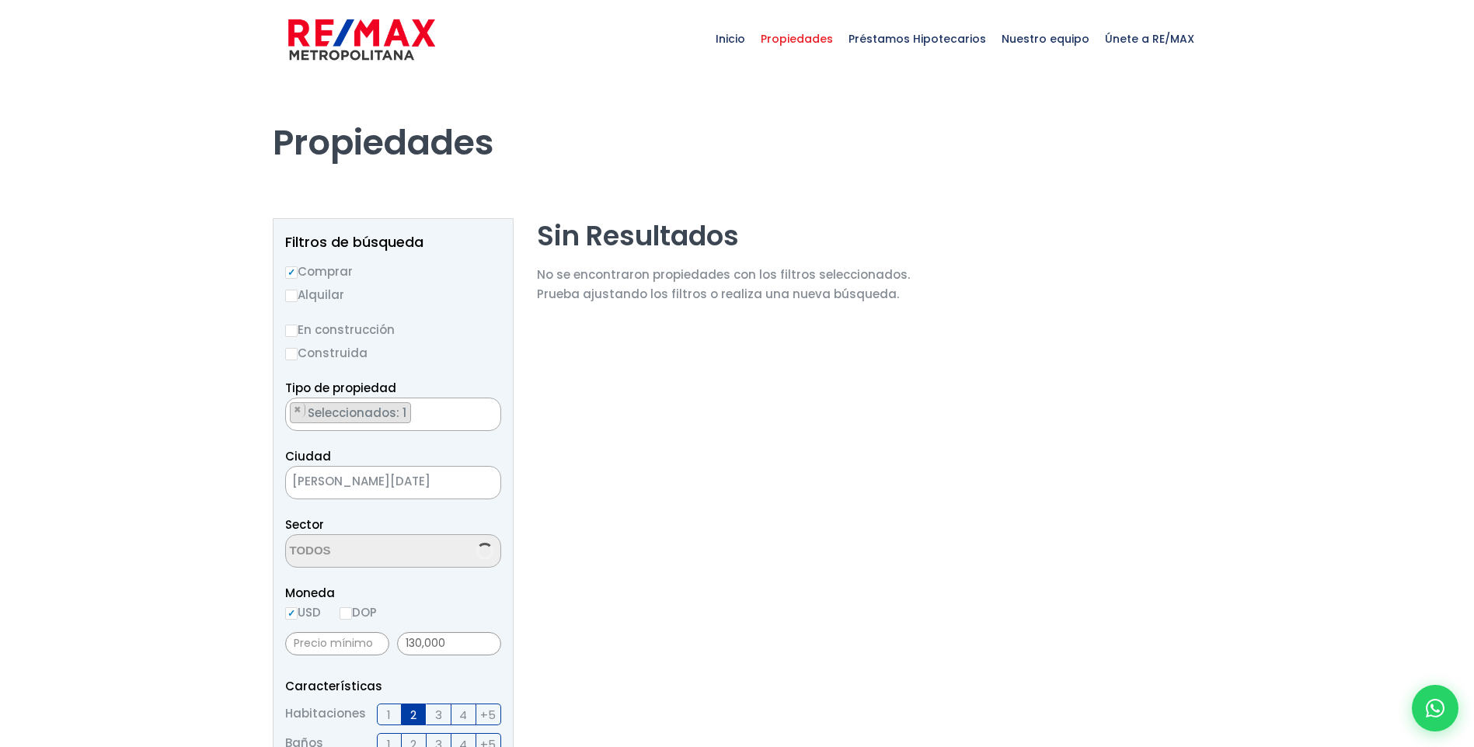
select select "182"
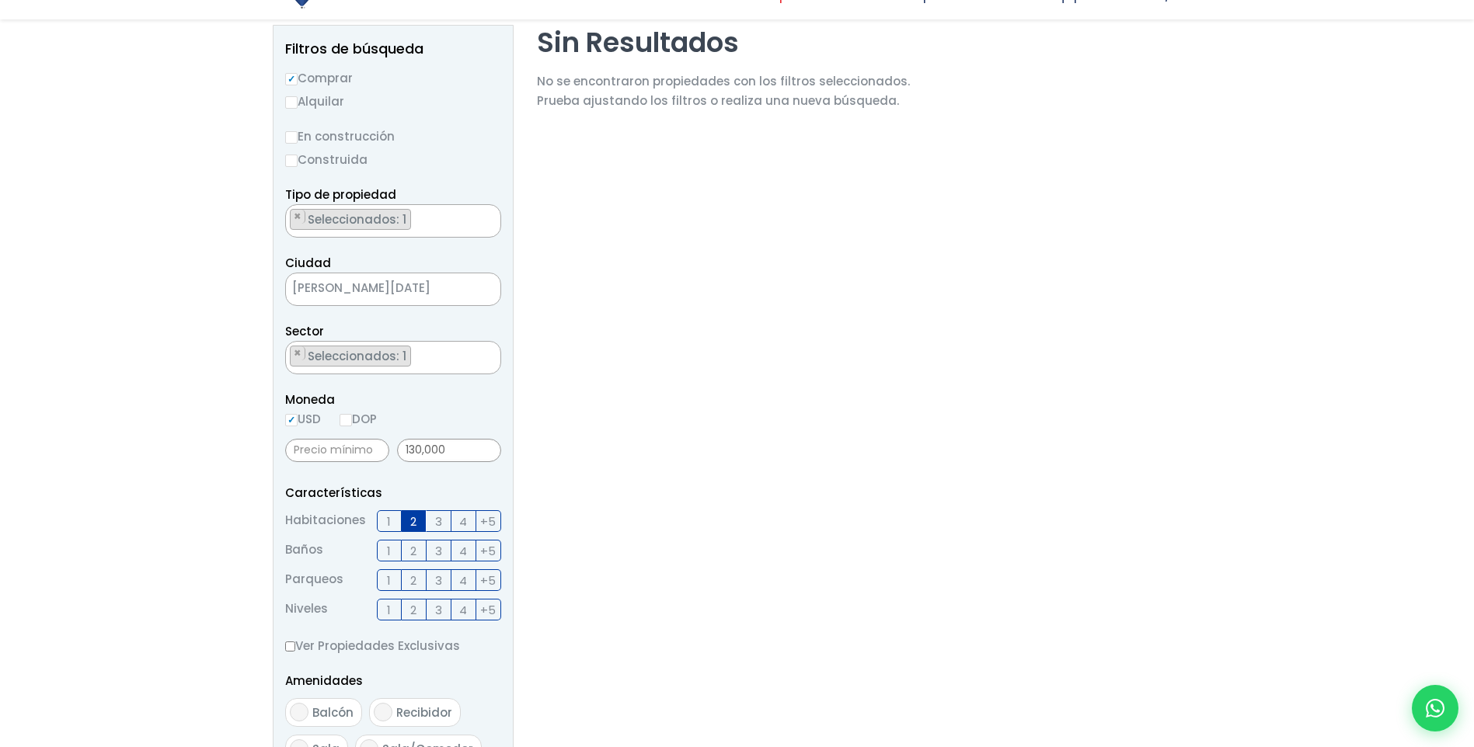
scroll to position [233, 0]
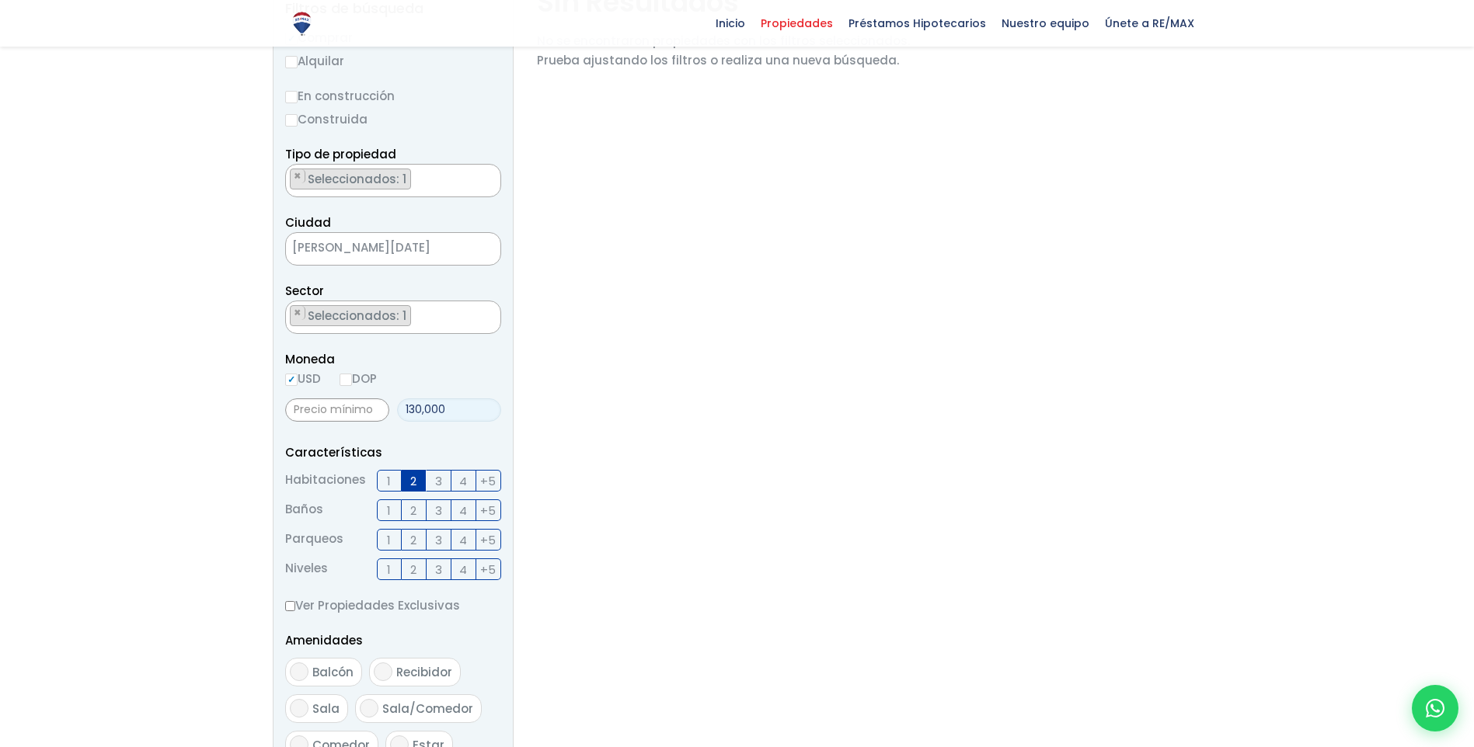
click at [420, 405] on input "130,000" at bounding box center [449, 410] width 104 height 23
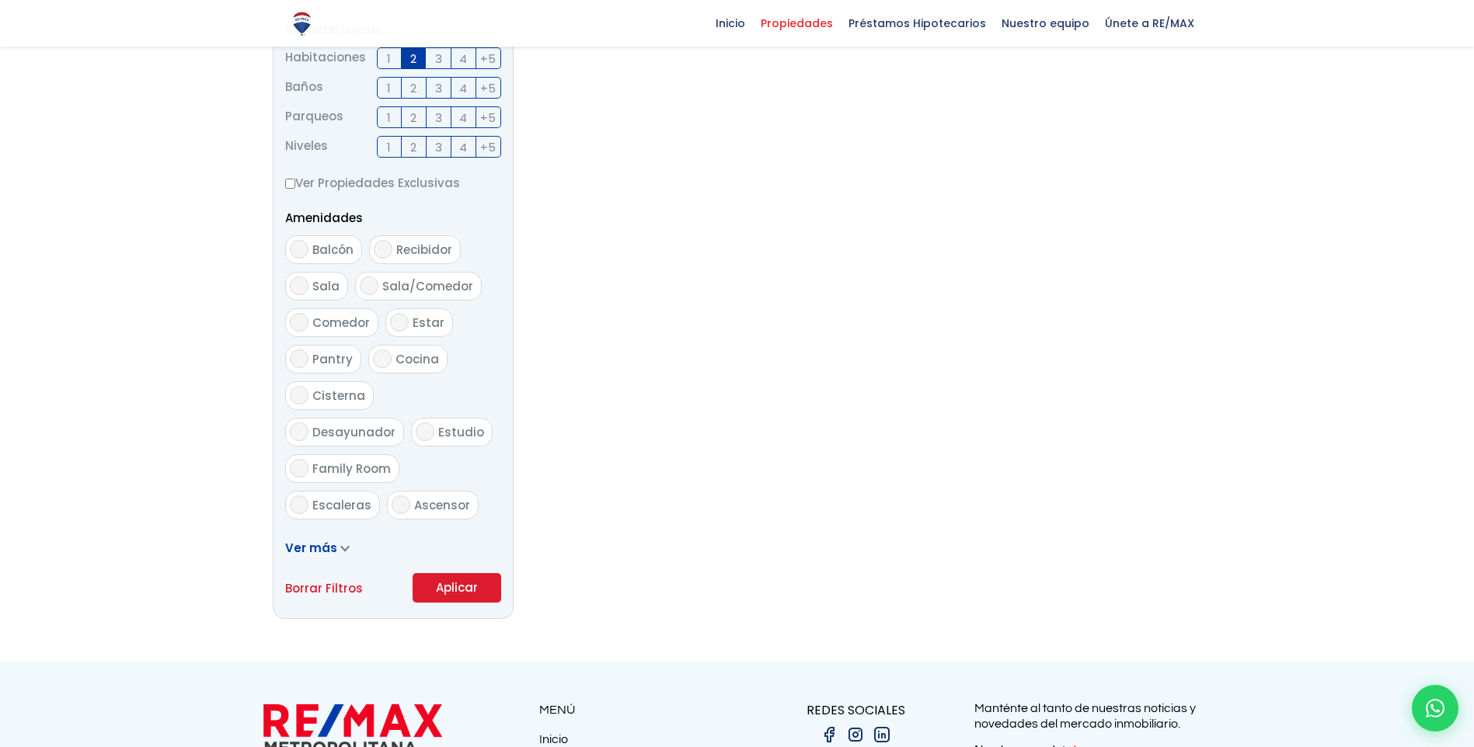
scroll to position [777, 0]
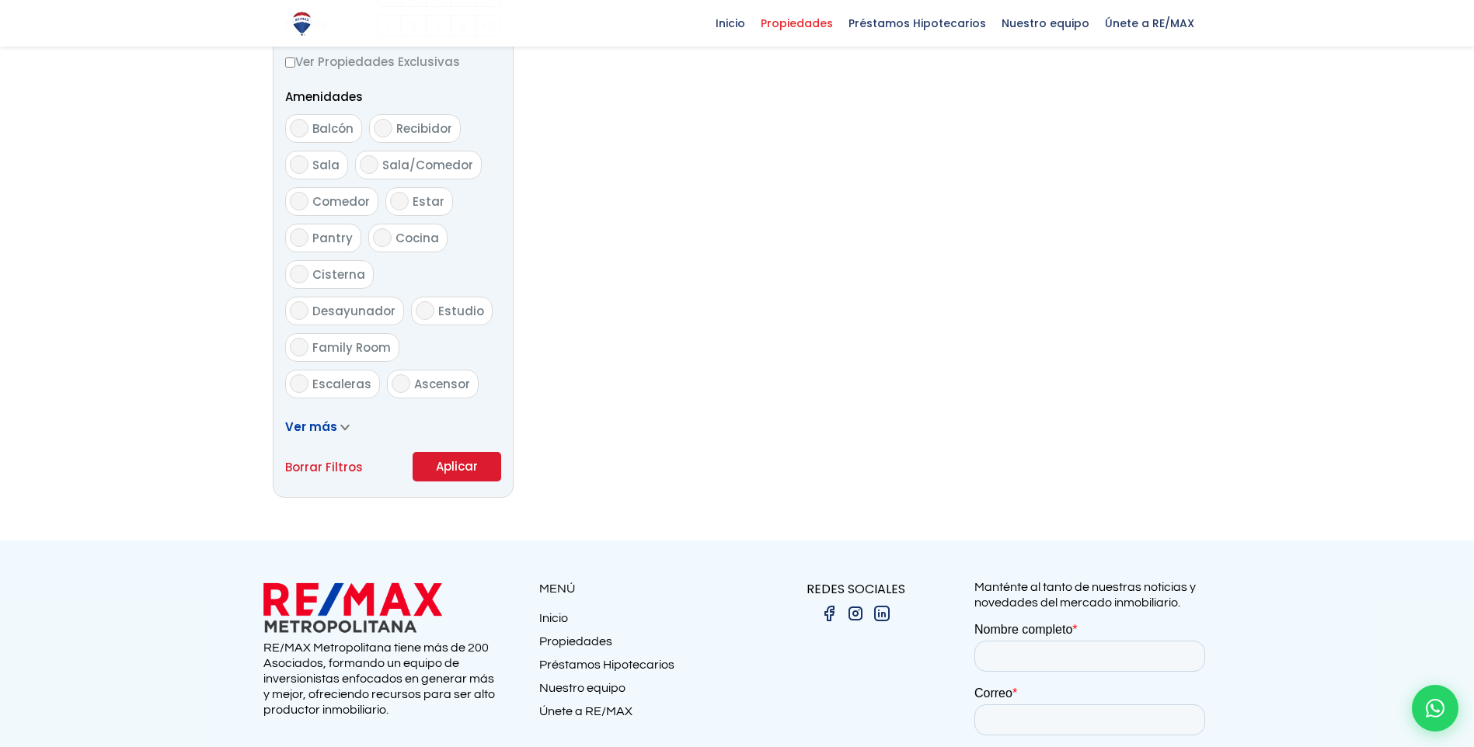
type input "150,000"
click at [478, 472] on button "Aplicar" at bounding box center [457, 467] width 89 height 30
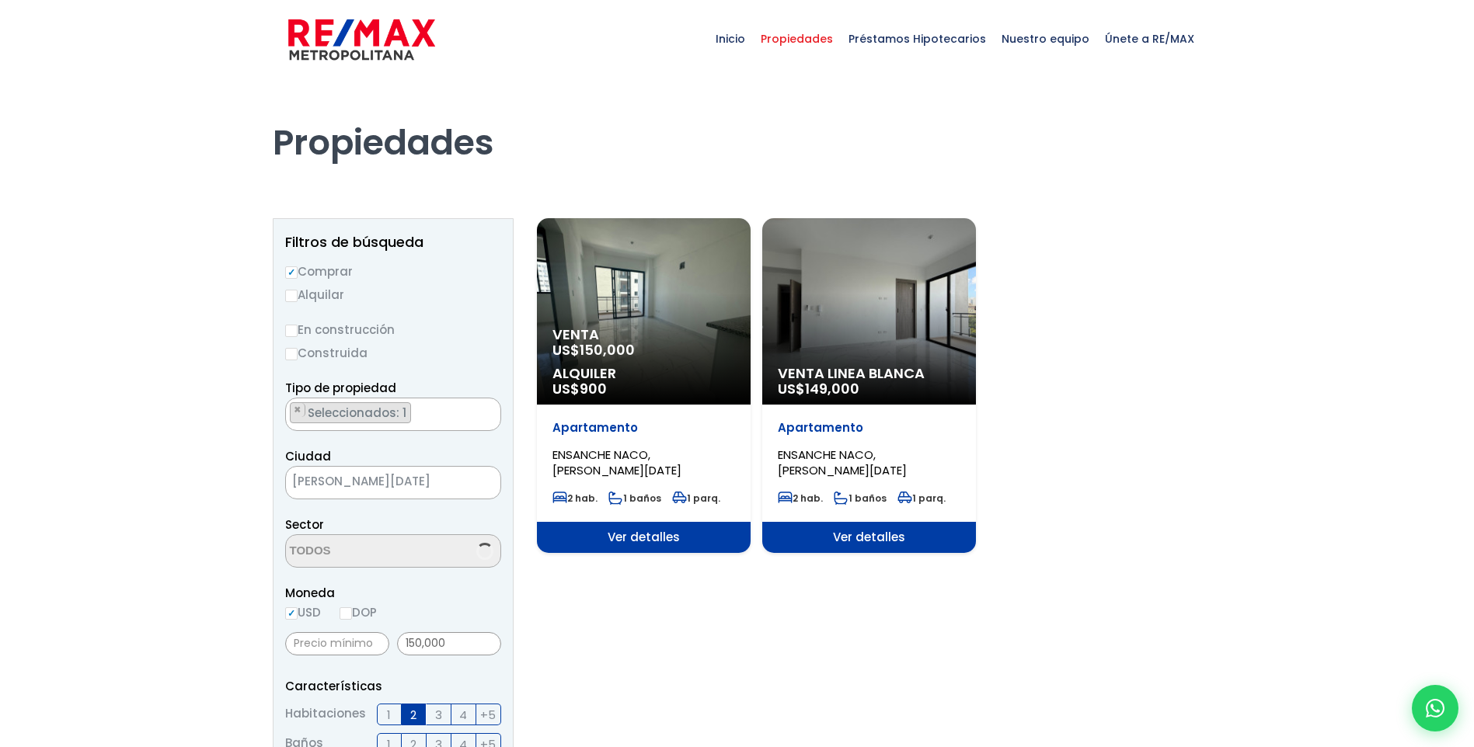
select select "182"
click at [918, 334] on div "Venta Linea Blanca US$ 149,000" at bounding box center [869, 311] width 214 height 186
click at [858, 319] on div "Venta Linea Blanca US$ 149,000" at bounding box center [869, 311] width 214 height 186
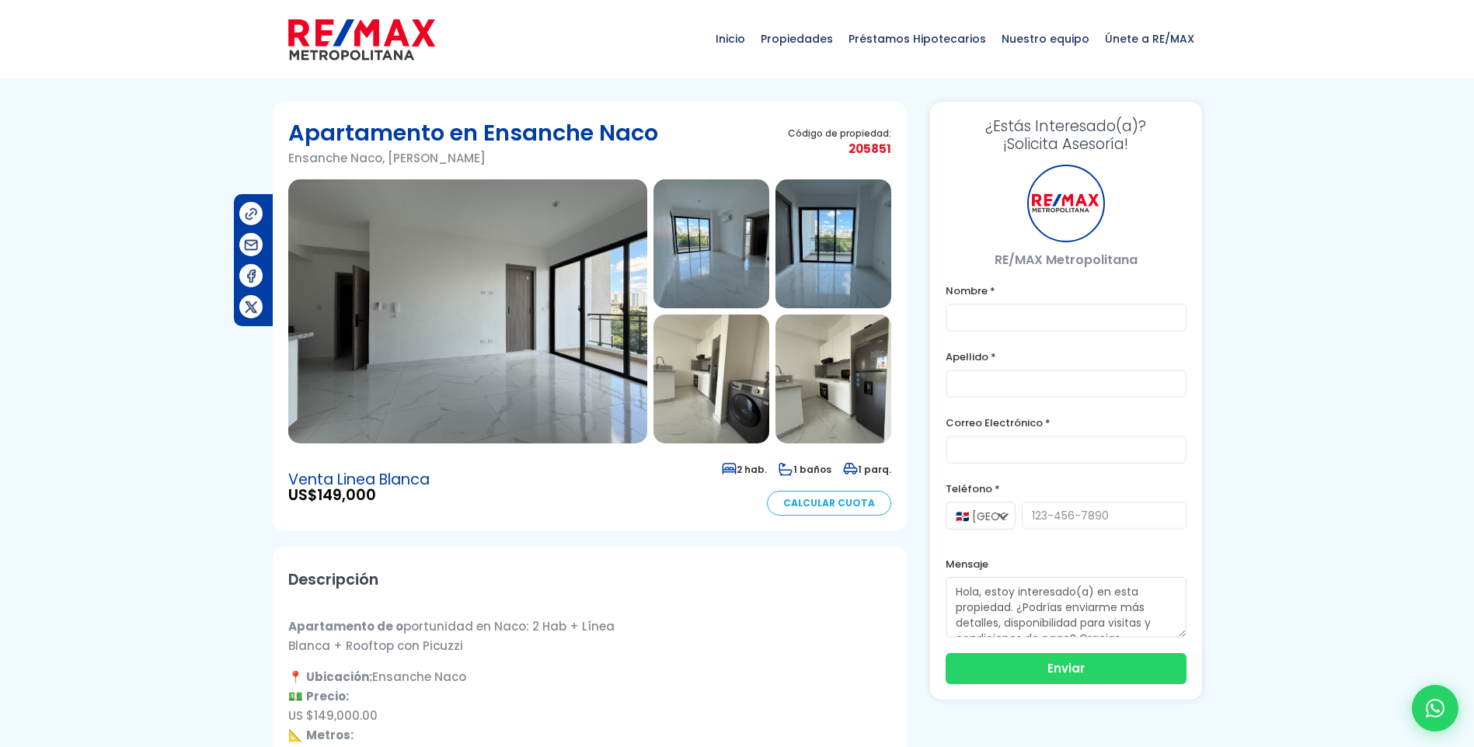
click at [490, 319] on img at bounding box center [467, 311] width 359 height 264
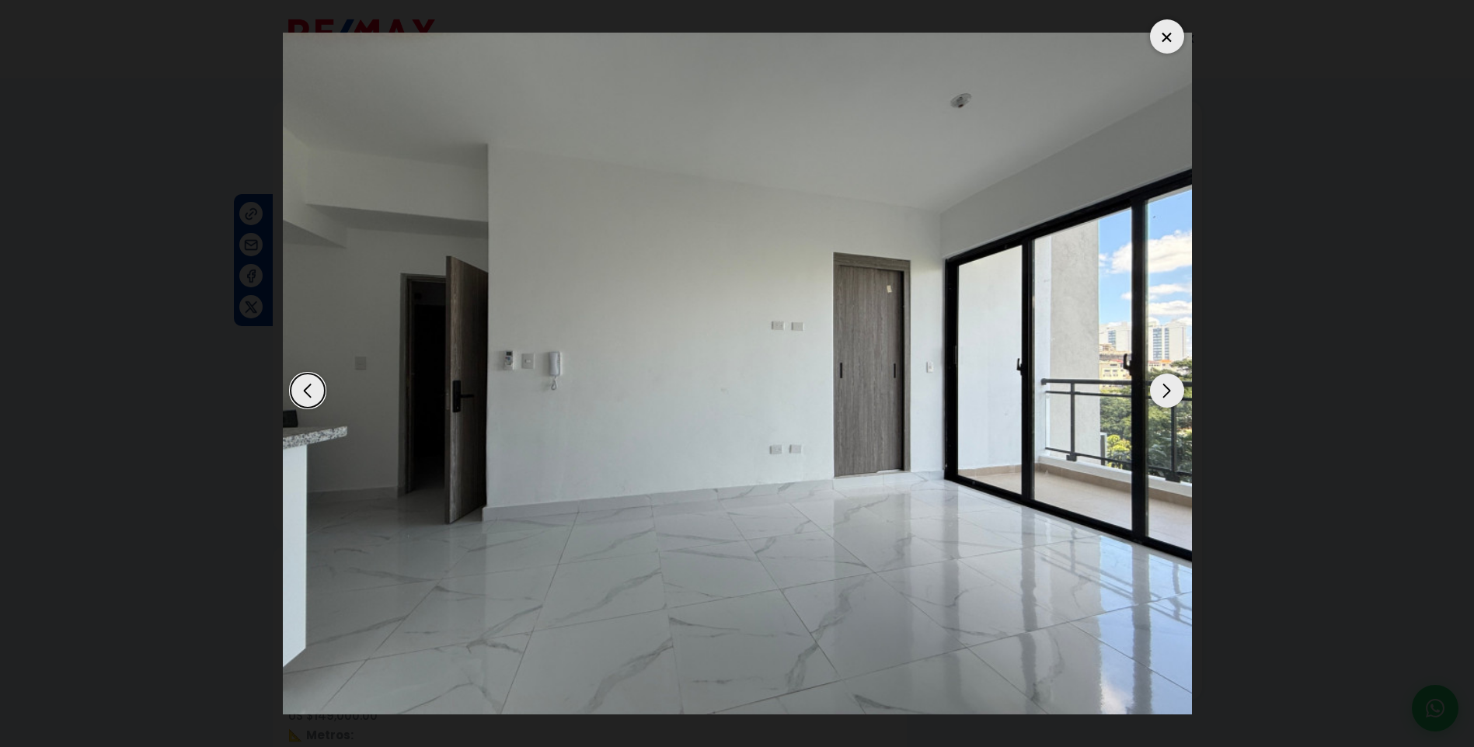
click at [1172, 390] on div "Next slide" at bounding box center [1167, 391] width 34 height 34
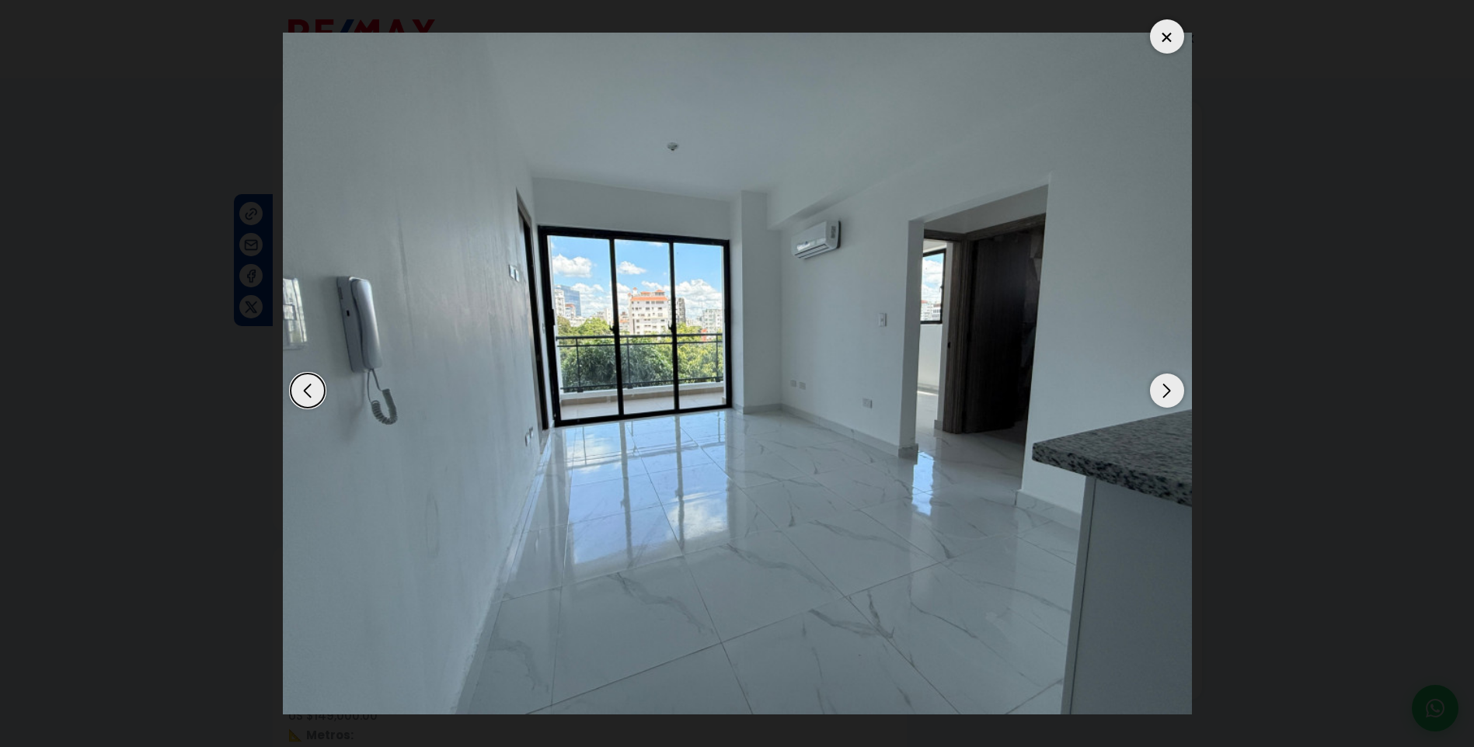
click at [1172, 390] on div "Next slide" at bounding box center [1167, 391] width 34 height 34
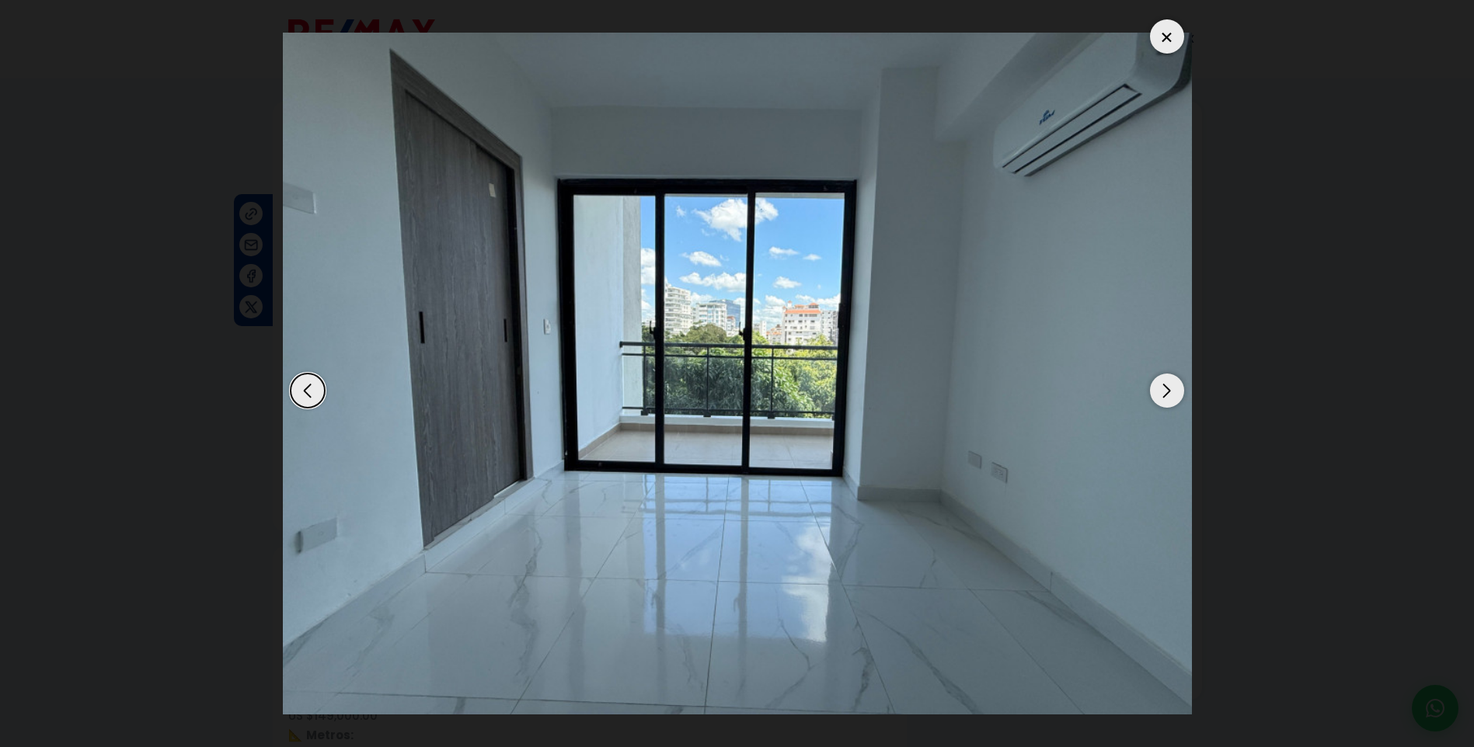
click at [1172, 390] on div "Next slide" at bounding box center [1167, 391] width 34 height 34
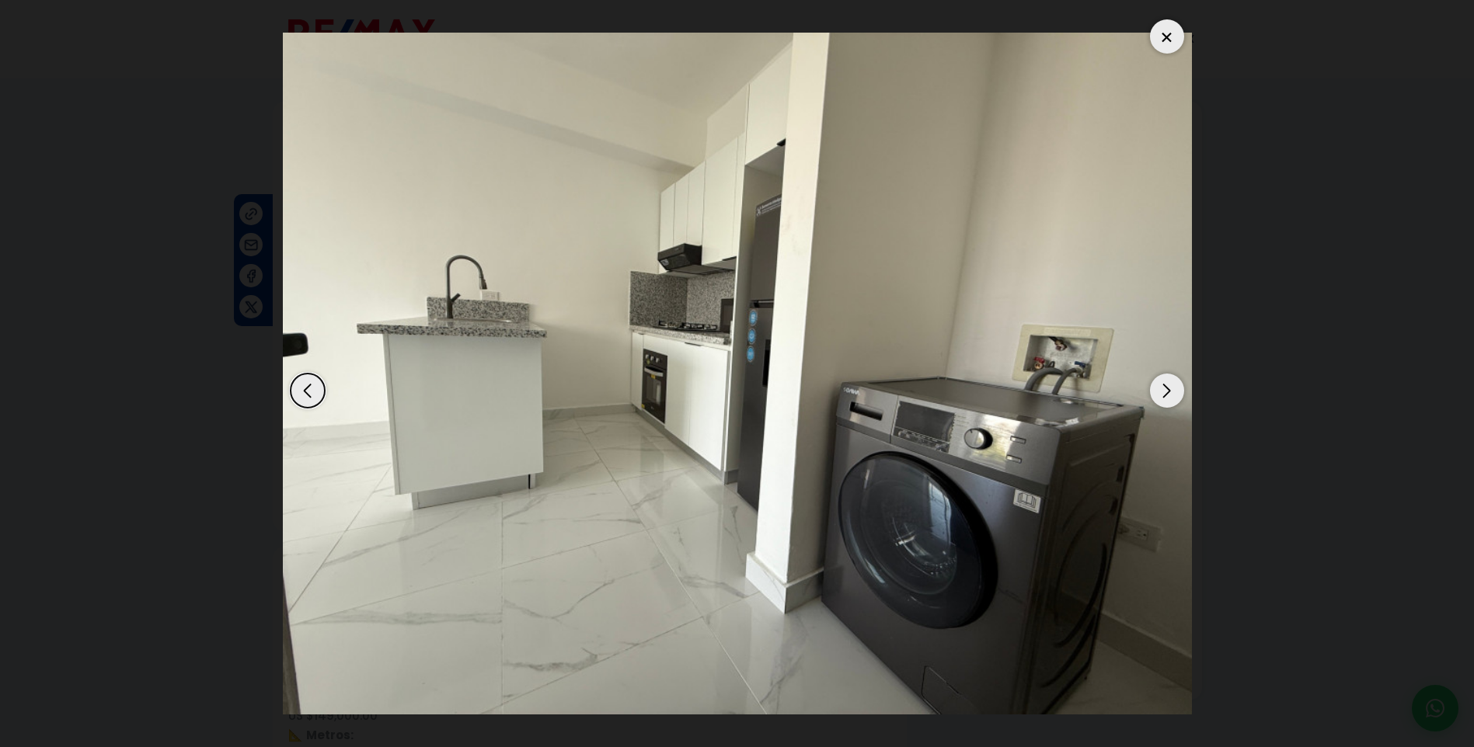
click at [1172, 390] on div "Next slide" at bounding box center [1167, 391] width 34 height 34
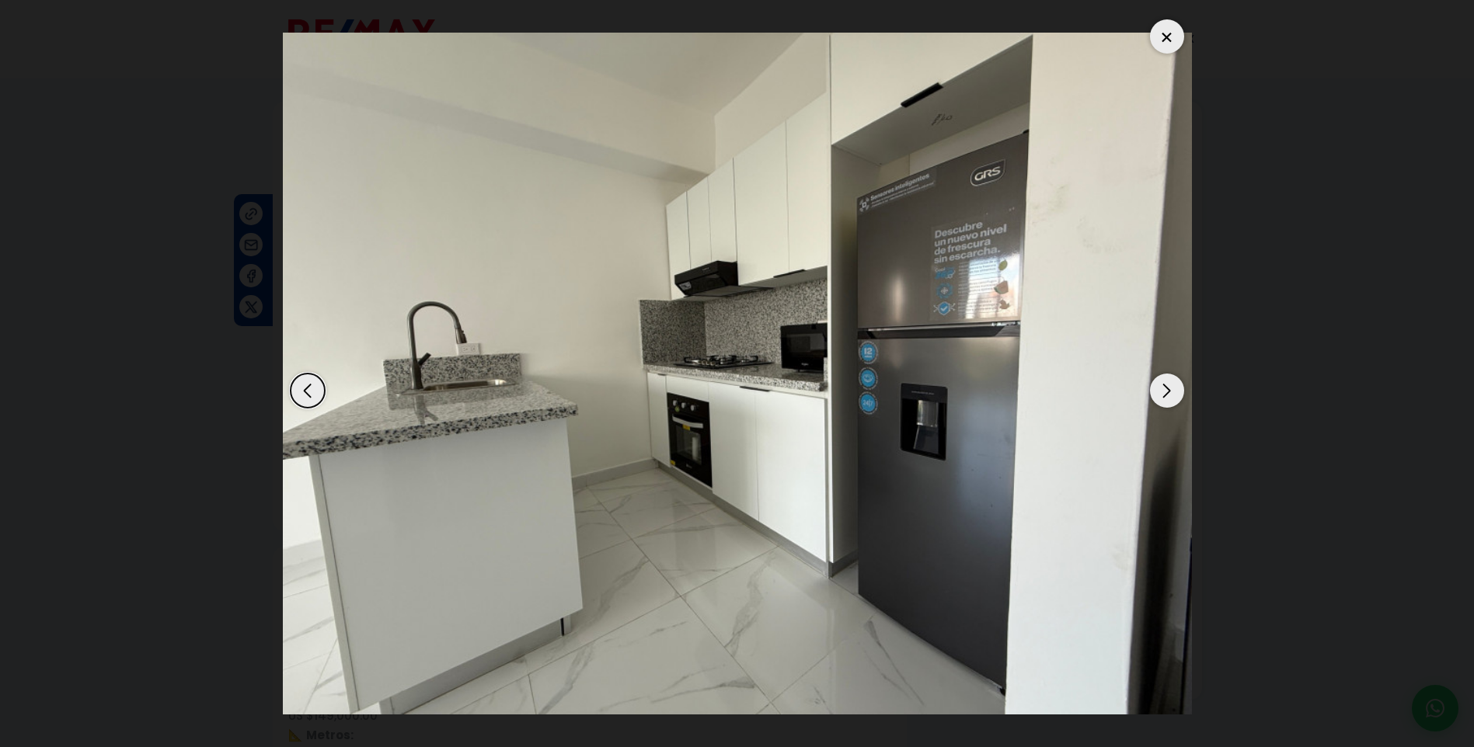
click at [1172, 390] on div "Next slide" at bounding box center [1167, 391] width 34 height 34
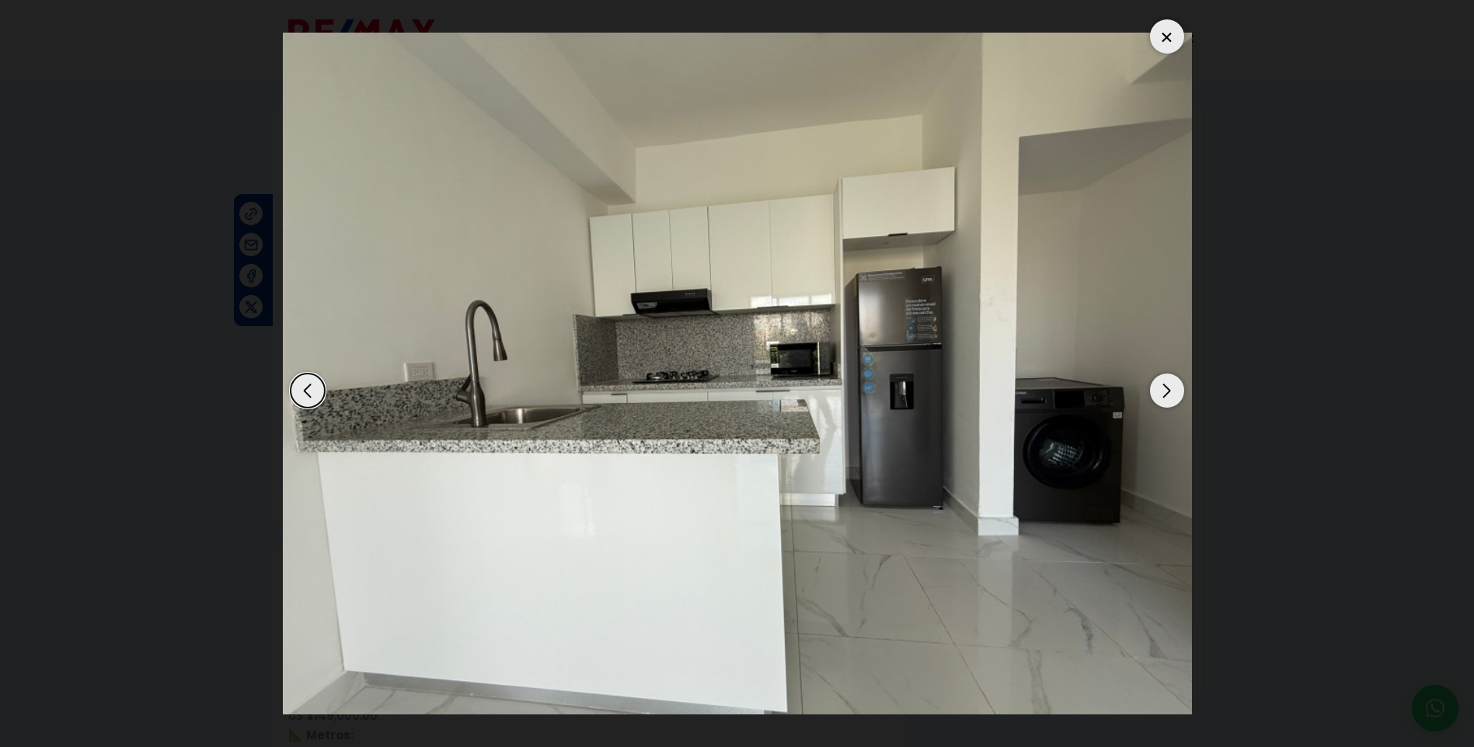
click at [1172, 390] on div "Next slide" at bounding box center [1167, 391] width 34 height 34
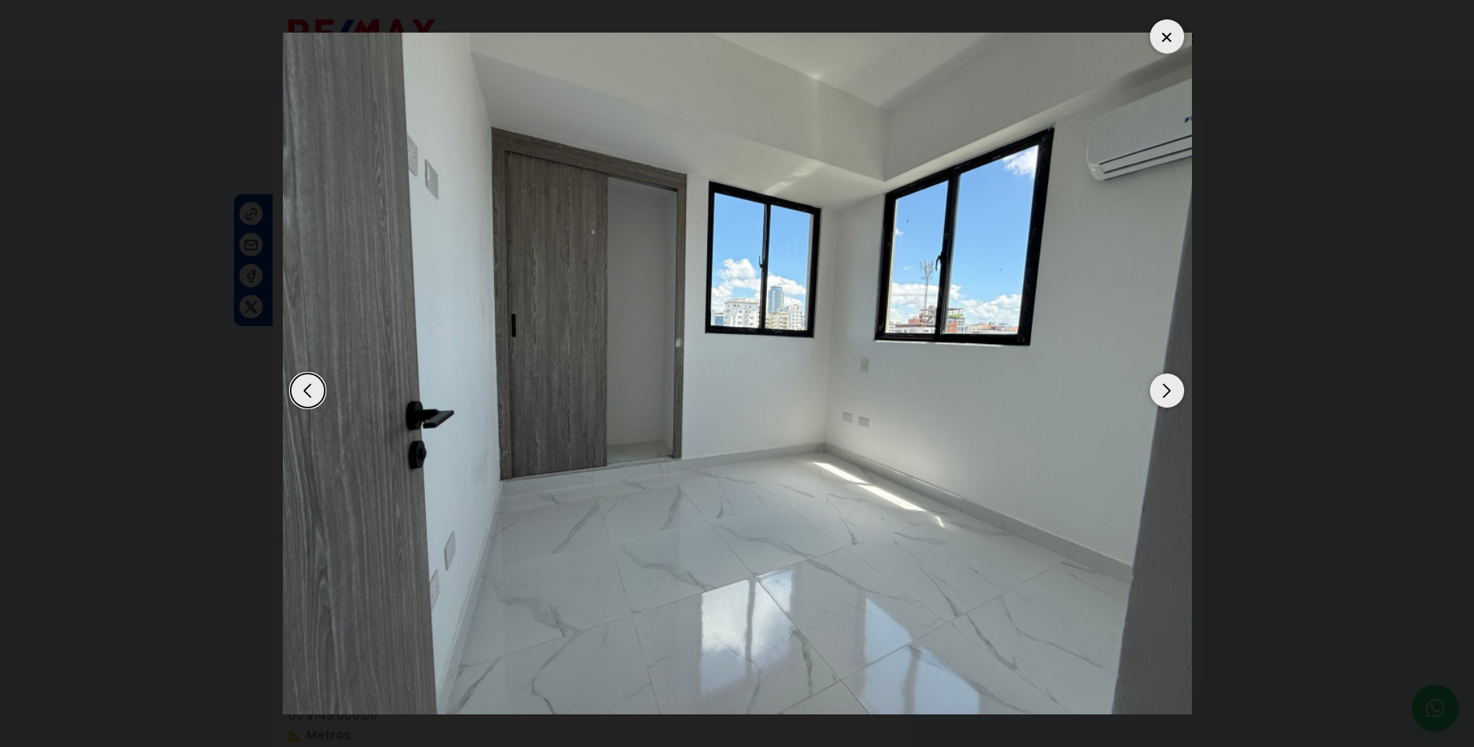
click at [1172, 390] on div "Next slide" at bounding box center [1167, 391] width 34 height 34
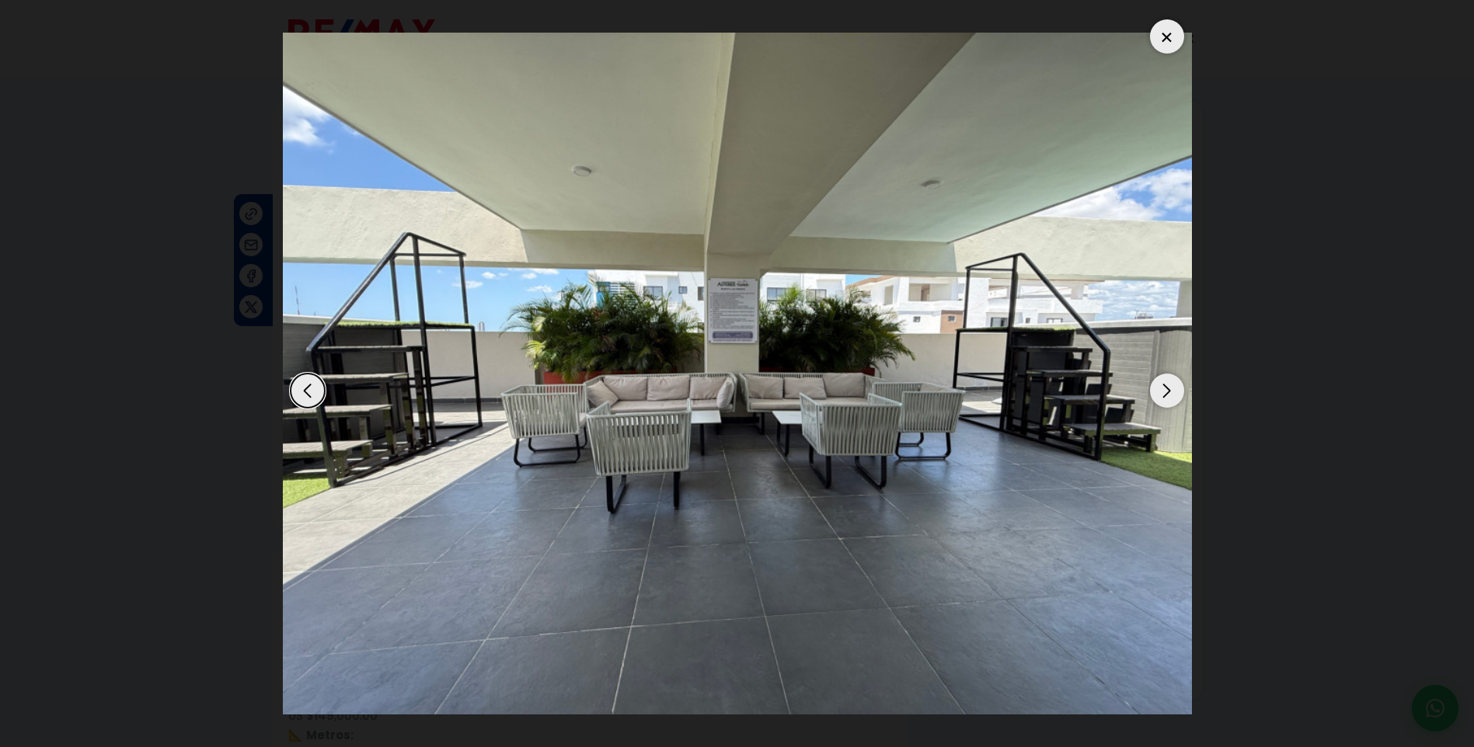
click at [1172, 390] on div "Next slide" at bounding box center [1167, 391] width 34 height 34
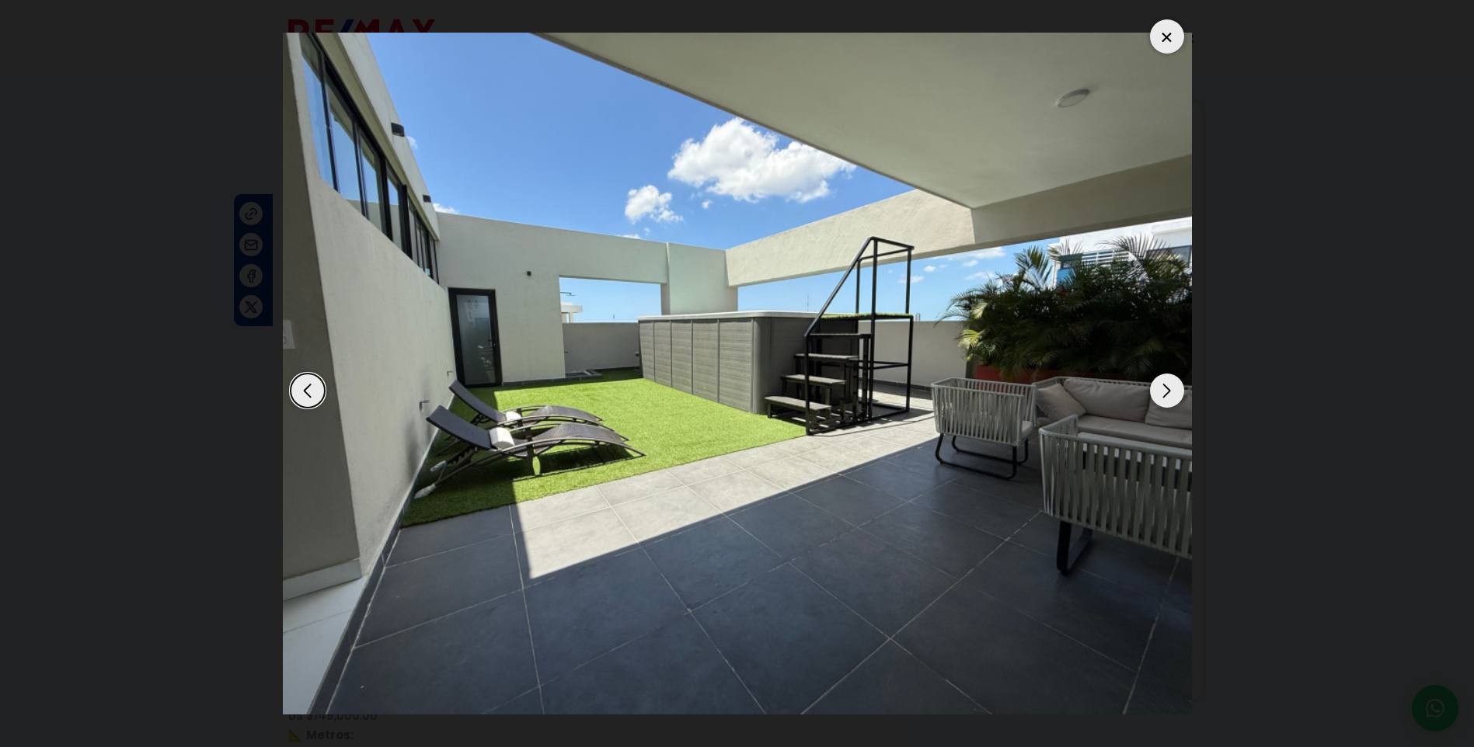
click at [1172, 390] on div "Next slide" at bounding box center [1167, 391] width 34 height 34
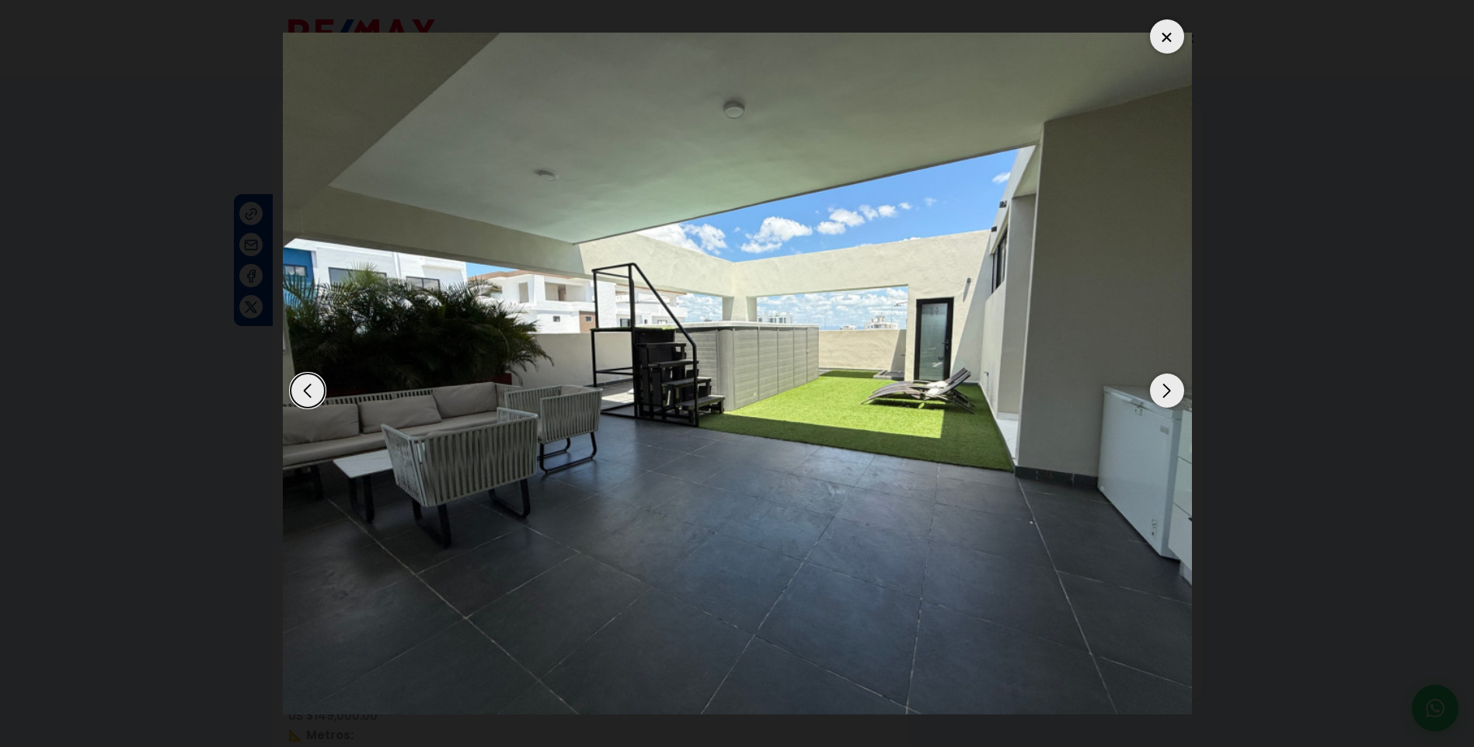
click at [1172, 390] on div "Next slide" at bounding box center [1167, 391] width 34 height 34
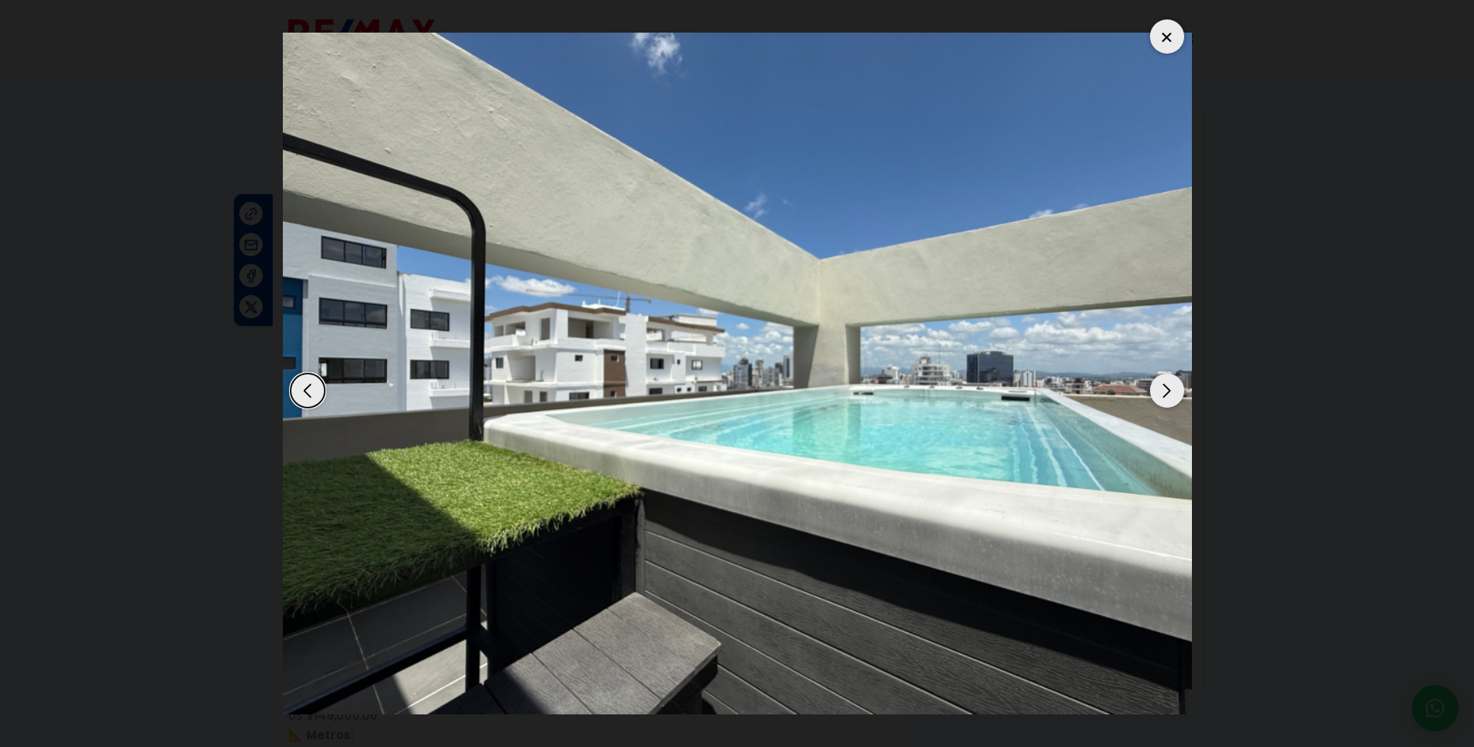
click at [1172, 390] on div "Next slide" at bounding box center [1167, 391] width 34 height 34
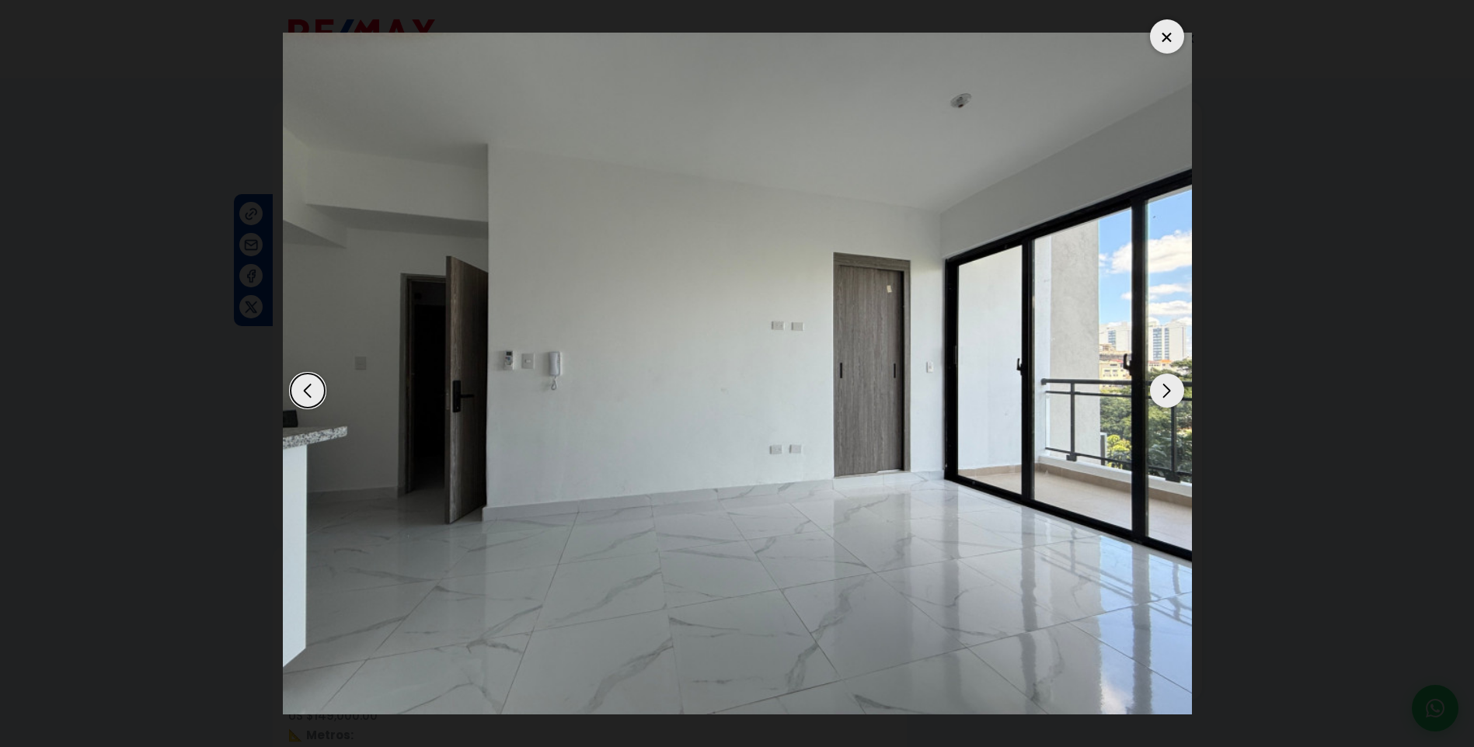
click at [1172, 390] on div "Next slide" at bounding box center [1167, 391] width 34 height 34
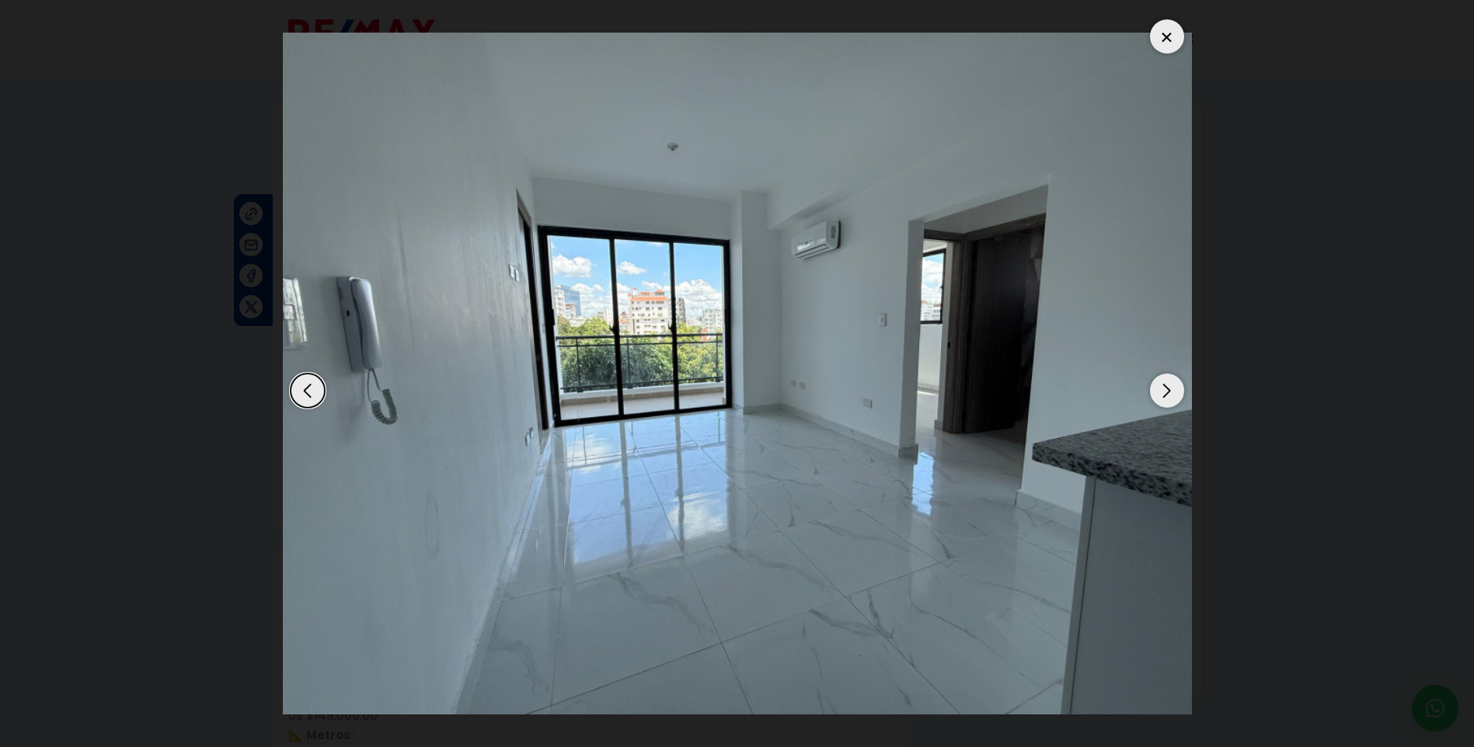
click at [1172, 390] on div "Next slide" at bounding box center [1167, 391] width 34 height 34
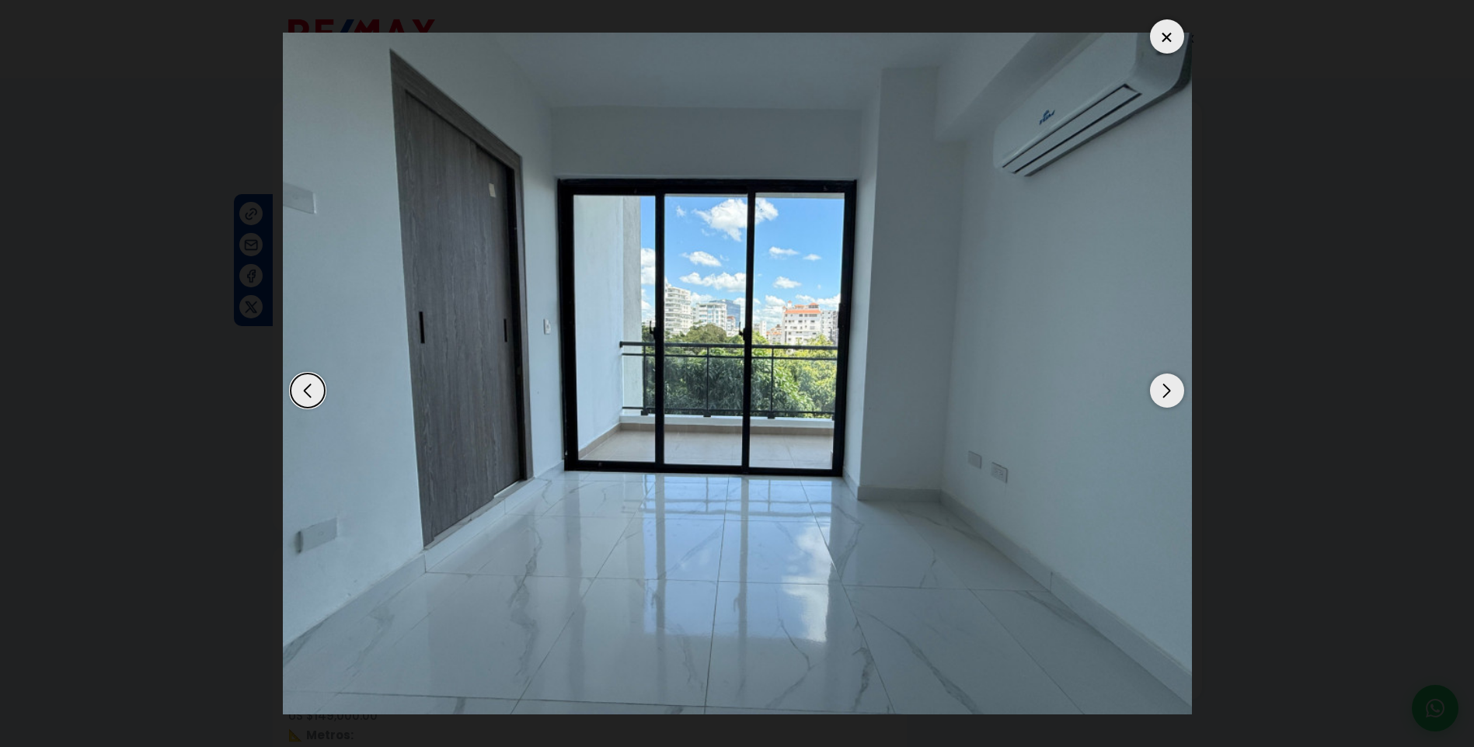
click at [1172, 390] on div "Next slide" at bounding box center [1167, 391] width 34 height 34
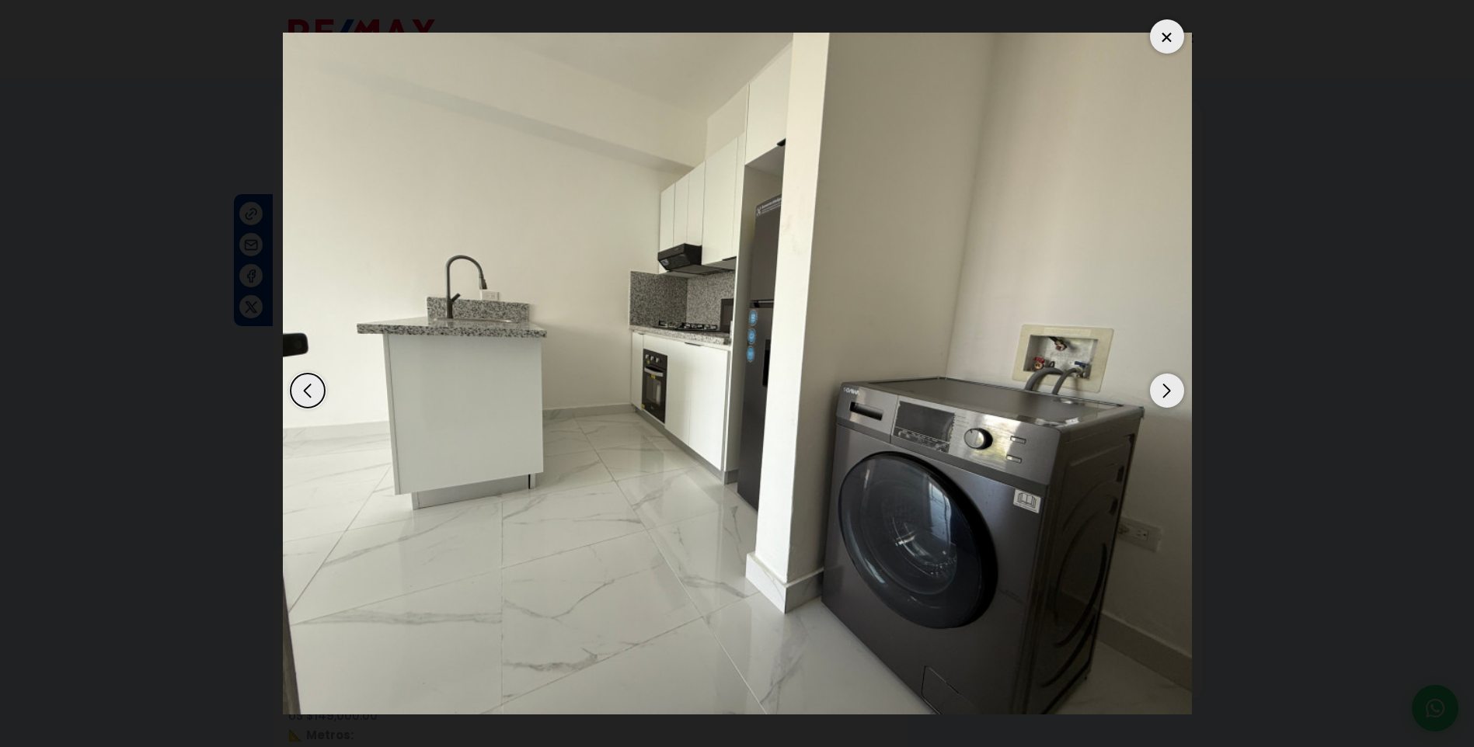
click at [1172, 390] on div "Next slide" at bounding box center [1167, 391] width 34 height 34
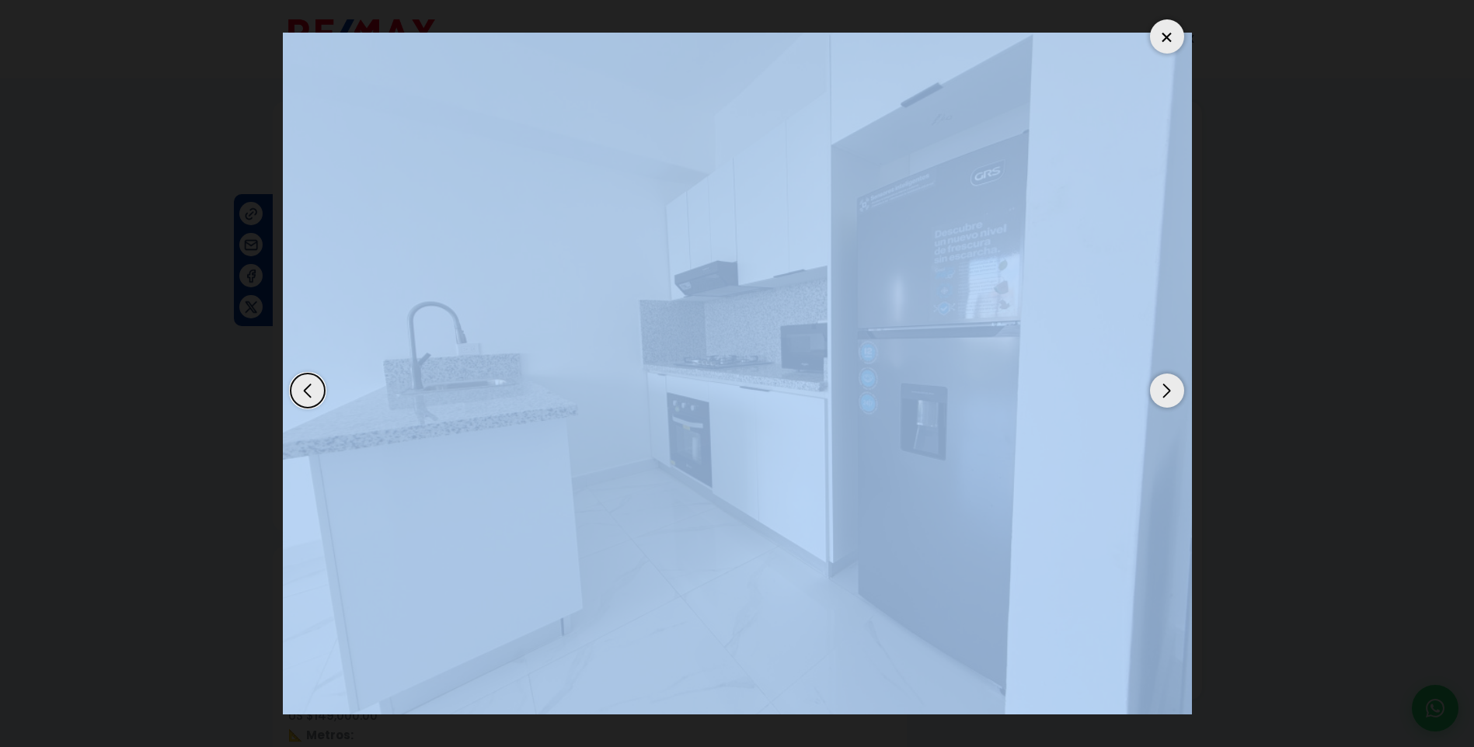
click at [1172, 390] on div "Next slide" at bounding box center [1167, 391] width 34 height 34
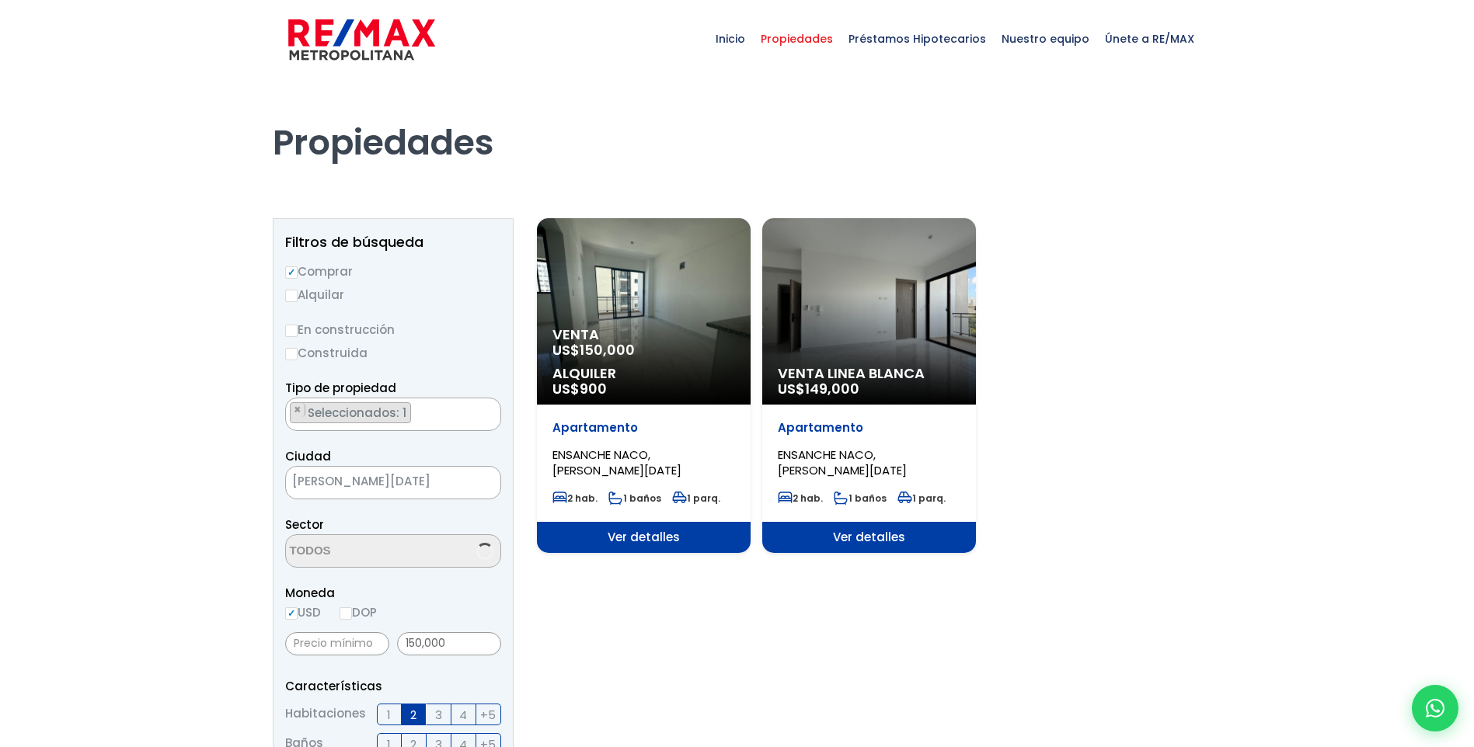
click at [1171, 37] on span "Únete a RE/MAX" at bounding box center [1149, 39] width 105 height 47
click at [627, 315] on div "Venta US$ 150,000 Alquiler US$ 900" at bounding box center [644, 311] width 214 height 186
select select "182"
click at [629, 531] on span "Ver detalles" at bounding box center [644, 537] width 214 height 31
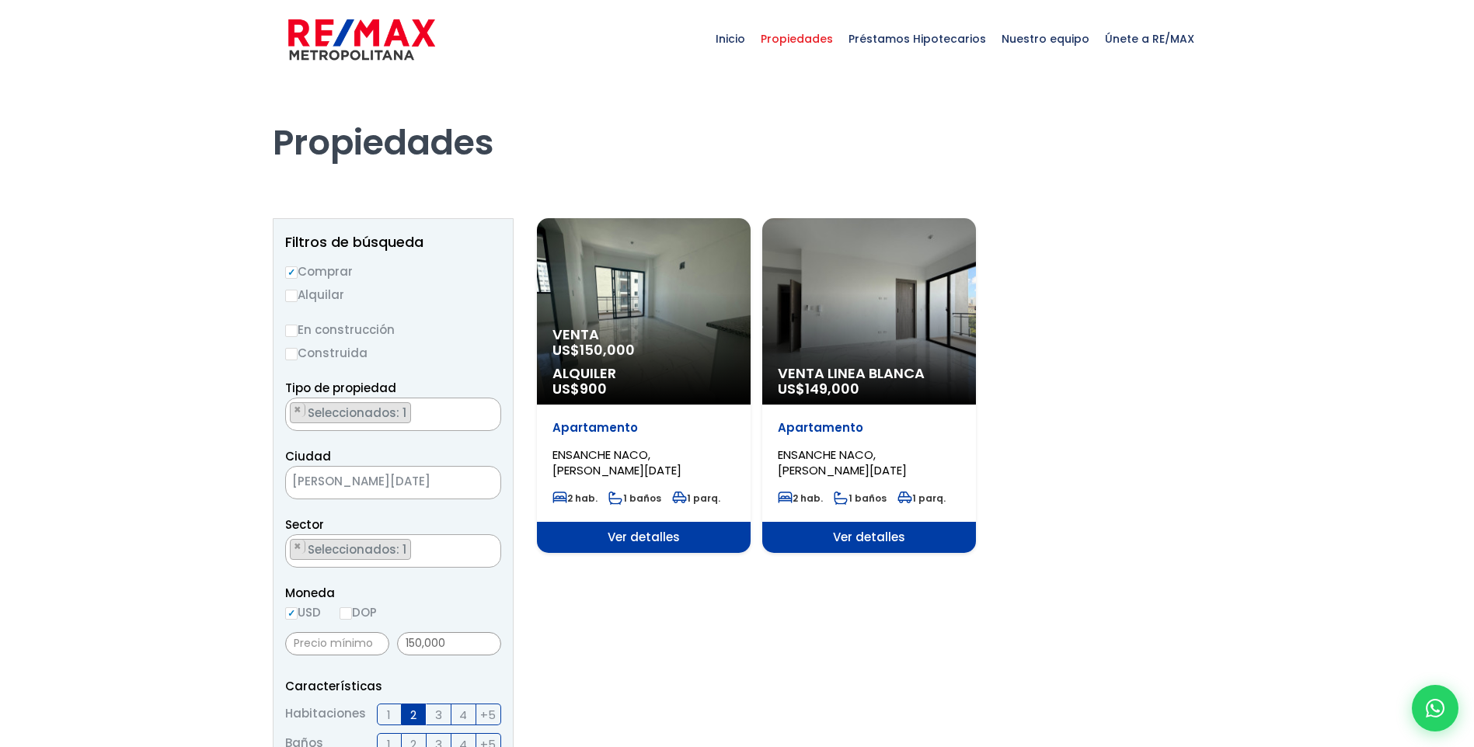
click at [653, 455] on span "ENSANCHE NACO, [PERSON_NAME][DATE]" at bounding box center [616, 463] width 129 height 32
click at [653, 389] on p "Alquiler US$ 900" at bounding box center [643, 381] width 183 height 31
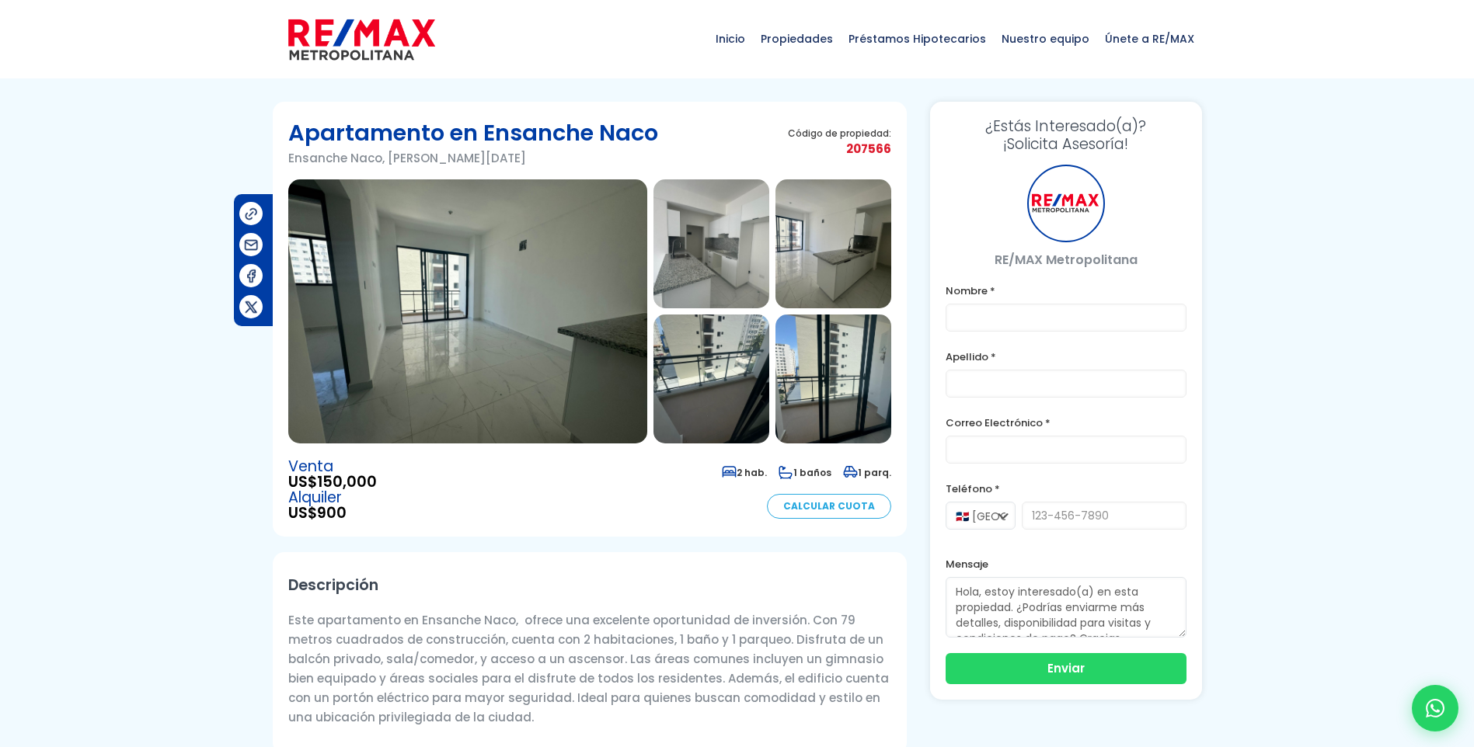
click at [528, 397] on img at bounding box center [467, 311] width 359 height 264
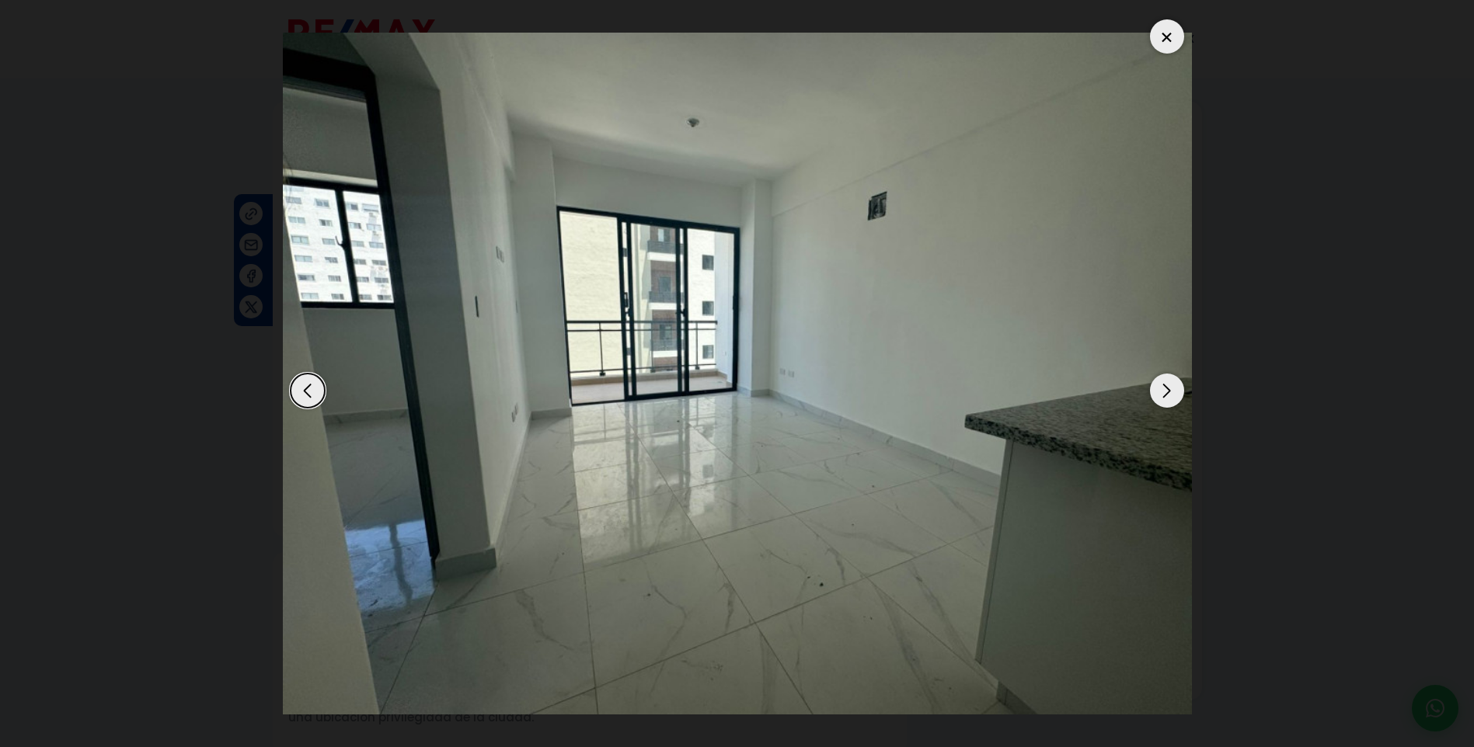
click at [1172, 390] on div "Next slide" at bounding box center [1167, 391] width 34 height 34
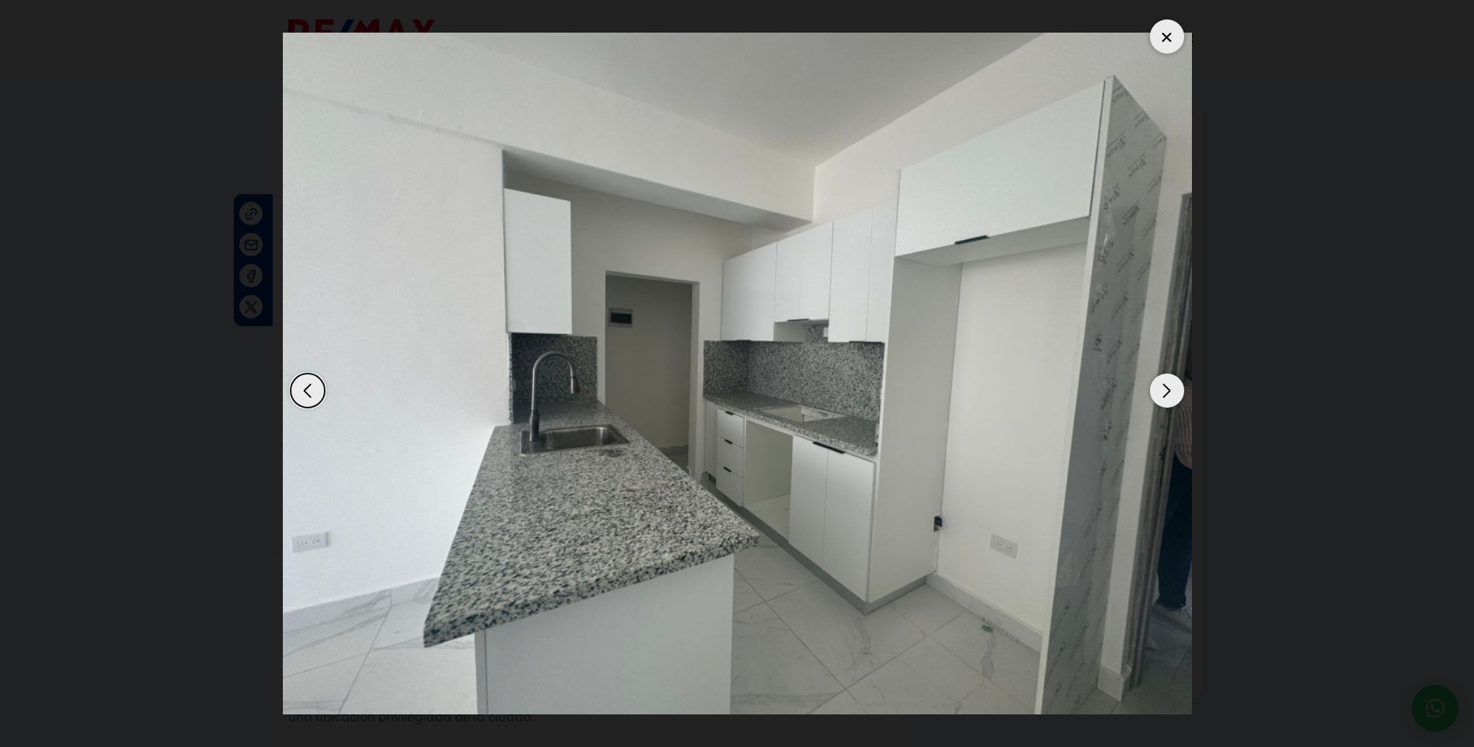
click at [1172, 390] on div "Next slide" at bounding box center [1167, 391] width 34 height 34
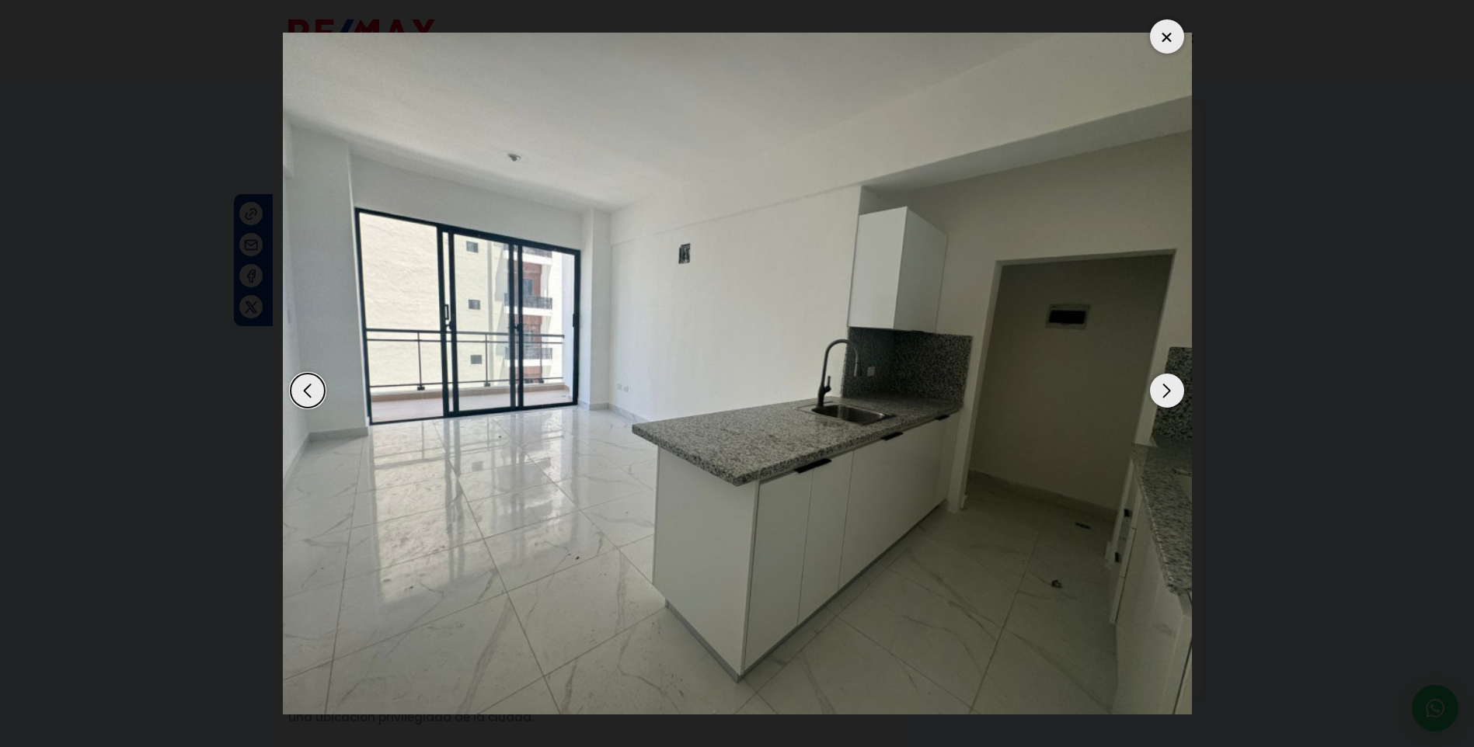
click at [1172, 390] on div "Next slide" at bounding box center [1167, 391] width 34 height 34
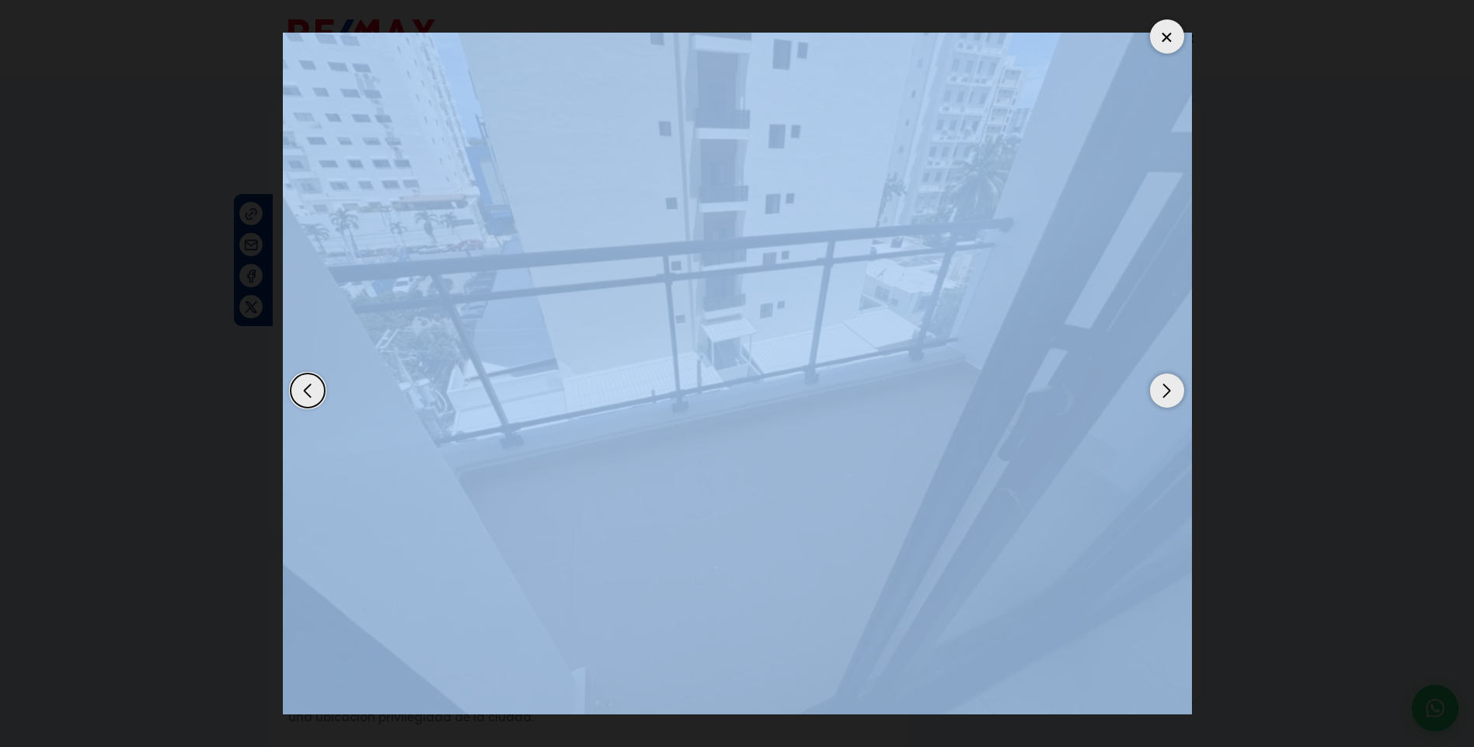
click at [1172, 390] on div "Next slide" at bounding box center [1167, 391] width 34 height 34
click at [1162, 45] on div at bounding box center [1167, 36] width 34 height 34
